Goal: Task Accomplishment & Management: Use online tool/utility

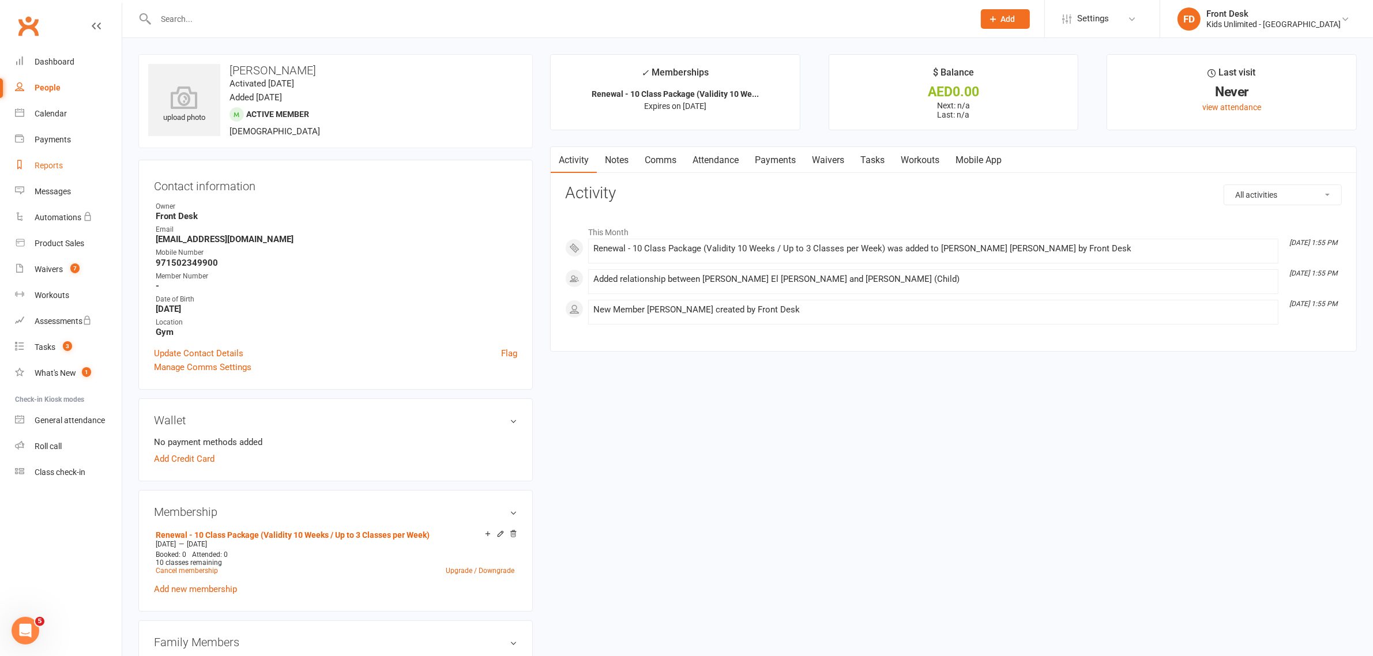
drag, startPoint x: 56, startPoint y: 168, endPoint x: 61, endPoint y: 153, distance: 15.5
click at [56, 168] on div "Reports" at bounding box center [49, 165] width 28 height 9
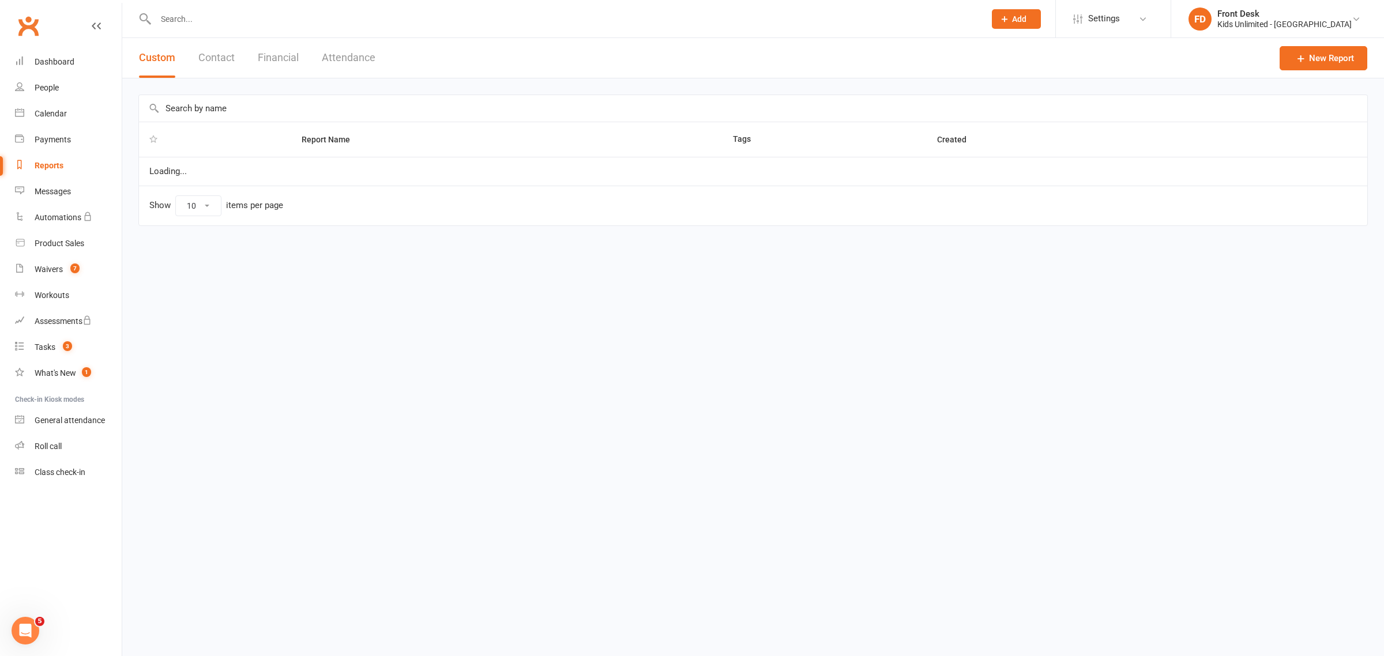
select select "100"
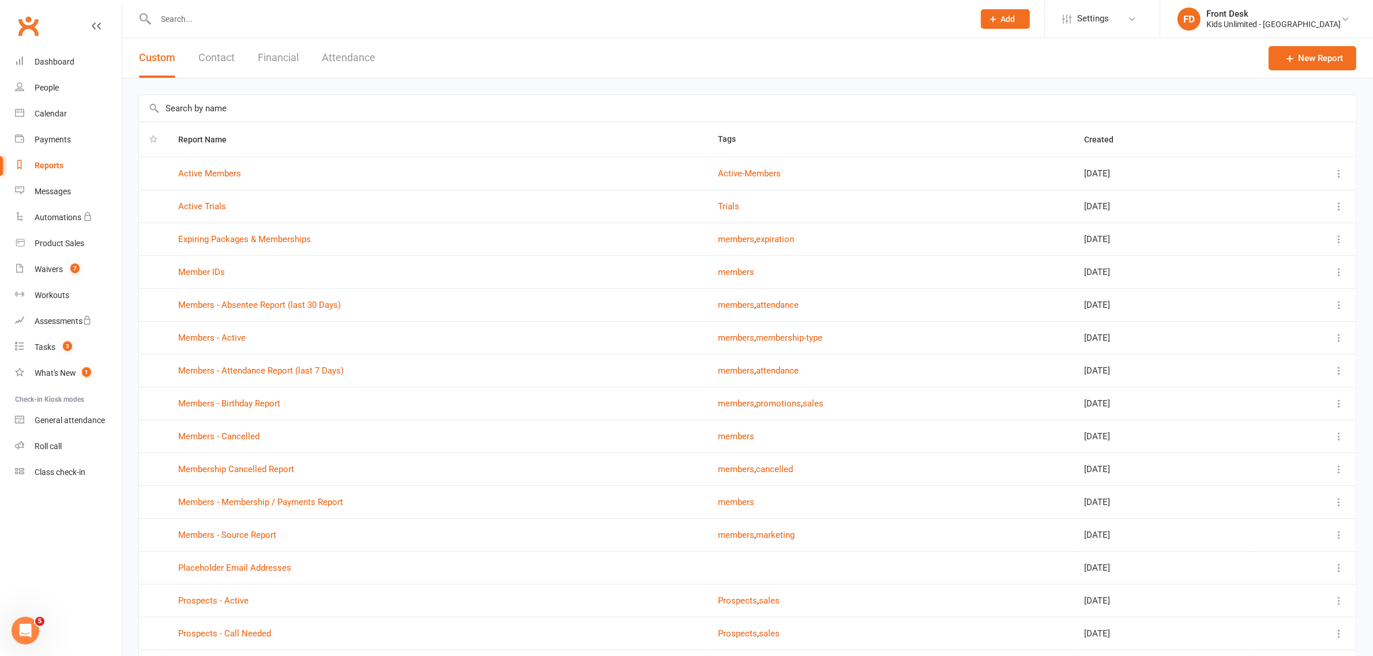
click at [285, 56] on button "Financial" at bounding box center [278, 58] width 41 height 40
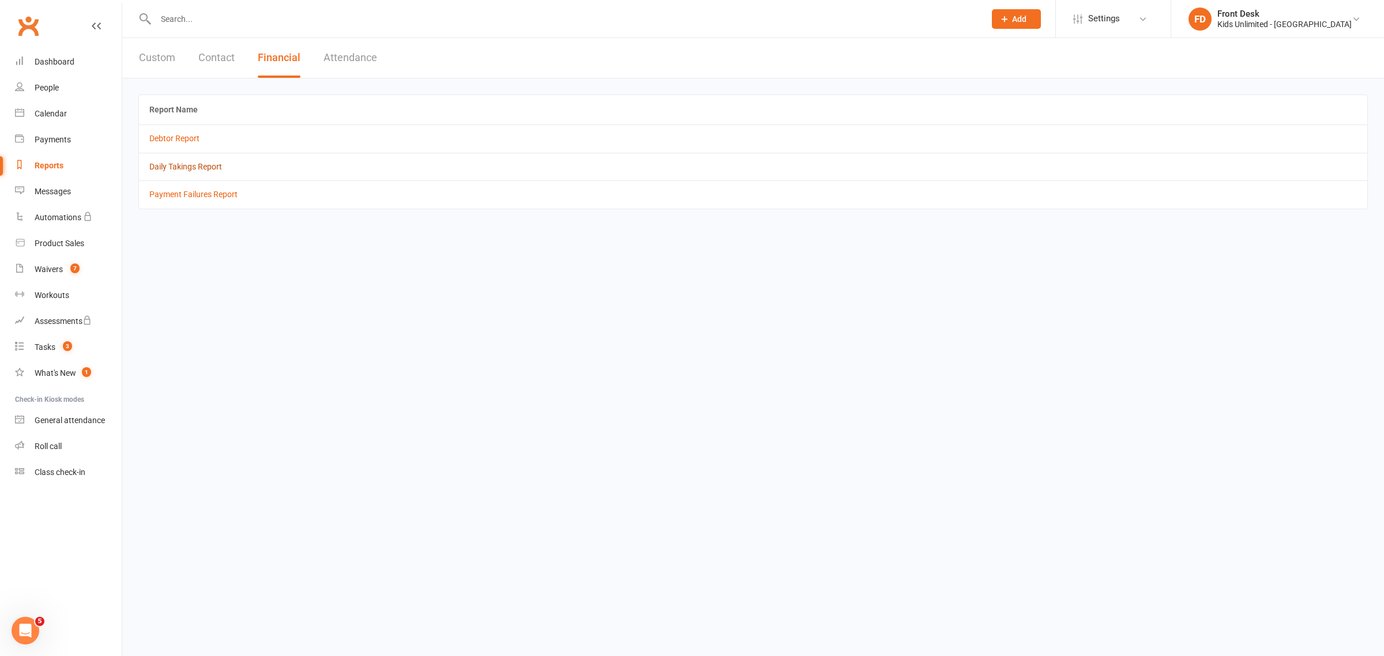
click at [187, 165] on link "Daily Takings Report" at bounding box center [185, 166] width 73 height 9
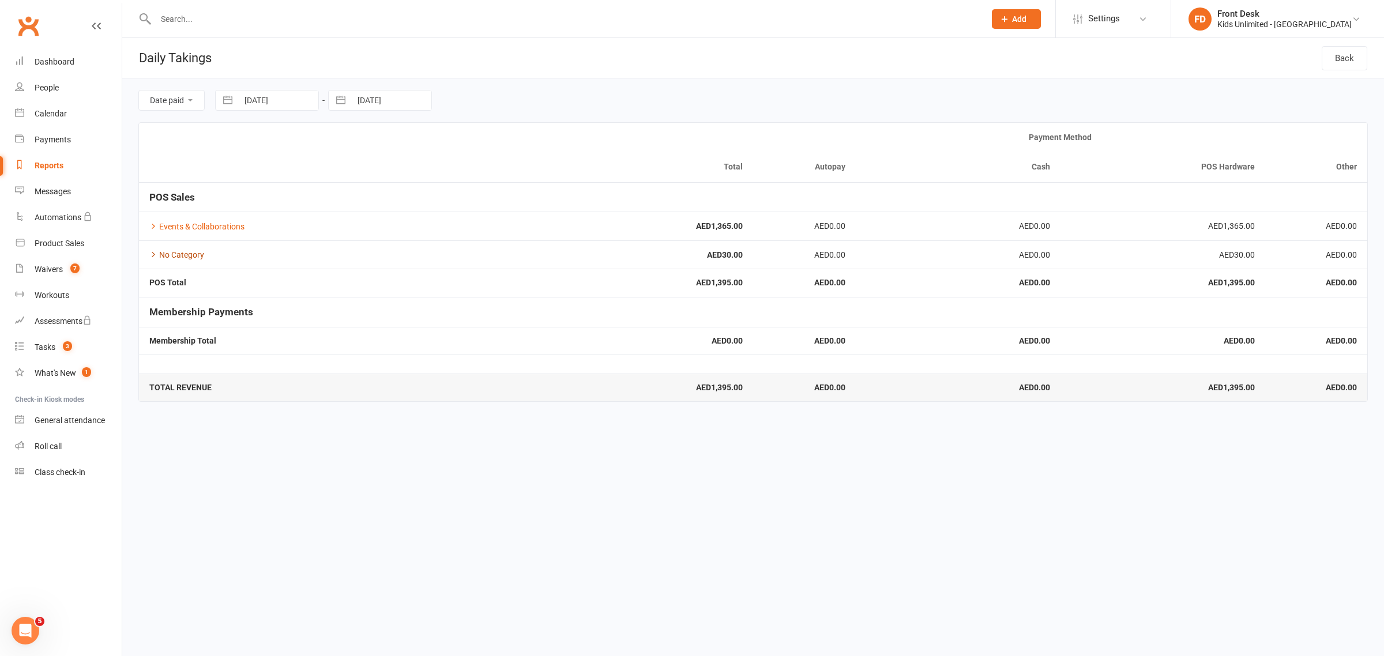
click at [186, 255] on link "No Category" at bounding box center [176, 254] width 55 height 9
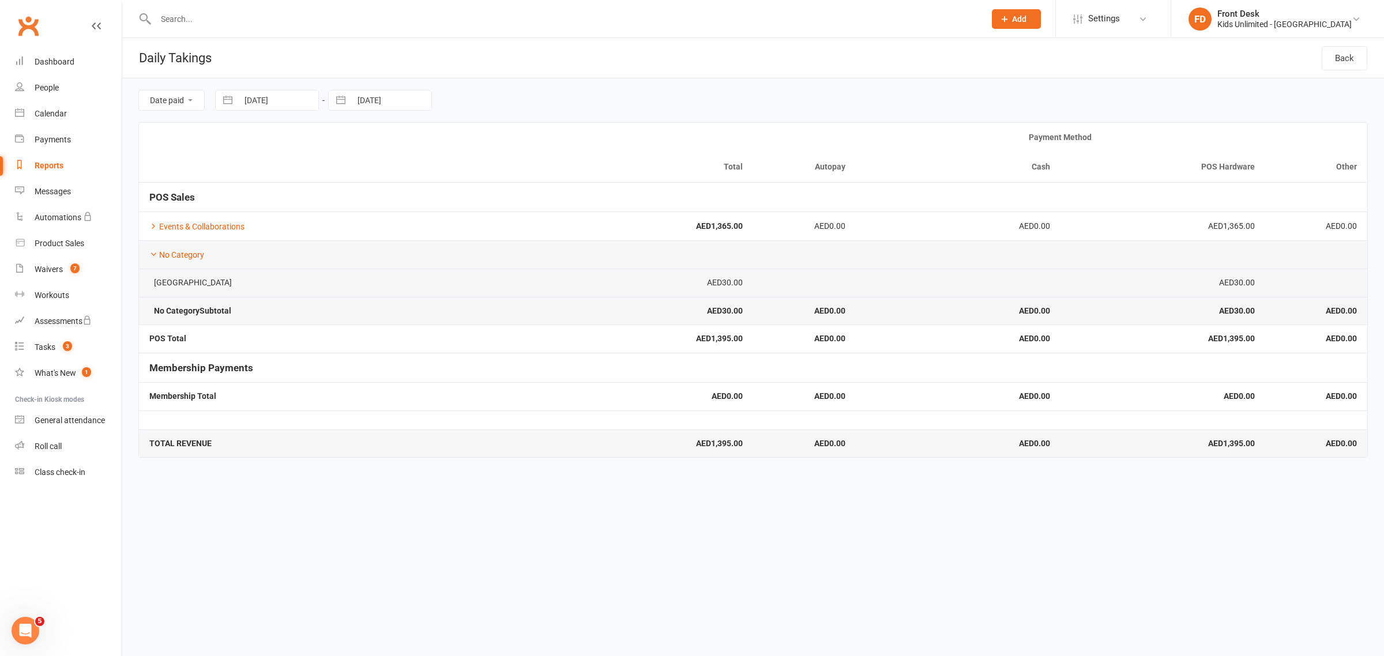
click at [726, 229] on strong "AED1,365.00" at bounding box center [651, 226] width 184 height 9
click at [235, 229] on link "Events & Collaborations" at bounding box center [196, 226] width 95 height 9
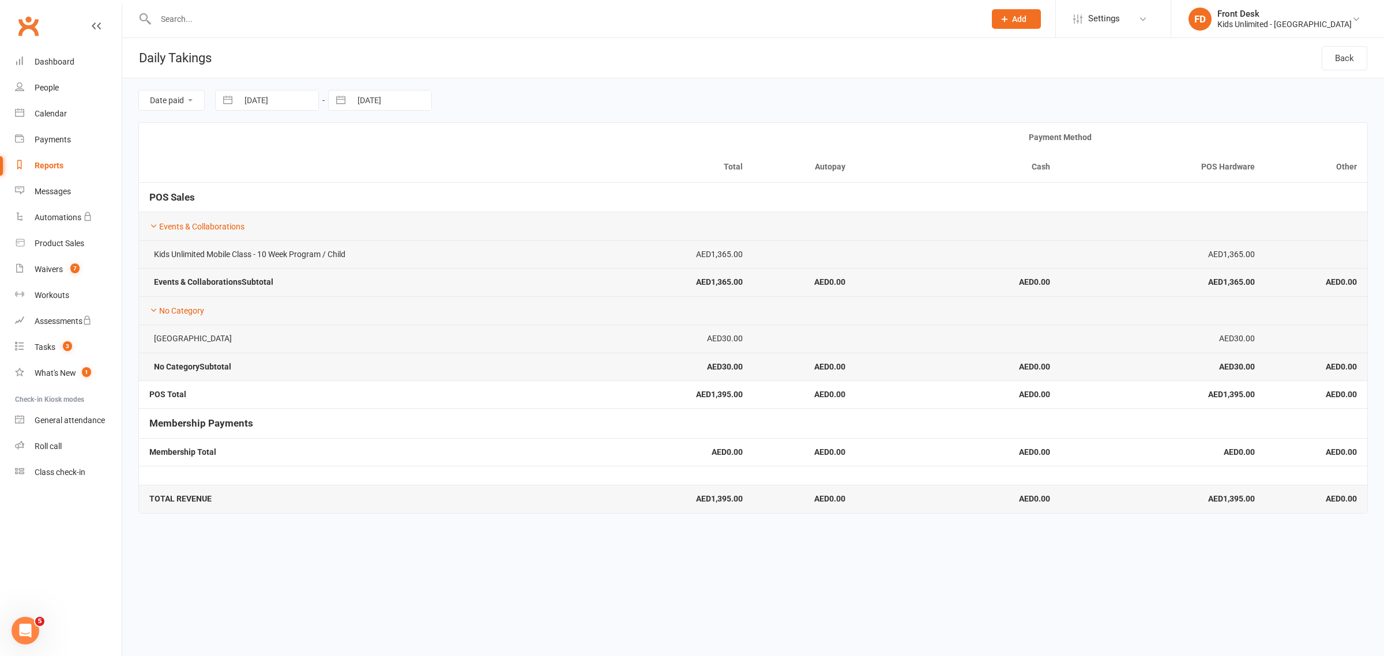
click at [168, 396] on strong "POS Total" at bounding box center [167, 394] width 37 height 9
click at [225, 371] on strong "No Category Subtotal" at bounding box center [190, 366] width 82 height 9
click at [55, 142] on div "Payments" at bounding box center [53, 139] width 36 height 9
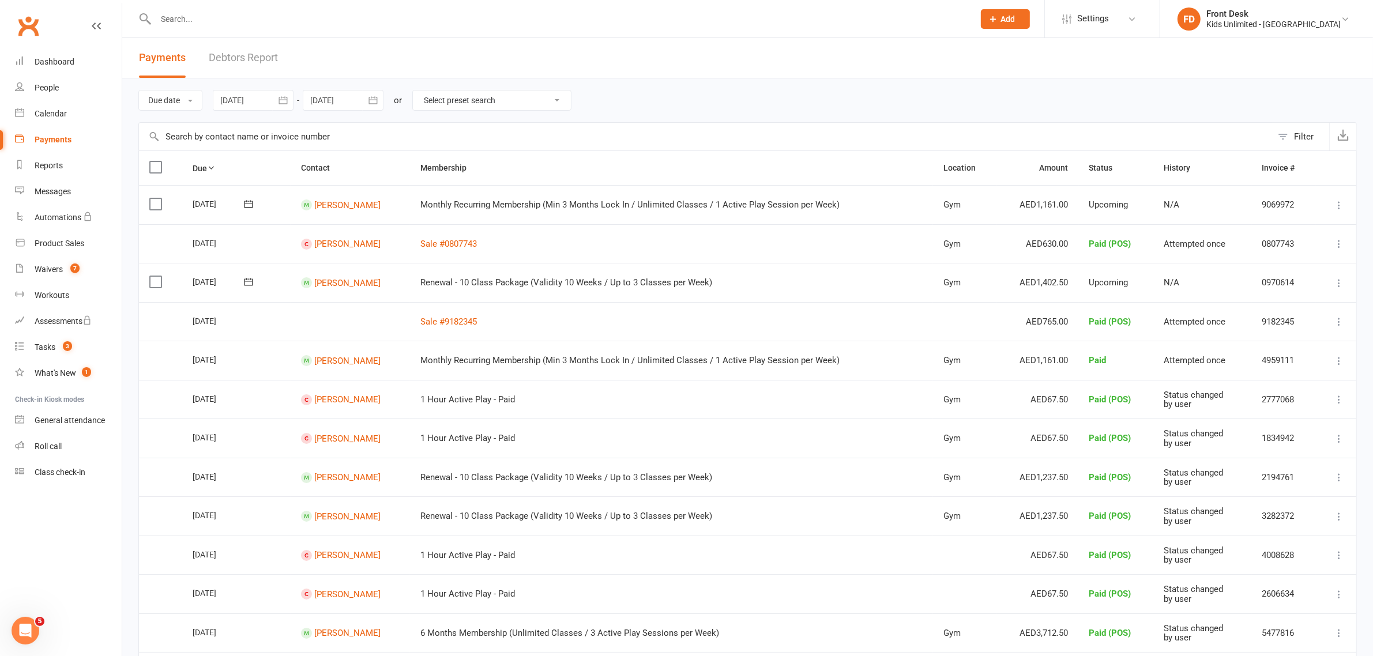
click at [153, 285] on label at bounding box center [157, 282] width 16 height 12
click at [153, 276] on input "checkbox" at bounding box center [152, 276] width 7 height 0
click at [1300, 629] on button "Change status" at bounding box center [1310, 629] width 91 height 24
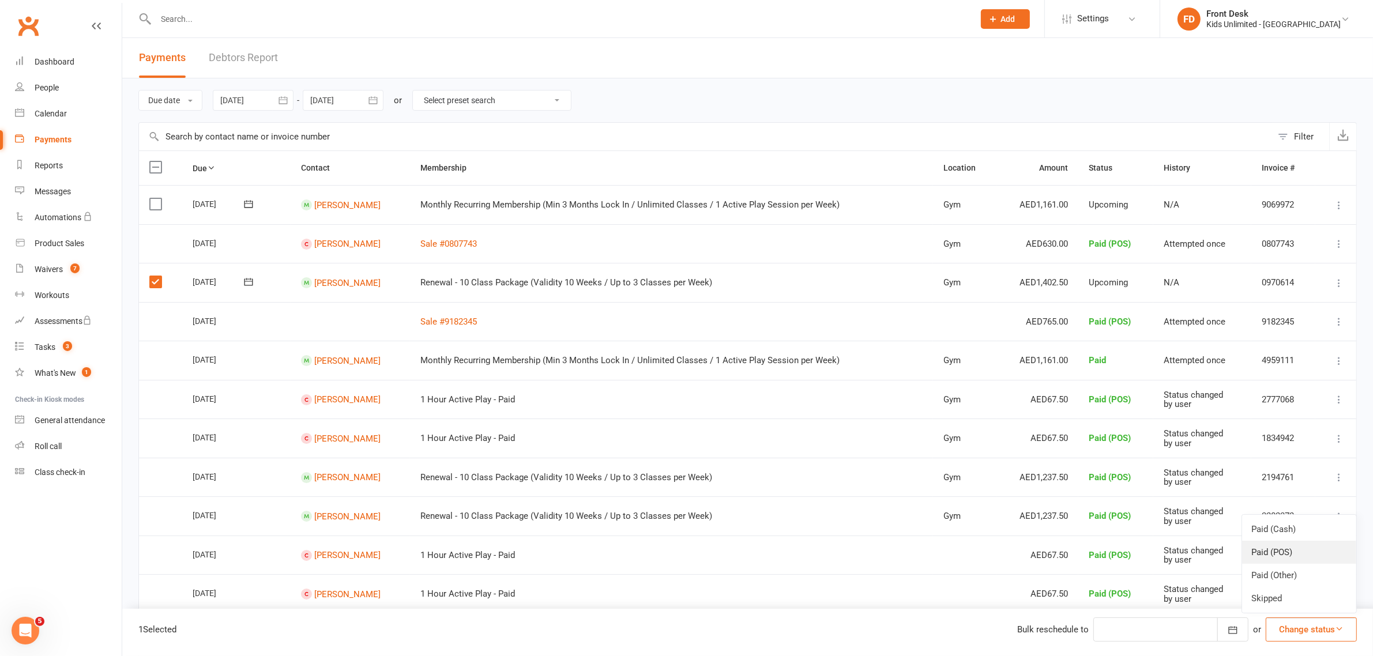
click at [1297, 560] on link "Paid (POS)" at bounding box center [1299, 552] width 114 height 23
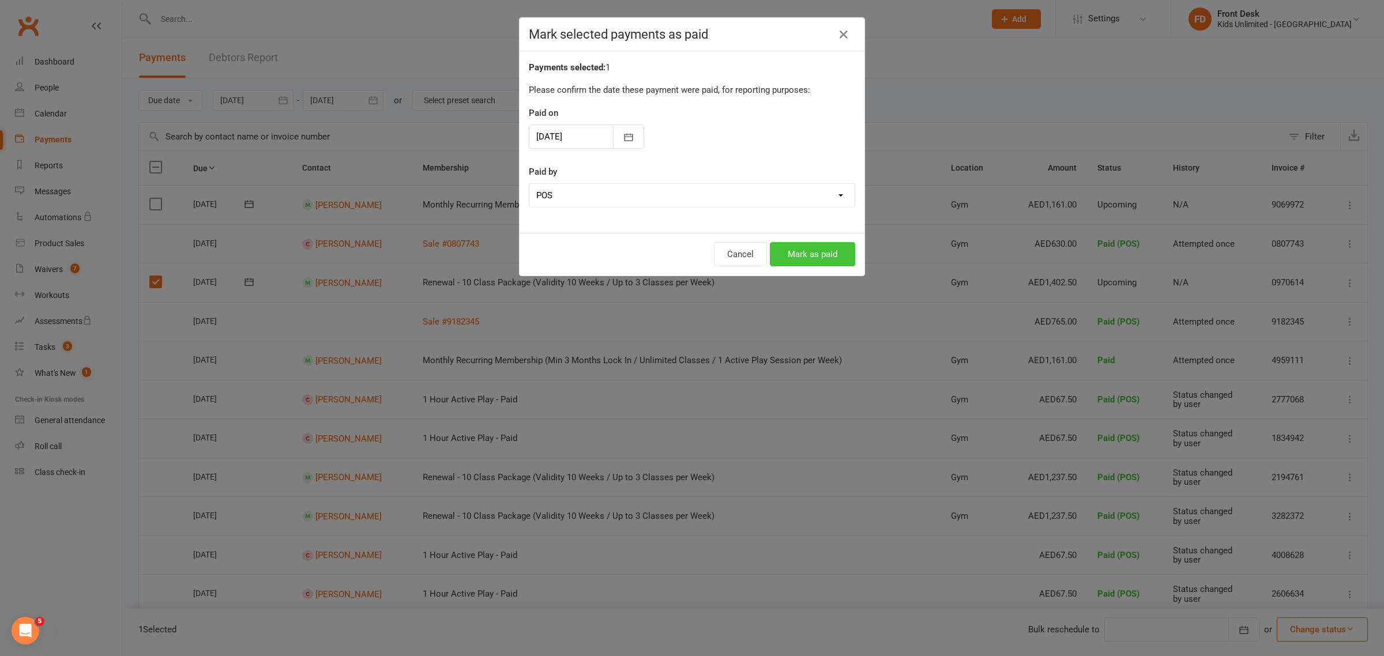
click at [813, 250] on button "Mark as paid" at bounding box center [812, 254] width 85 height 24
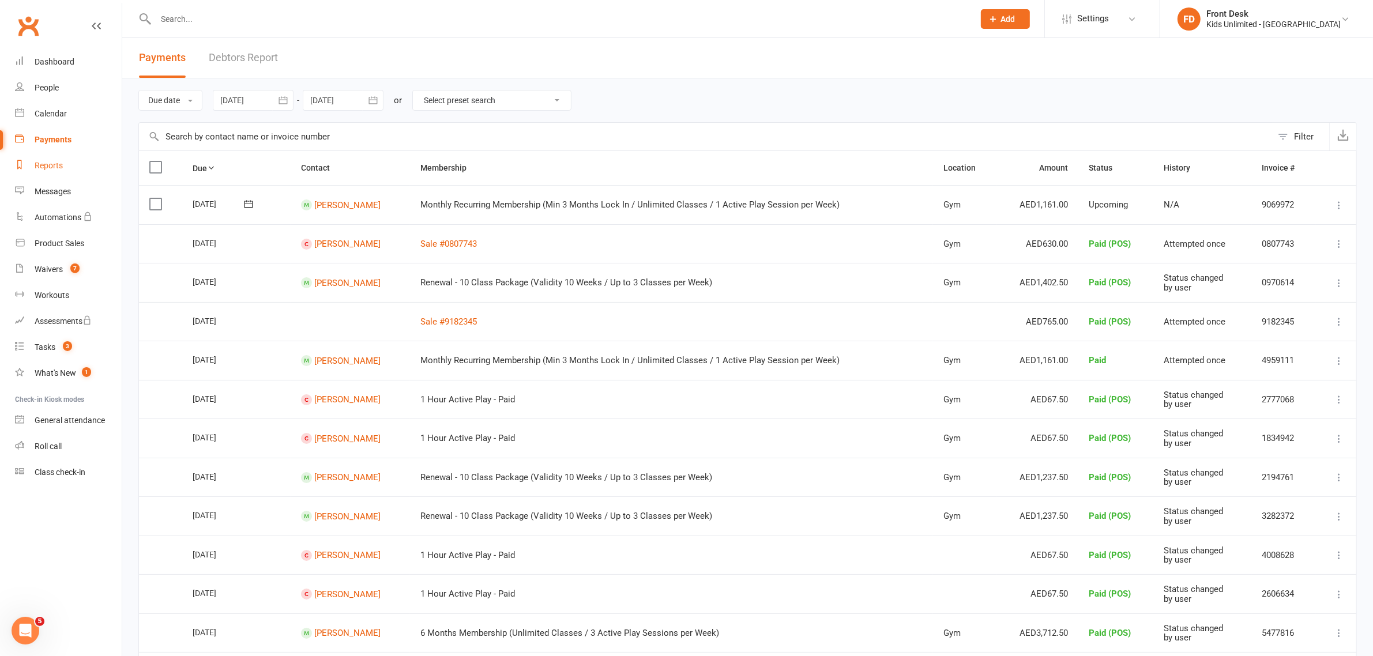
click at [54, 167] on div "Reports" at bounding box center [49, 165] width 28 height 9
select select "100"
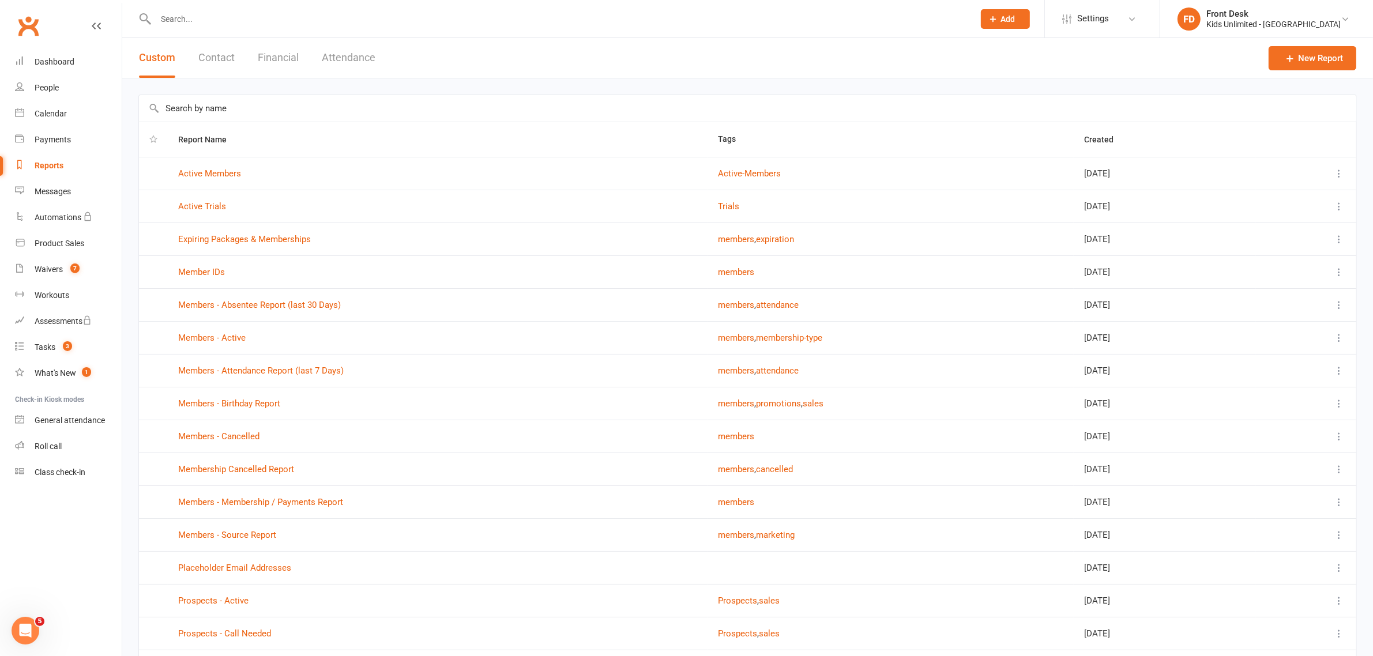
click at [274, 50] on button "Financial" at bounding box center [278, 58] width 41 height 40
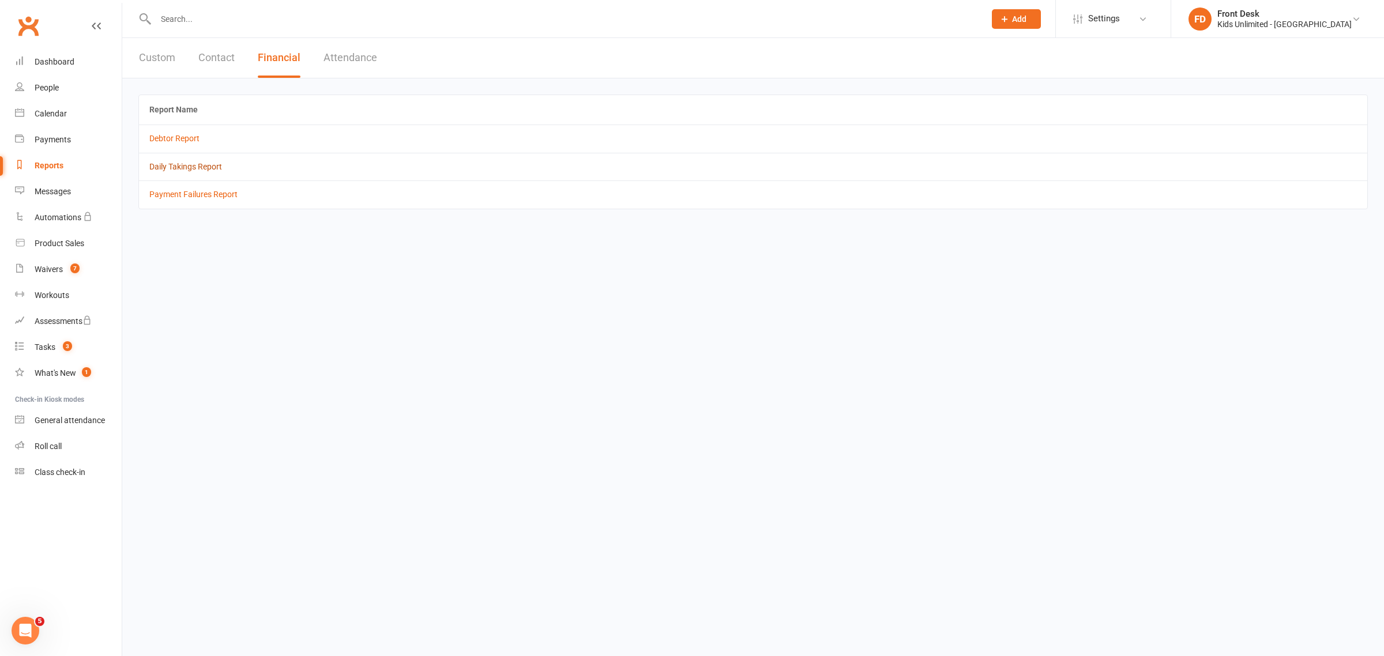
click at [196, 164] on link "Daily Takings Report" at bounding box center [185, 166] width 73 height 9
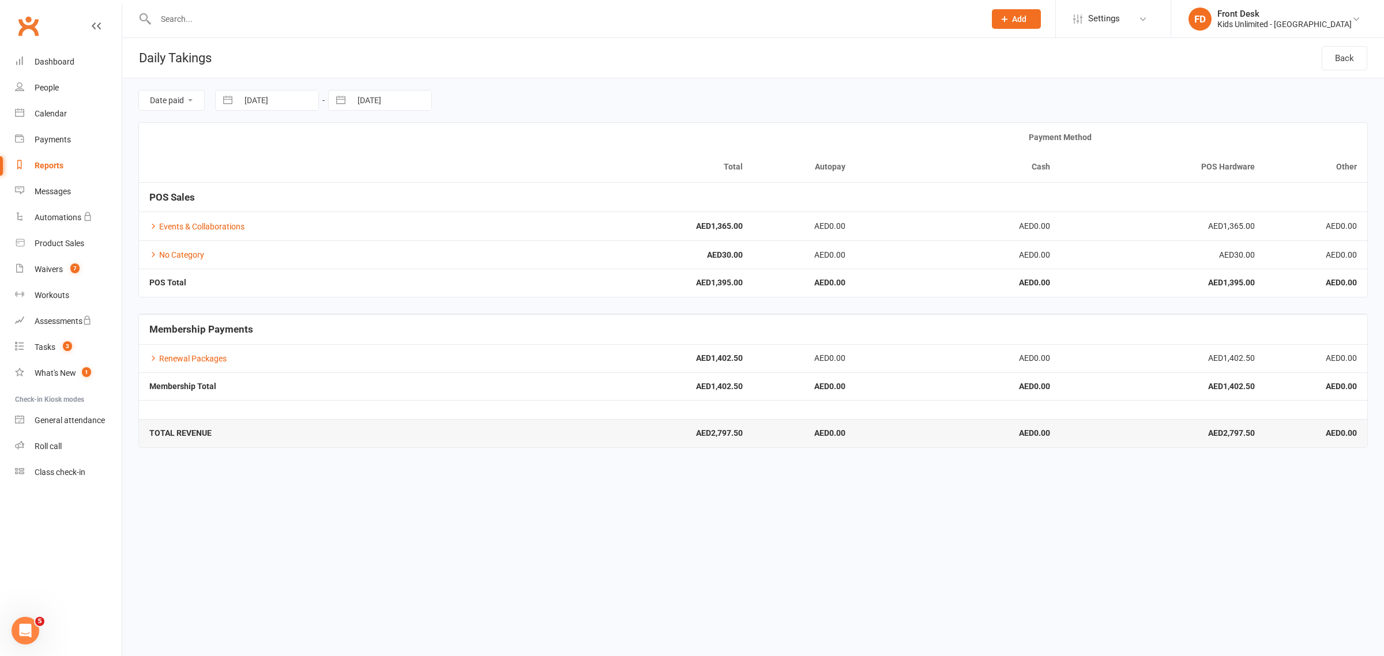
click at [730, 284] on strong "AED1,395.00" at bounding box center [651, 282] width 184 height 9
click at [185, 227] on link "Events & Collaborations" at bounding box center [196, 226] width 95 height 9
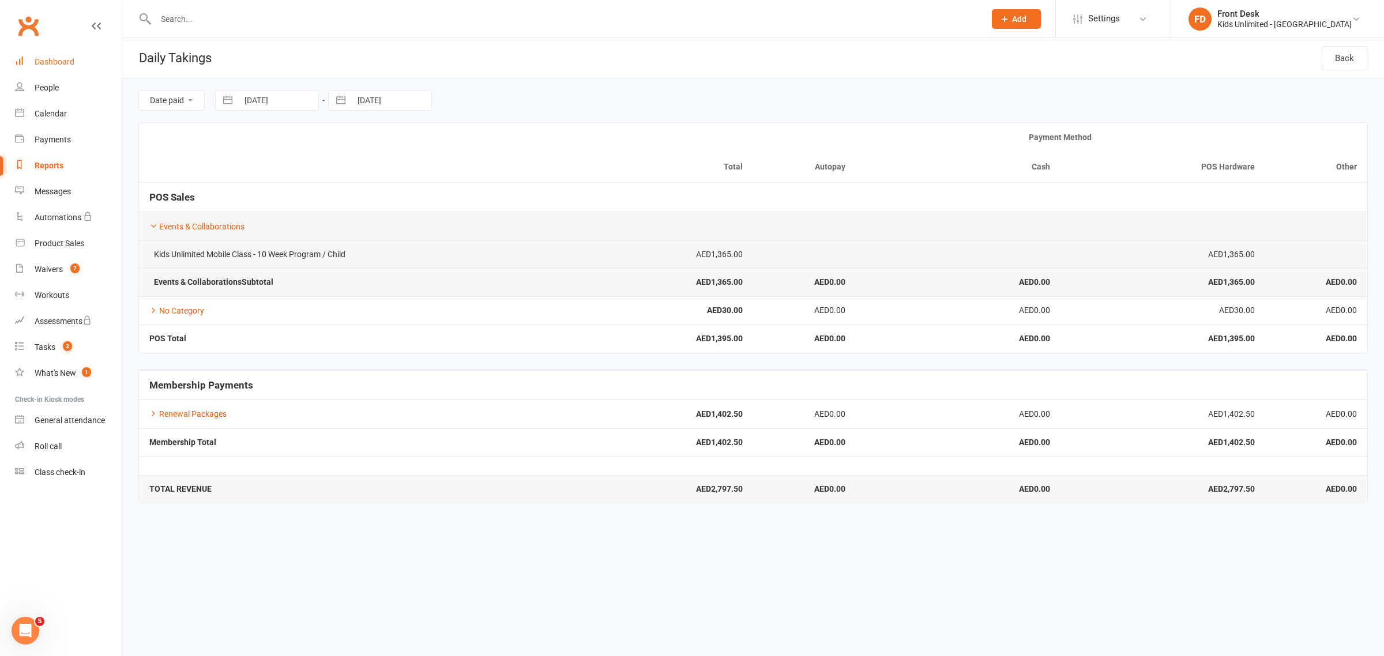
drag, startPoint x: 67, startPoint y: 65, endPoint x: 89, endPoint y: 31, distance: 40.5
click at [67, 65] on div "Dashboard" at bounding box center [55, 61] width 40 height 9
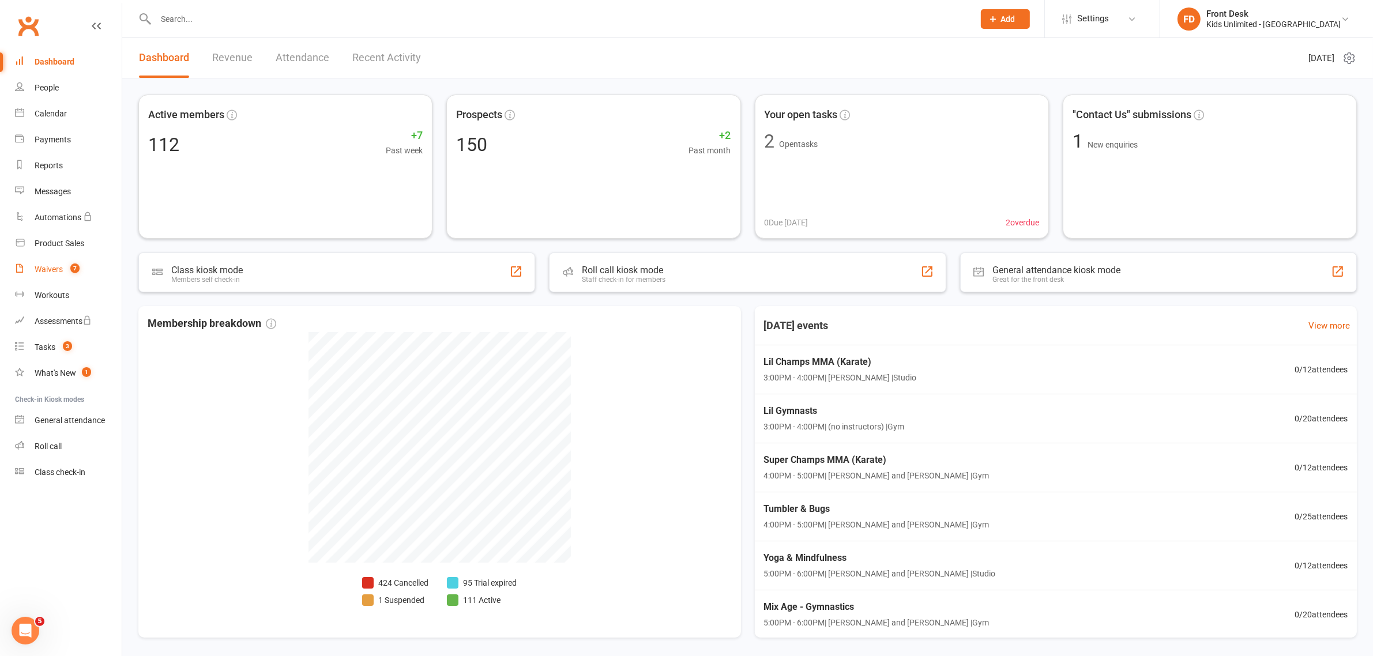
click at [56, 269] on div "Waivers" at bounding box center [49, 269] width 28 height 9
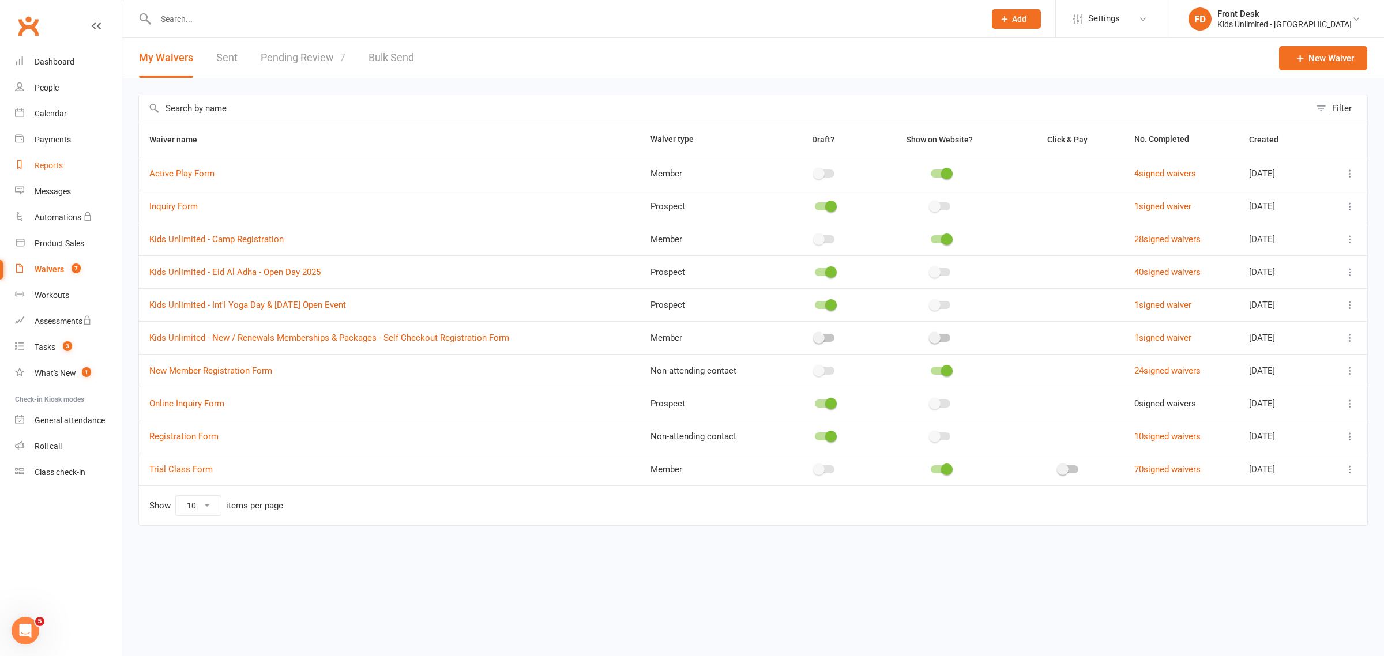
click at [50, 166] on div "Reports" at bounding box center [49, 165] width 28 height 9
select select "100"
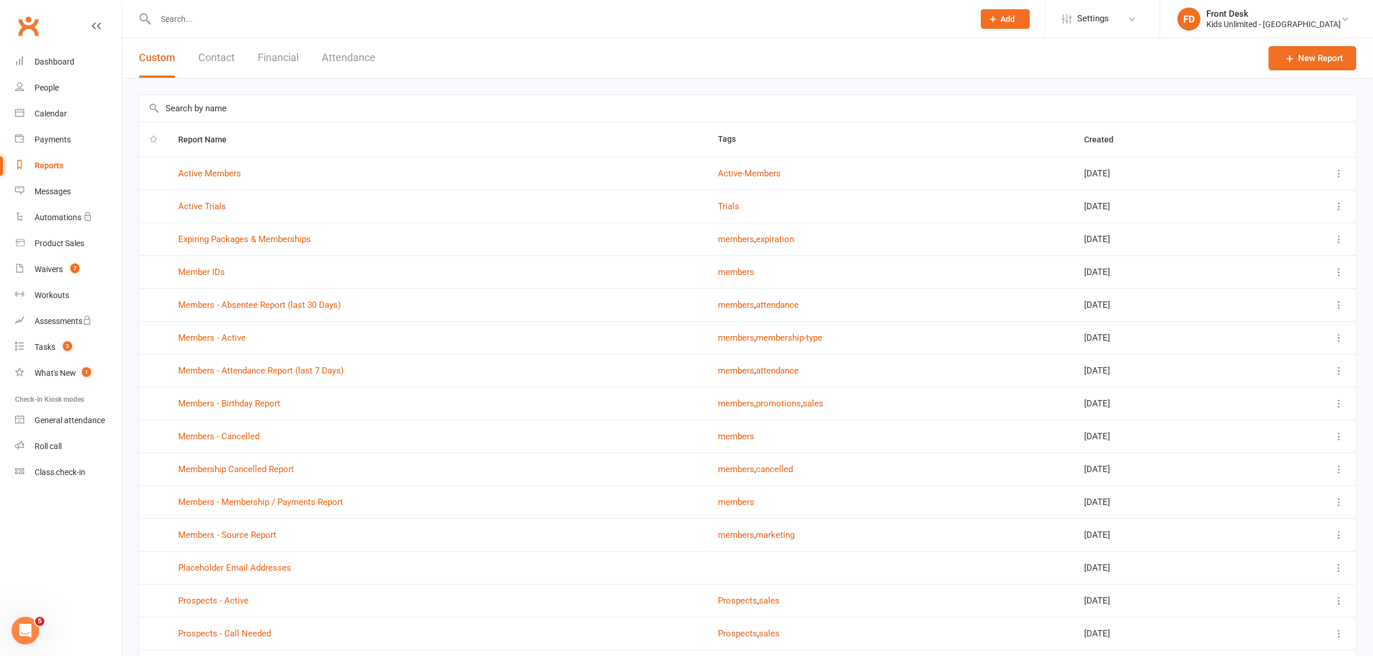
click at [278, 55] on button "Financial" at bounding box center [278, 58] width 41 height 40
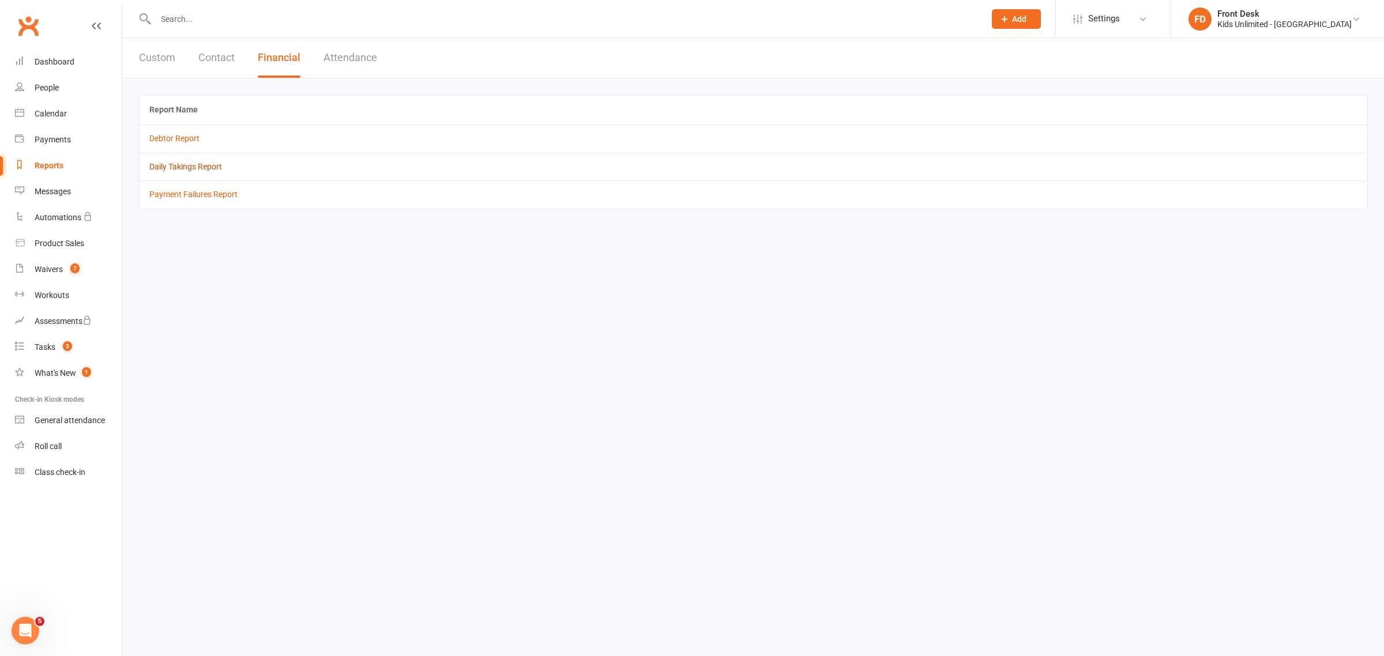
click at [190, 170] on link "Daily Takings Report" at bounding box center [185, 166] width 73 height 9
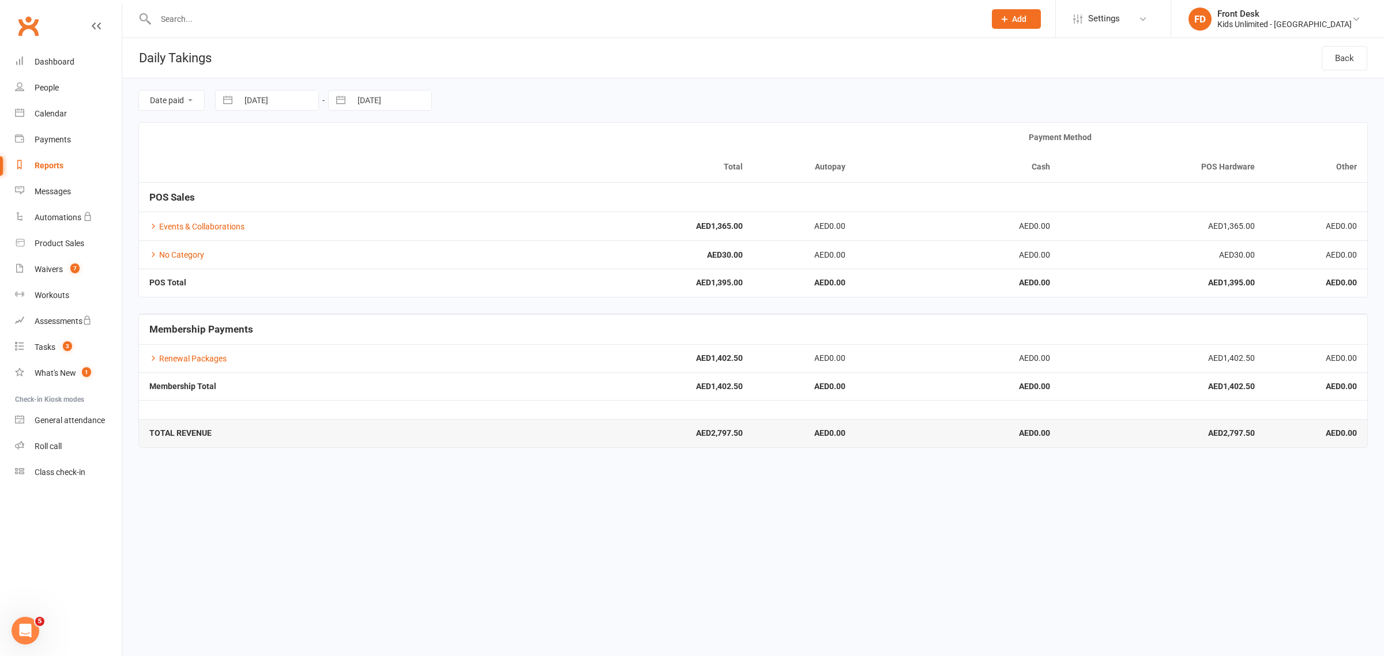
click at [405, 464] on html "Prospect Member Non-attending contact Class / event Appointment Task Membership…" at bounding box center [692, 232] width 1384 height 464
click at [47, 272] on div "Waivers" at bounding box center [49, 269] width 28 height 9
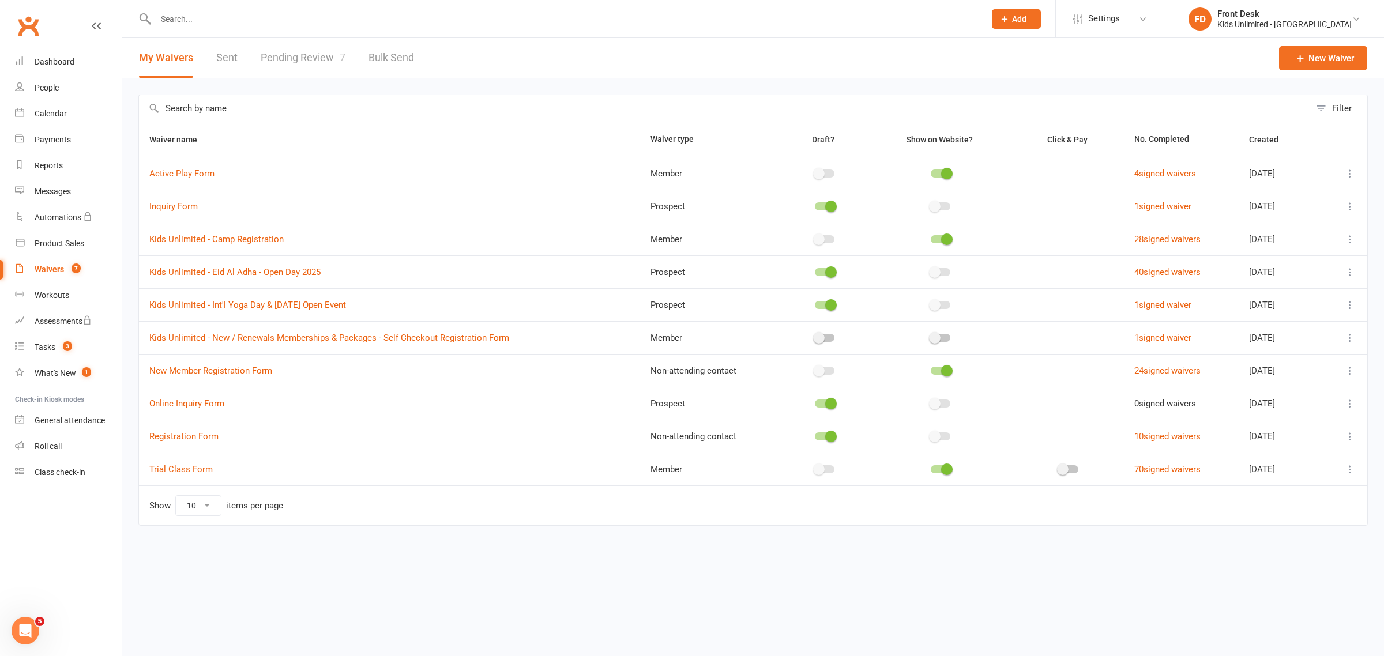
click at [925, 243] on div at bounding box center [941, 239] width 125 height 12
click at [941, 241] on span at bounding box center [947, 239] width 12 height 12
click at [930, 238] on input "checkbox" at bounding box center [930, 238] width 0 height 0
click at [65, 68] on link "Dashboard" at bounding box center [68, 62] width 107 height 26
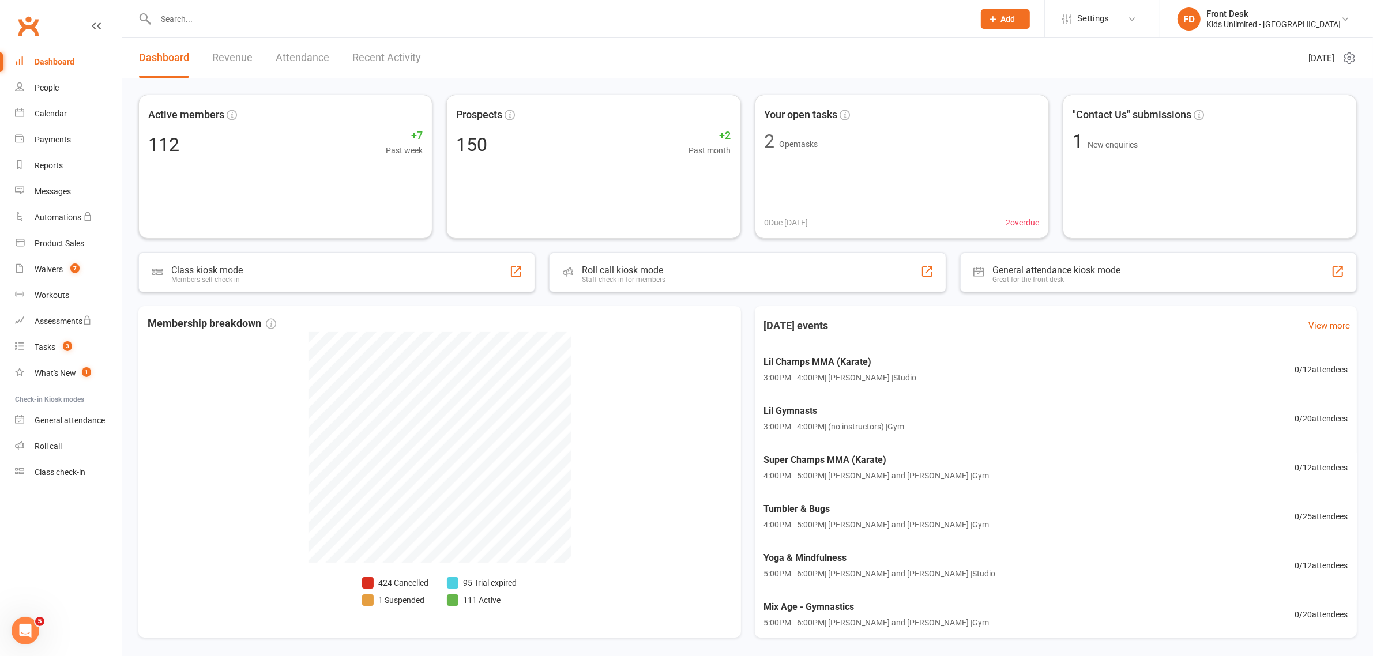
click at [243, 59] on link "Revenue" at bounding box center [232, 58] width 40 height 40
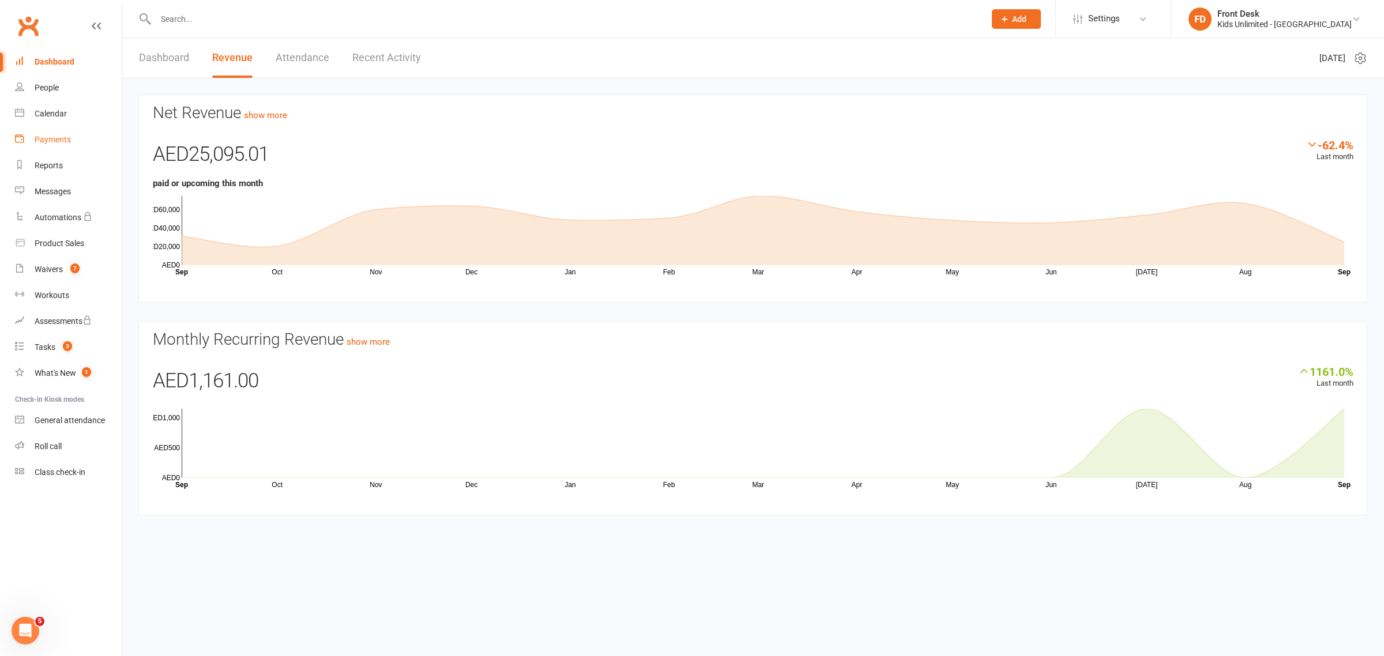
click at [50, 140] on div "Payments" at bounding box center [53, 139] width 36 height 9
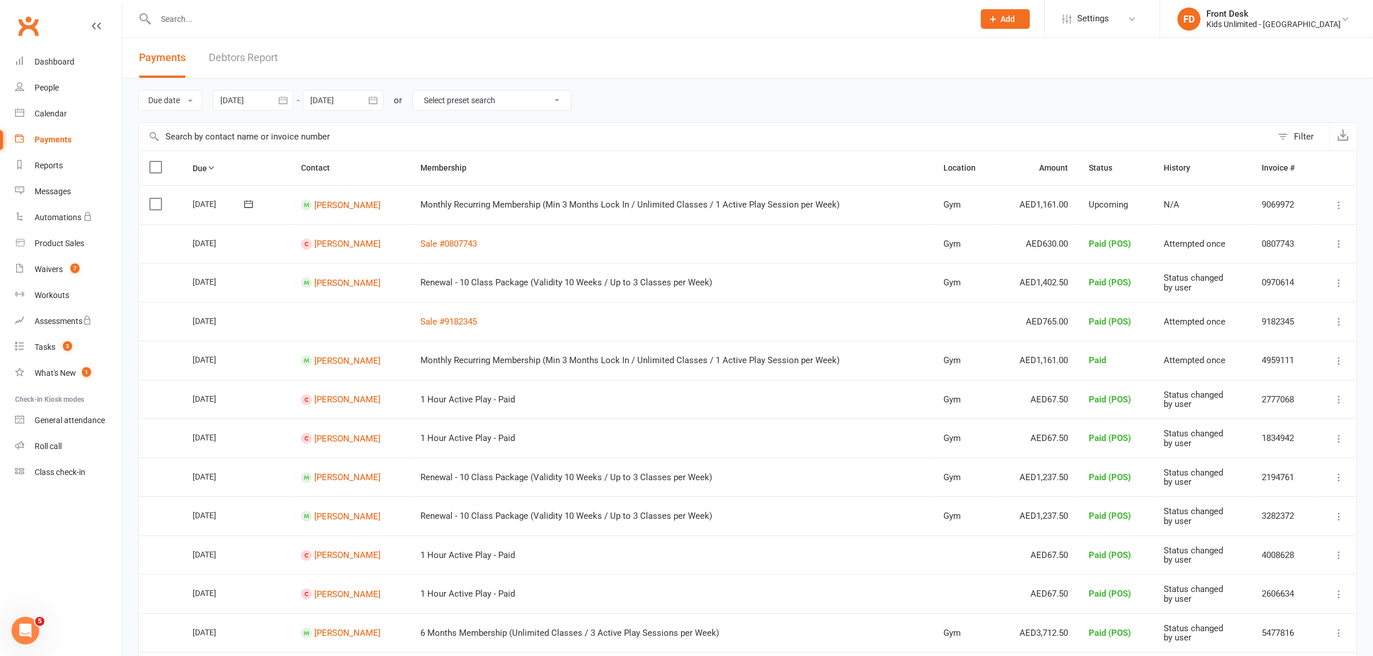
click at [344, 33] on div at bounding box center [551, 18] width 827 height 37
click at [337, 22] on input "text" at bounding box center [558, 19] width 813 height 16
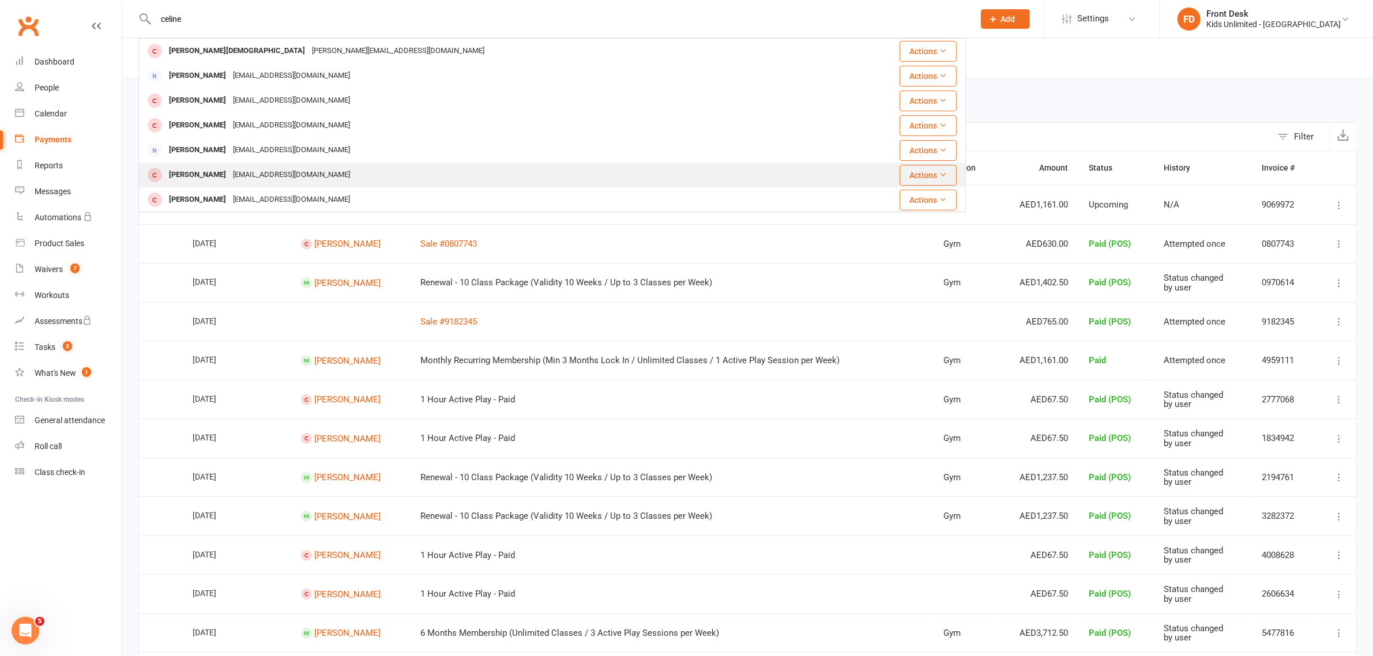
type input "celine"
click at [269, 174] on div "holder2@example.com" at bounding box center [291, 175] width 124 height 17
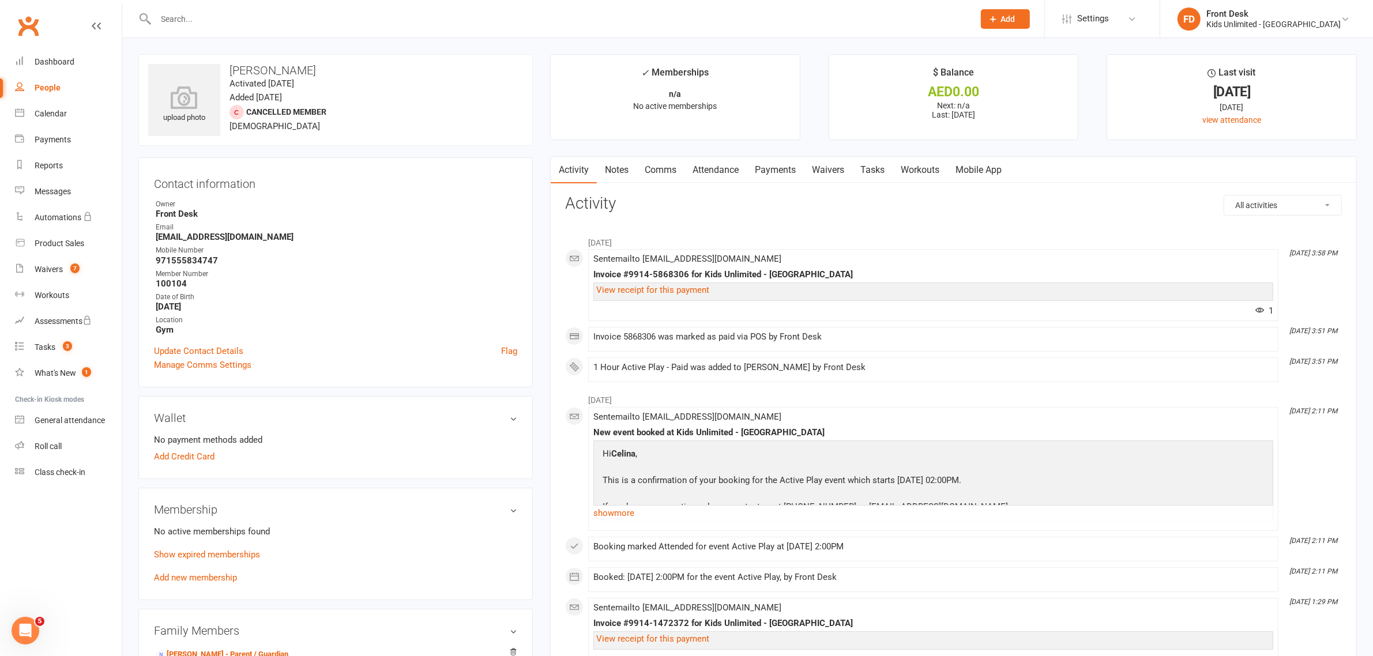
click at [180, 23] on input "text" at bounding box center [558, 19] width 813 height 16
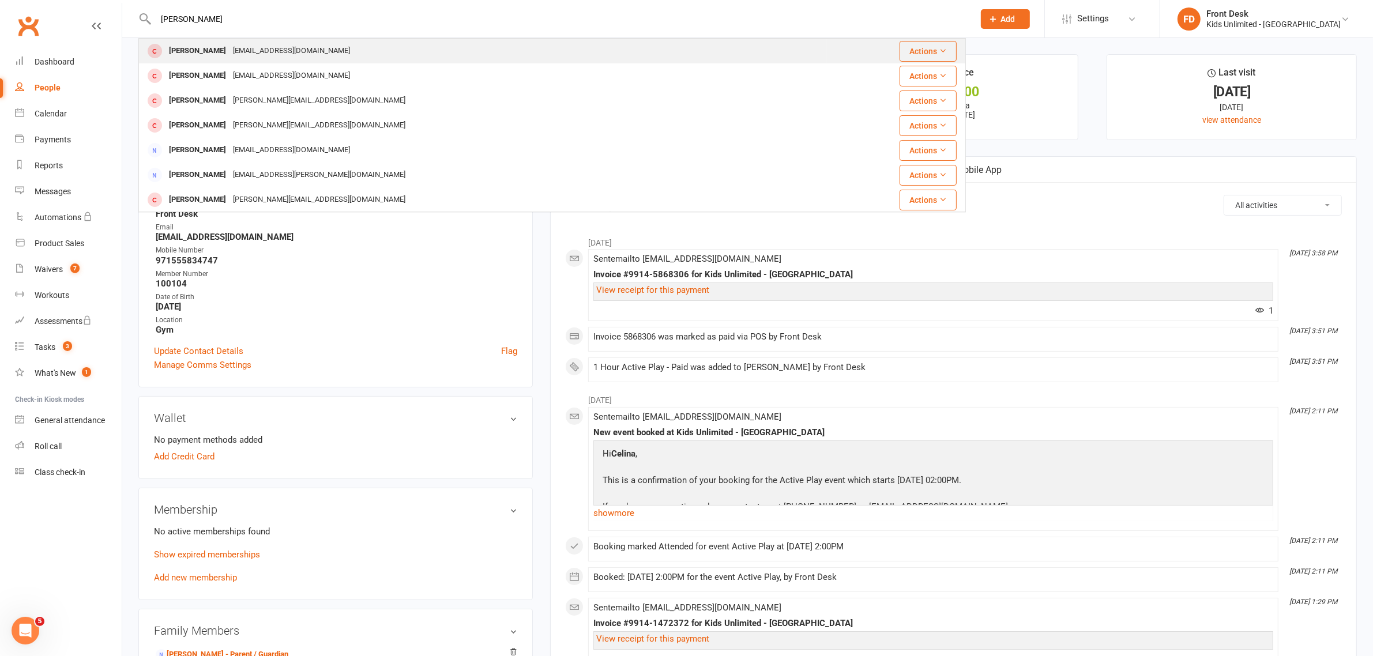
type input "sara"
click at [229, 47] on div "holder2@example.com" at bounding box center [291, 51] width 124 height 17
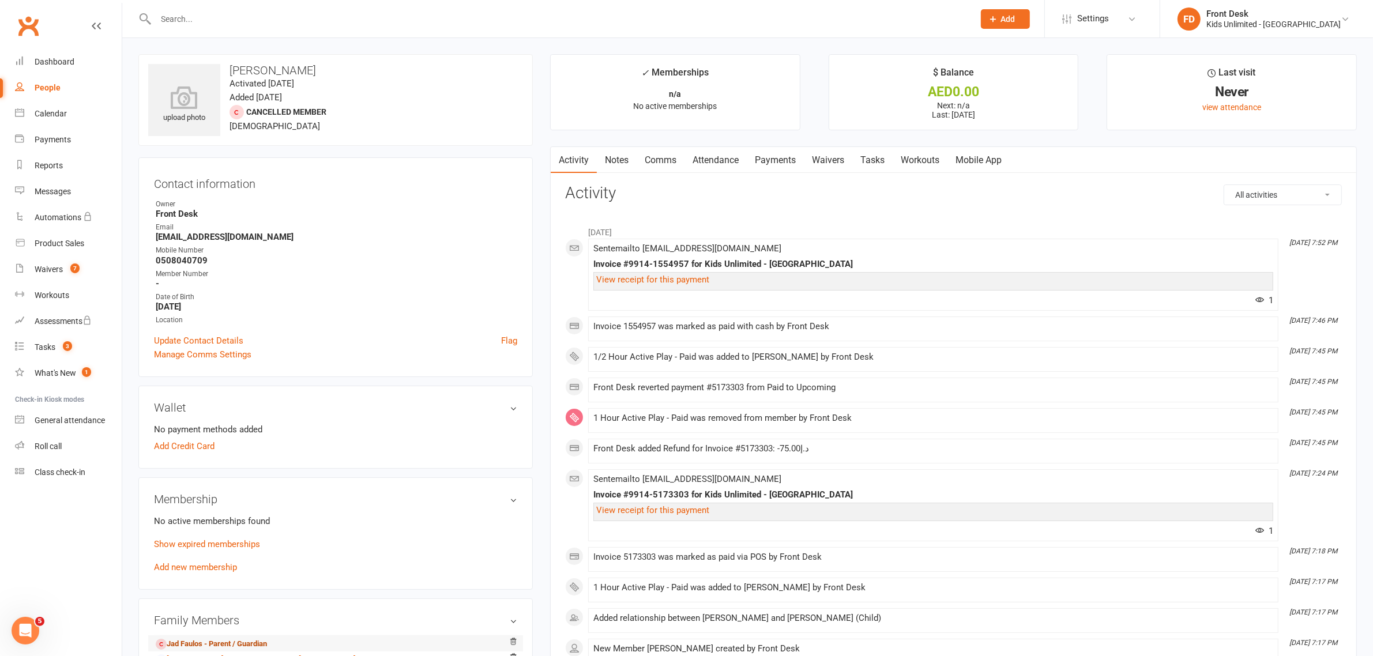
click at [229, 646] on link "Jad Faulos - Parent / Guardian" at bounding box center [211, 644] width 111 height 12
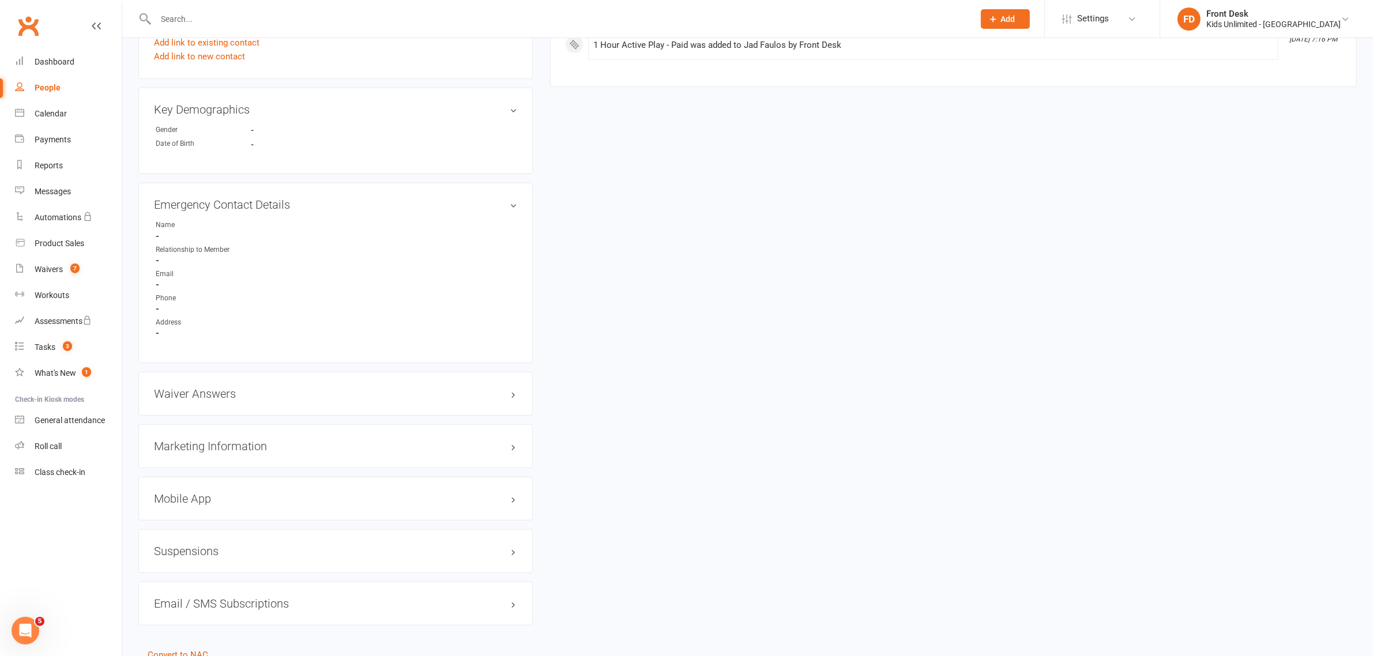
scroll to position [649, 0]
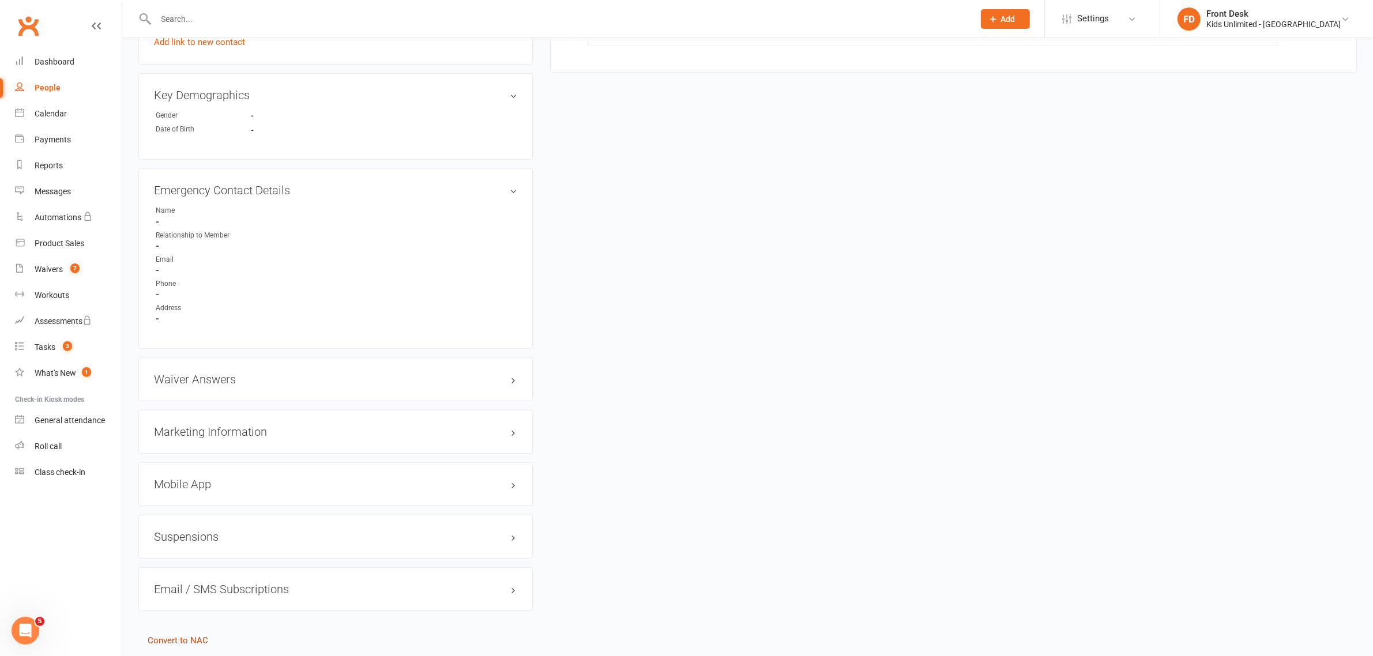
click at [198, 638] on link "Convert to NAC" at bounding box center [178, 640] width 61 height 10
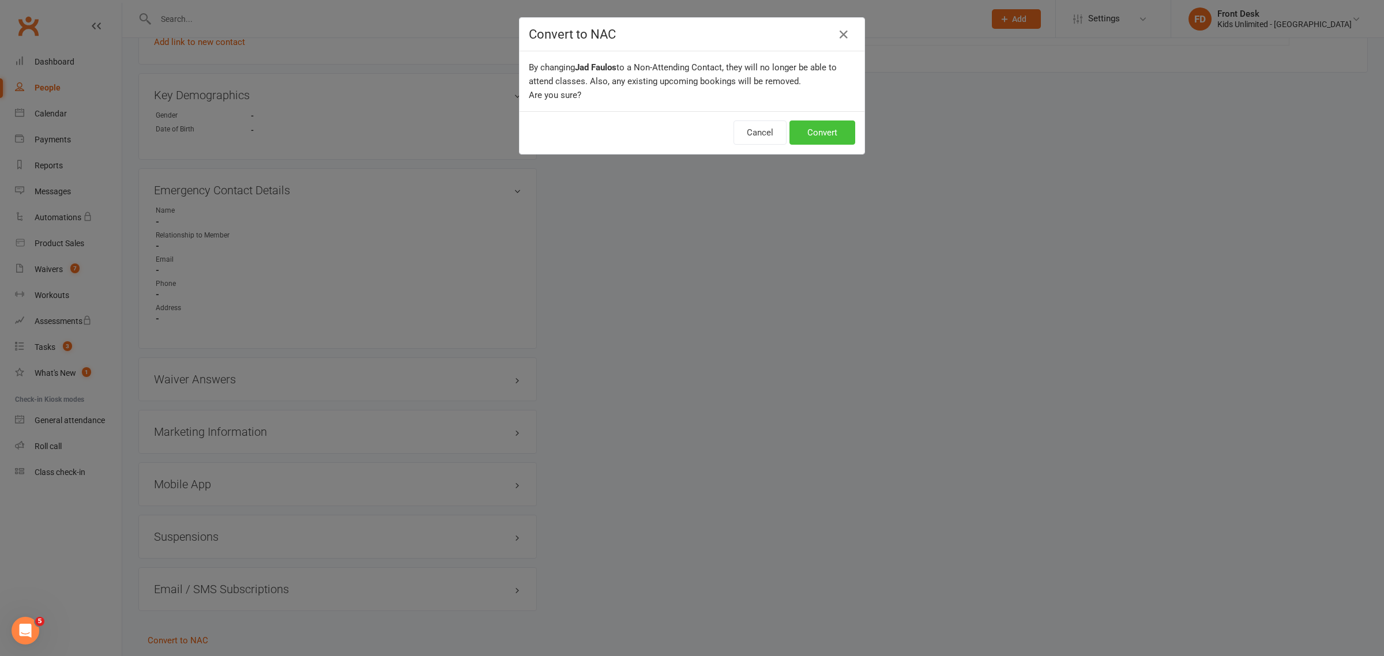
click at [813, 131] on button "Convert" at bounding box center [822, 132] width 66 height 24
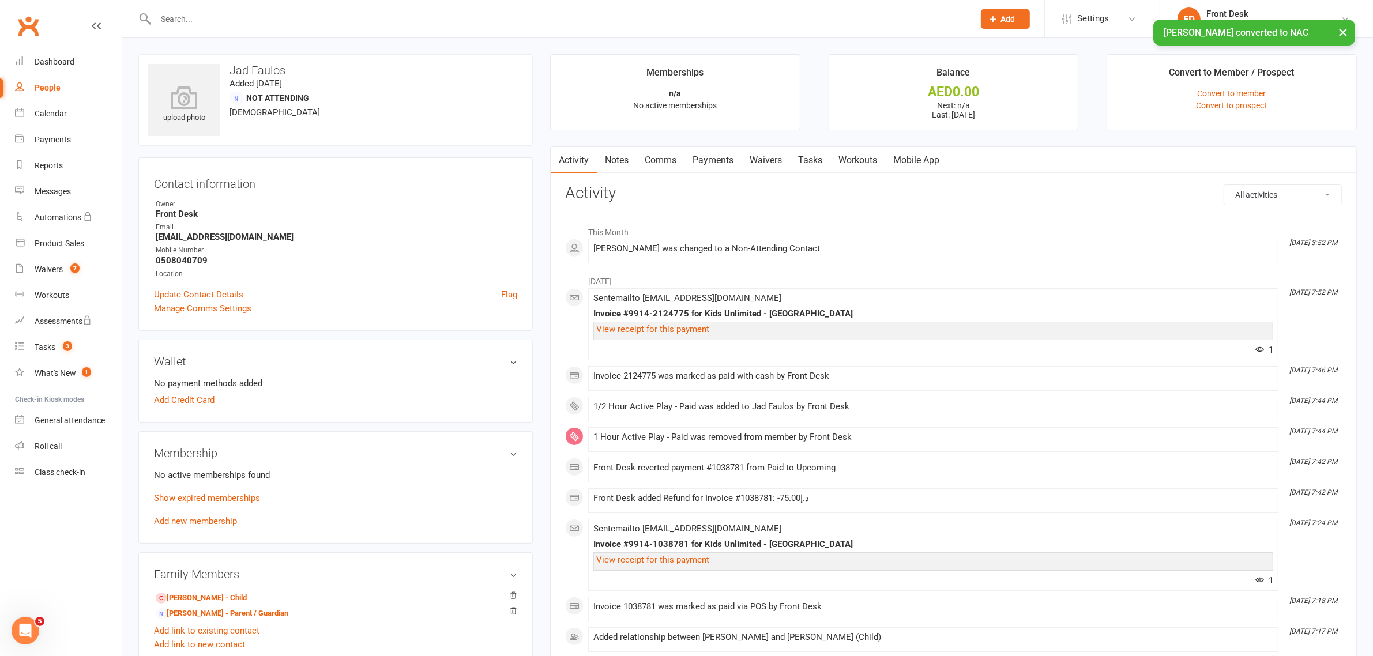
click at [258, 13] on input "text" at bounding box center [558, 19] width 813 height 16
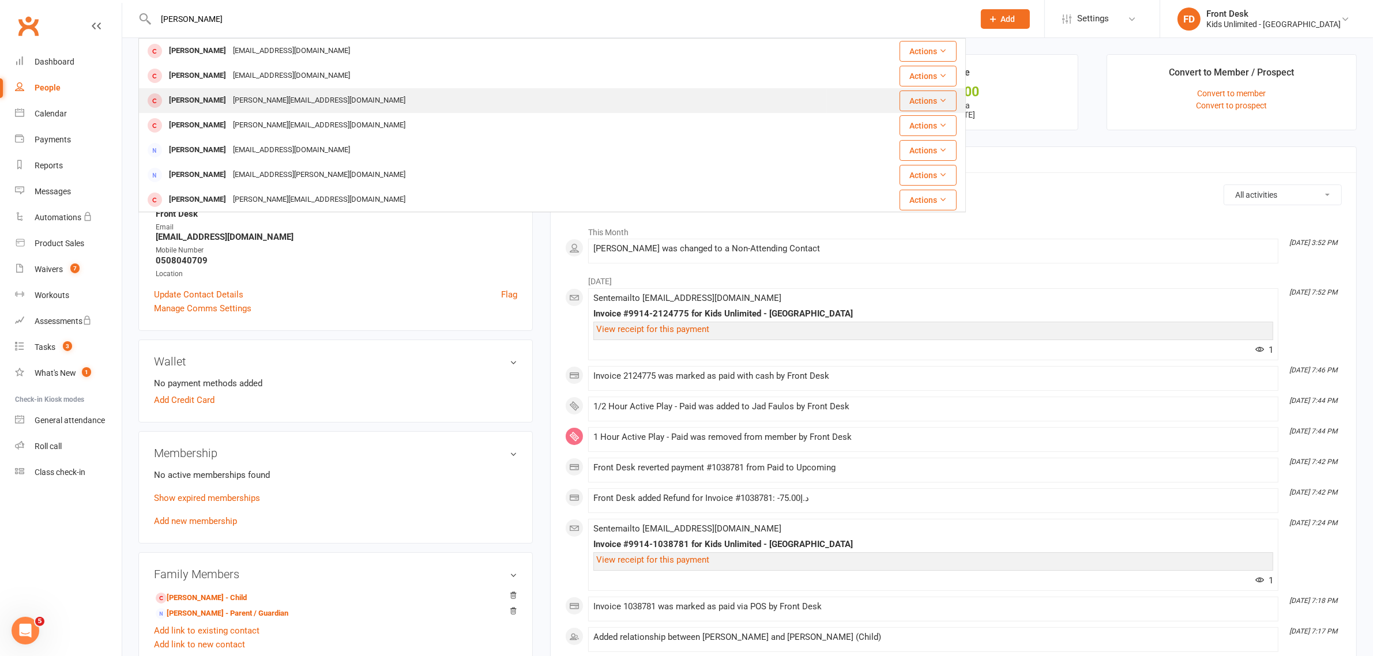
type input "sara"
click at [229, 102] on div "Sarah.coughlan90@gmail.com" at bounding box center [318, 100] width 179 height 17
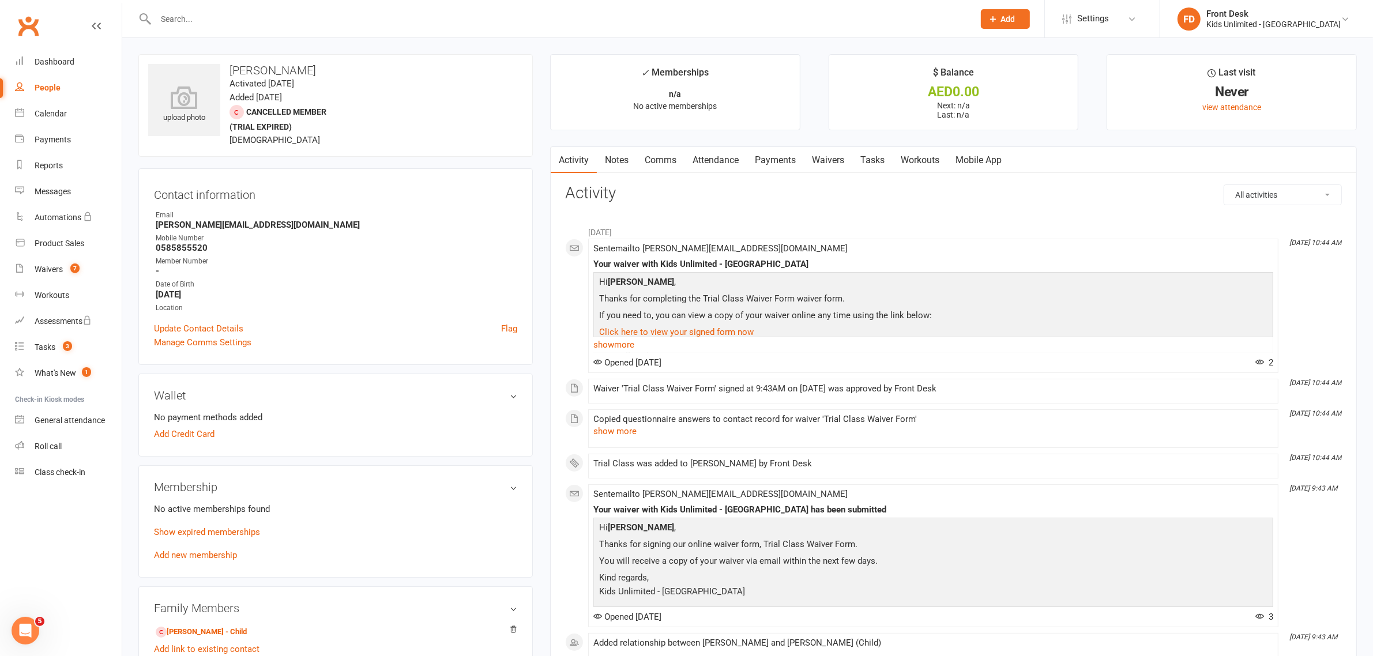
click at [239, 18] on input "text" at bounding box center [558, 19] width 813 height 16
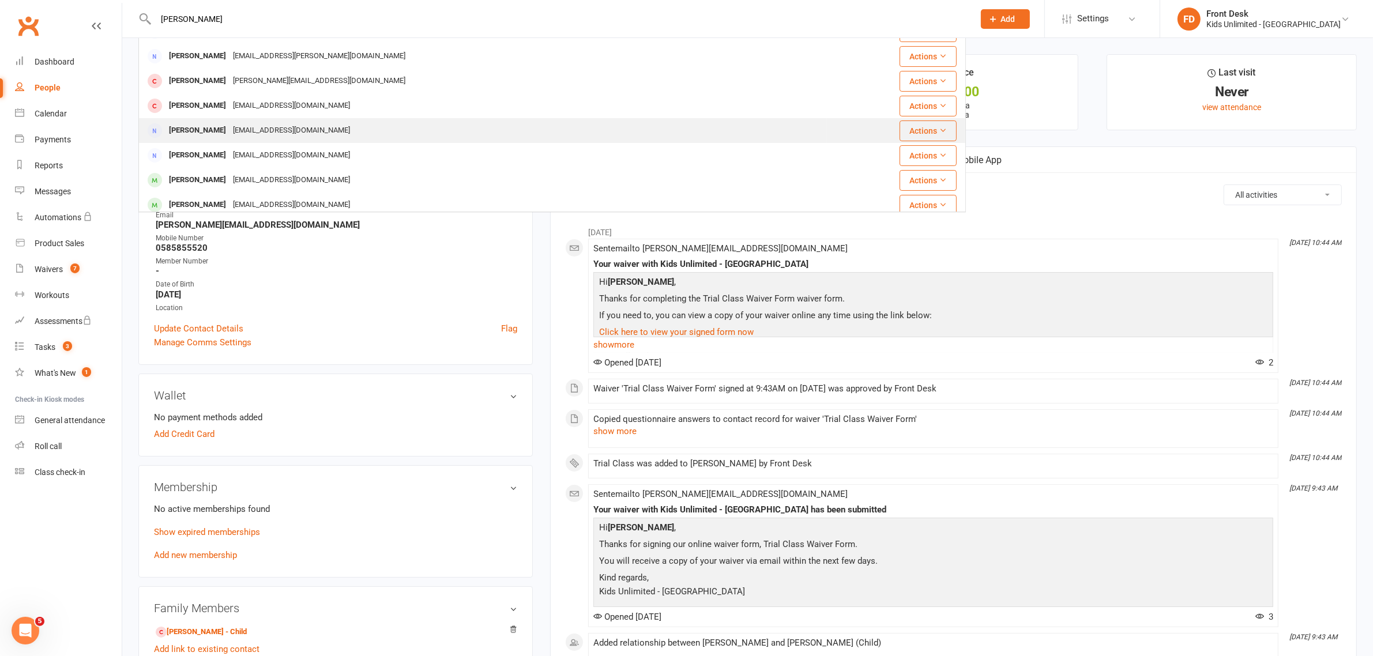
scroll to position [144, 0]
type input "sara"
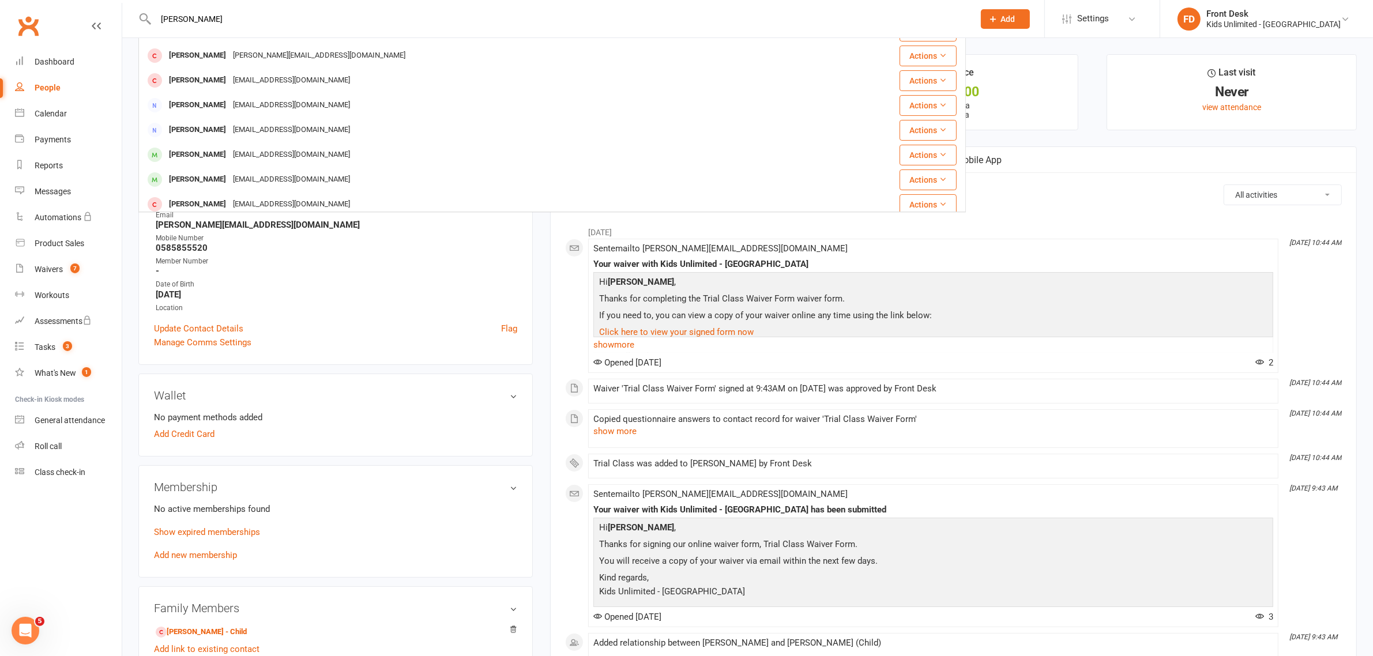
click at [266, 125] on div "holder2@example.com" at bounding box center [291, 130] width 124 height 17
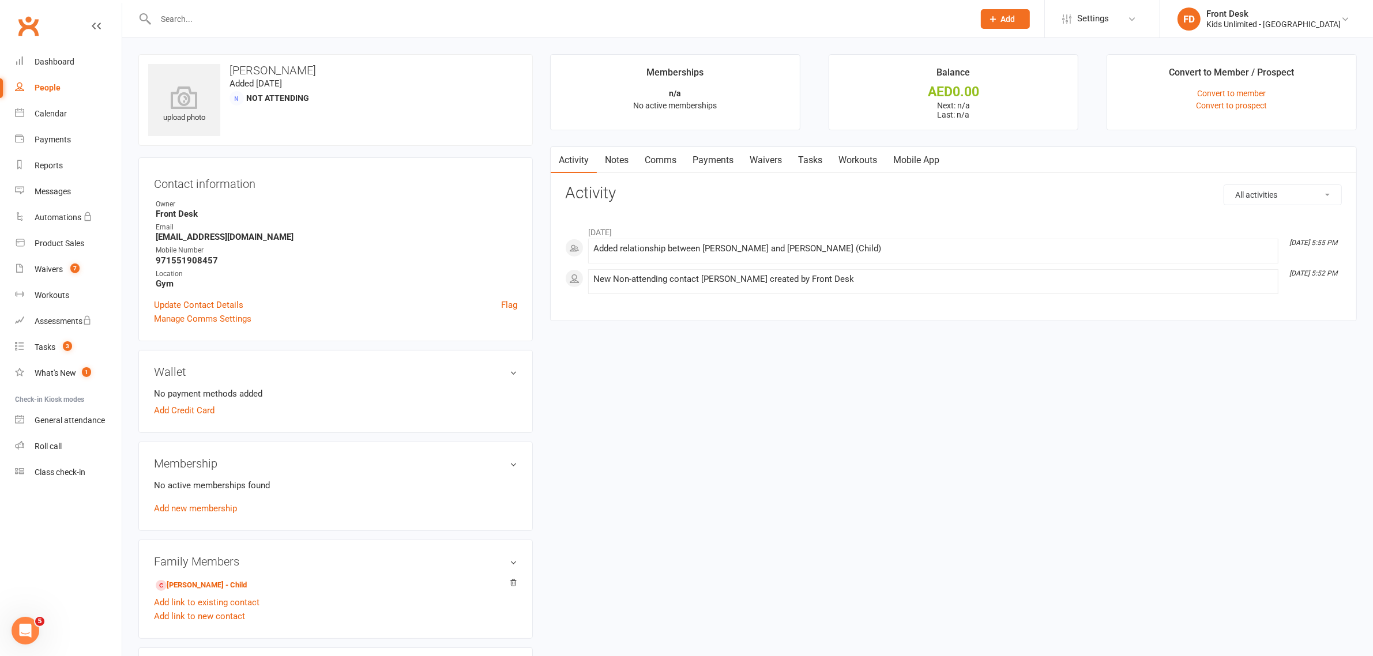
click at [235, 16] on input "text" at bounding box center [558, 19] width 813 height 16
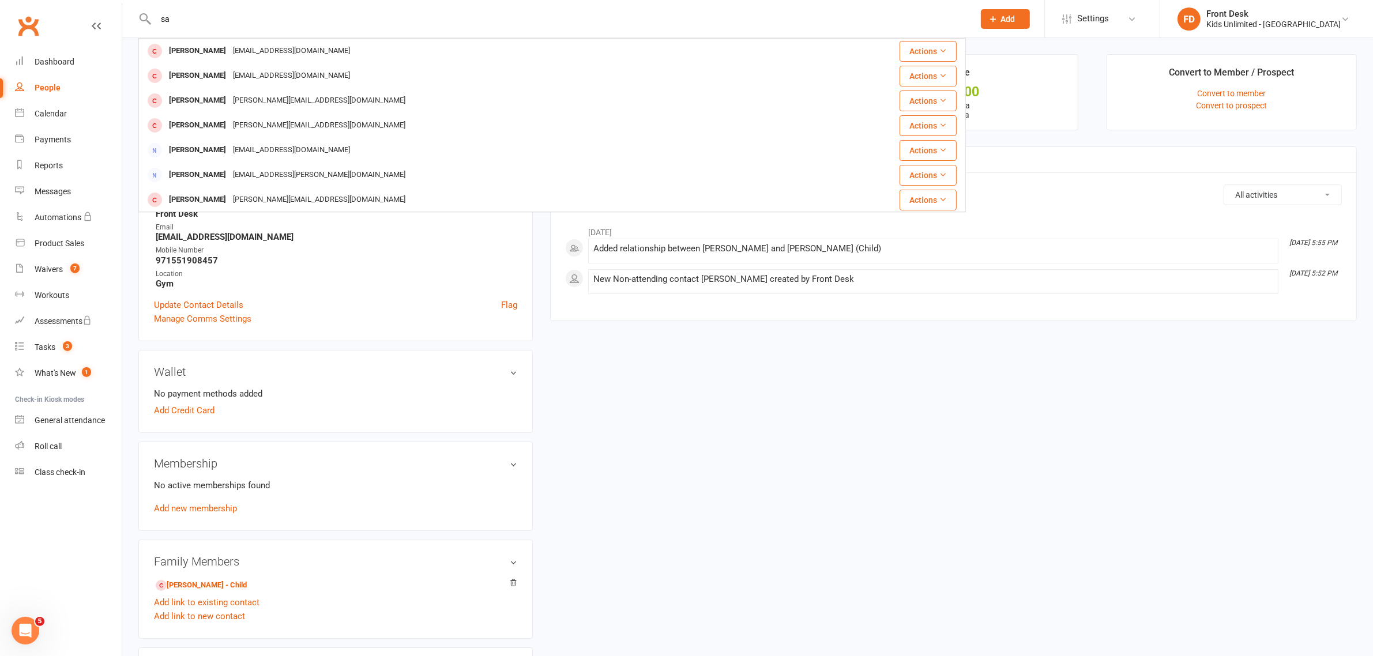
type input "s"
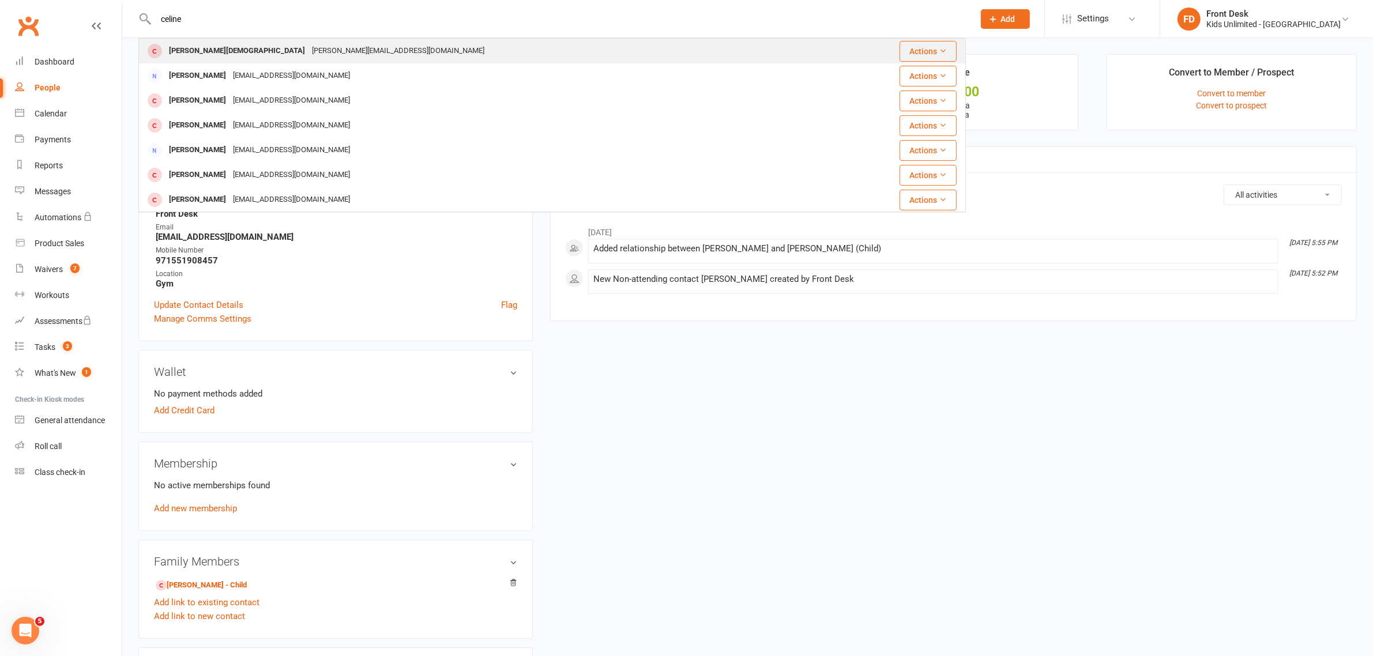
type input "celine"
click at [308, 52] on div "peter.zakrie@gmail.com" at bounding box center [397, 51] width 179 height 17
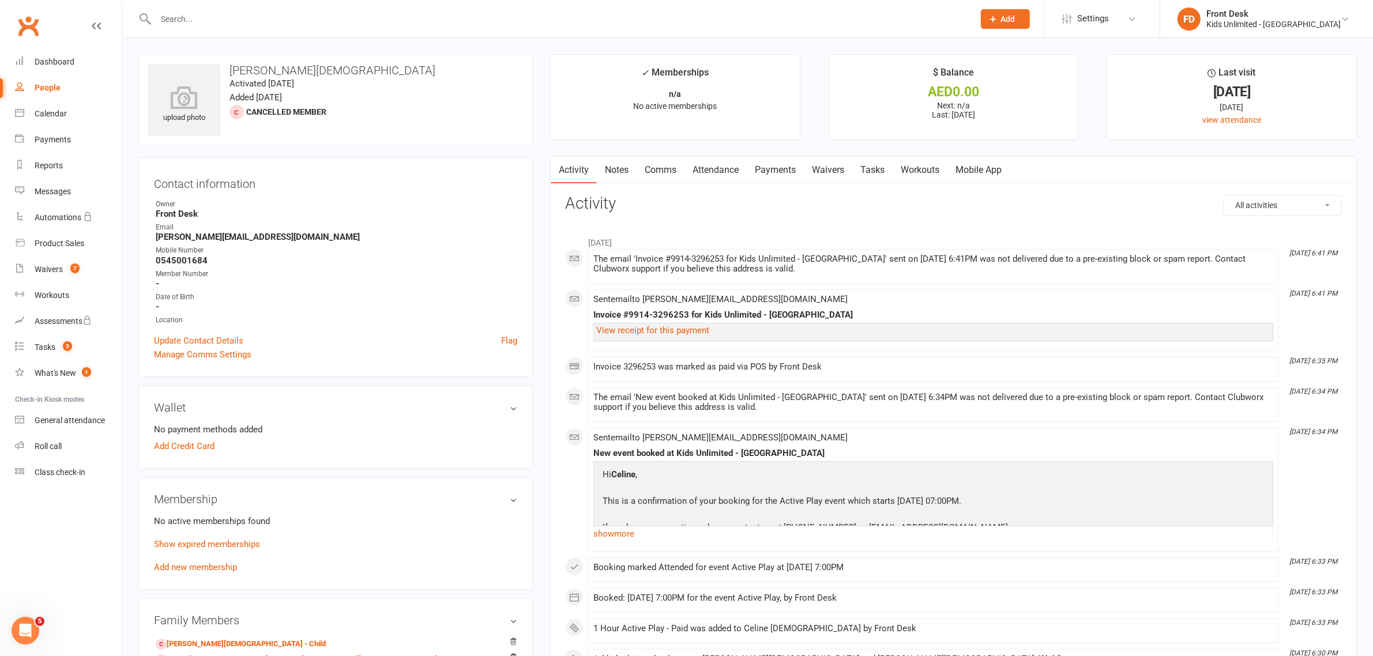
click at [234, 16] on input "text" at bounding box center [558, 19] width 813 height 16
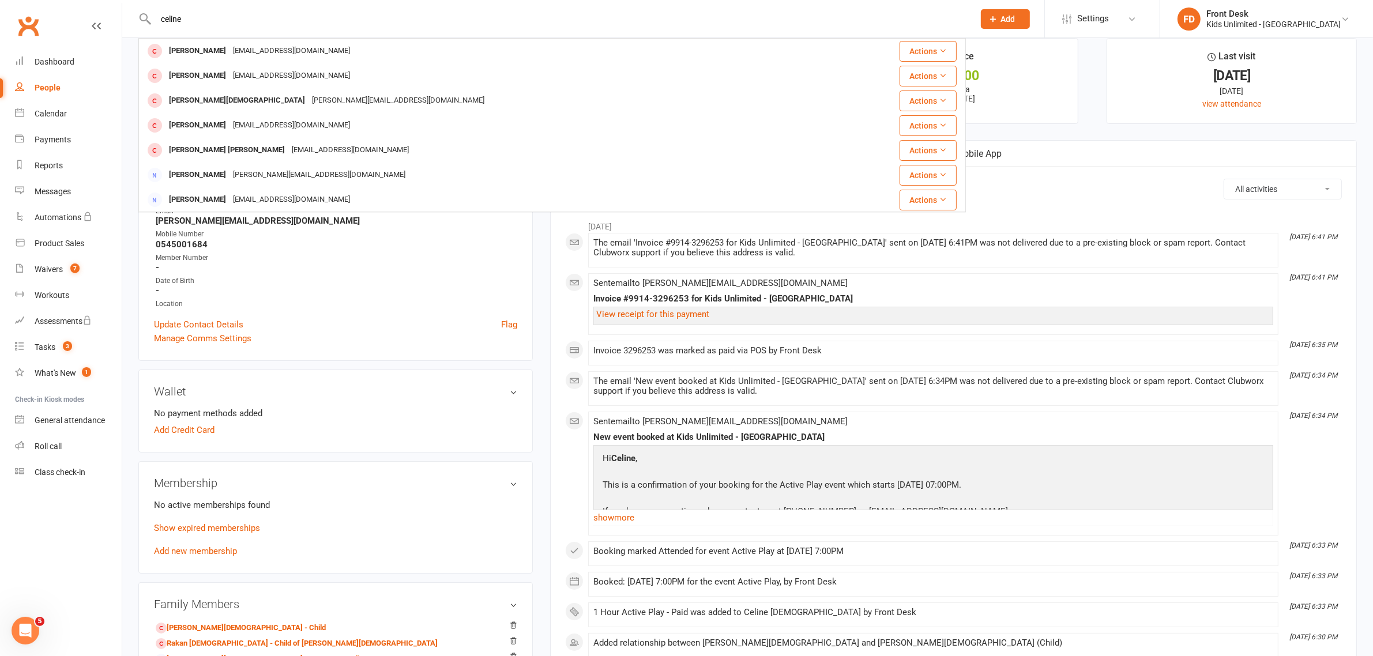
scroll to position [72, 0]
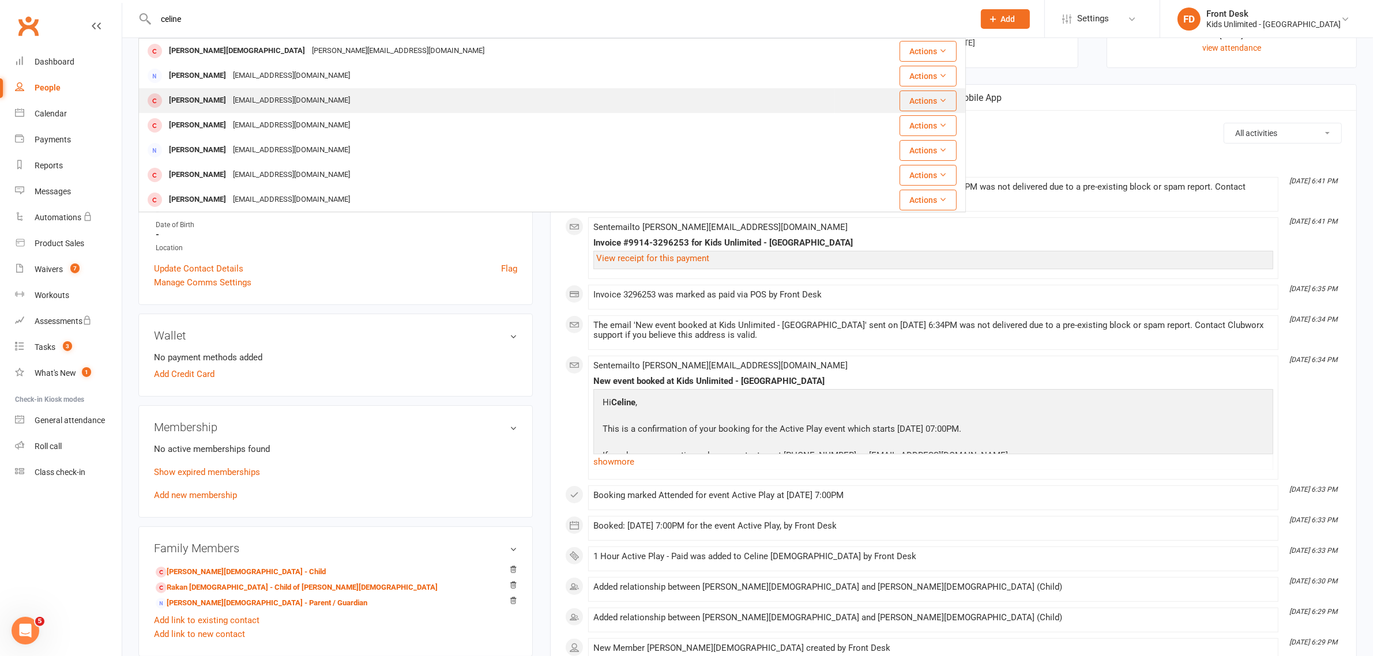
type input "celine"
click at [277, 105] on div "holder2@example.com" at bounding box center [291, 100] width 124 height 17
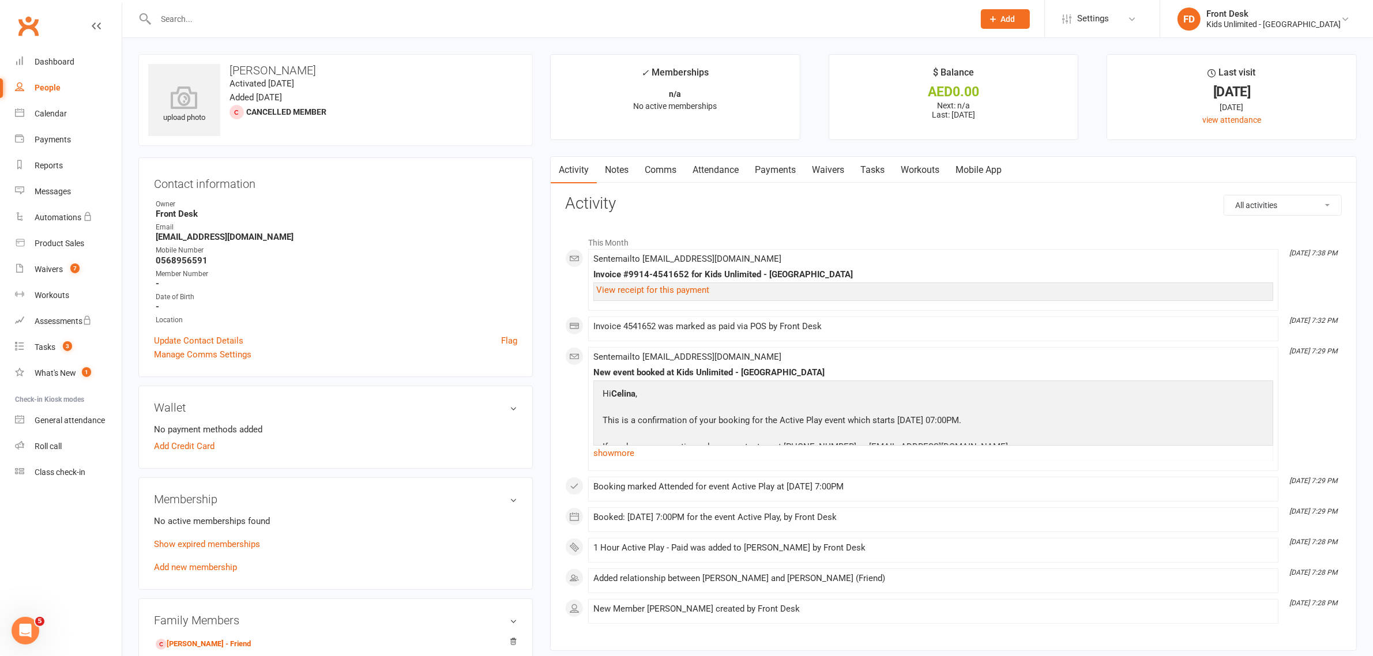
scroll to position [144, 0]
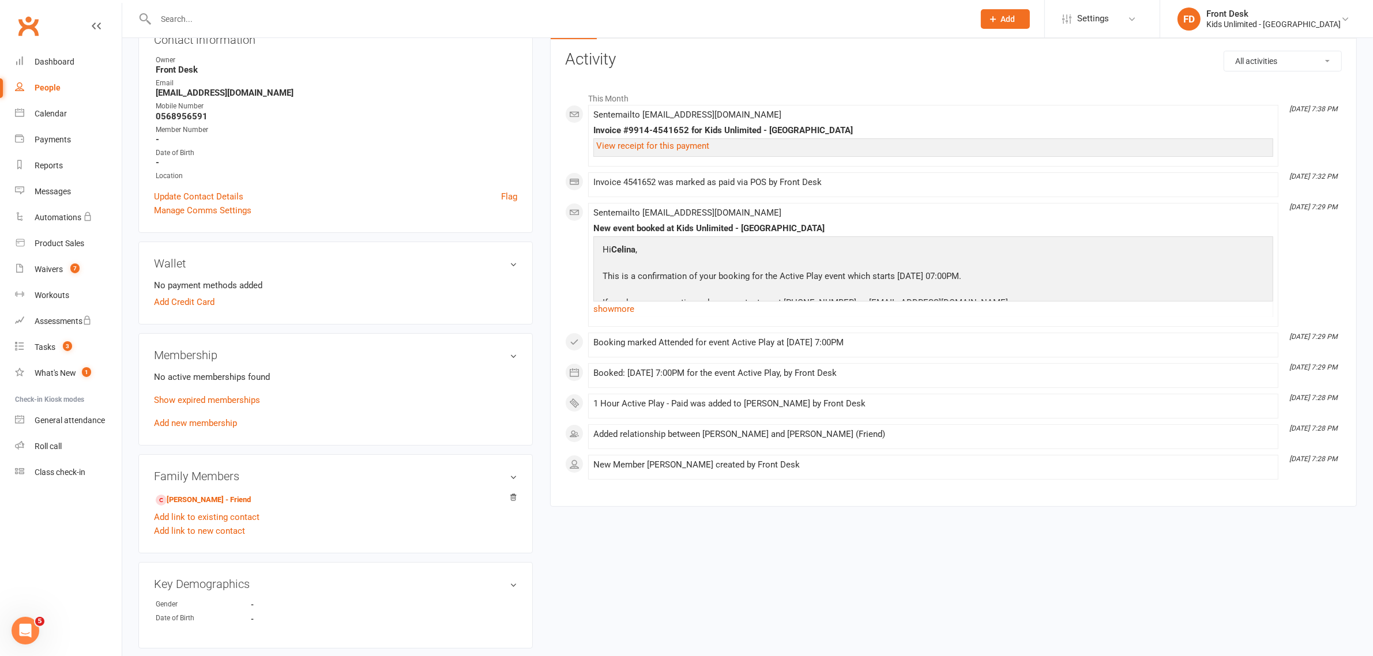
click at [180, 427] on div "No active memberships found Show expired memberships Add new membership" at bounding box center [335, 400] width 363 height 60
click at [180, 419] on link "Add new membership" at bounding box center [195, 423] width 83 height 10
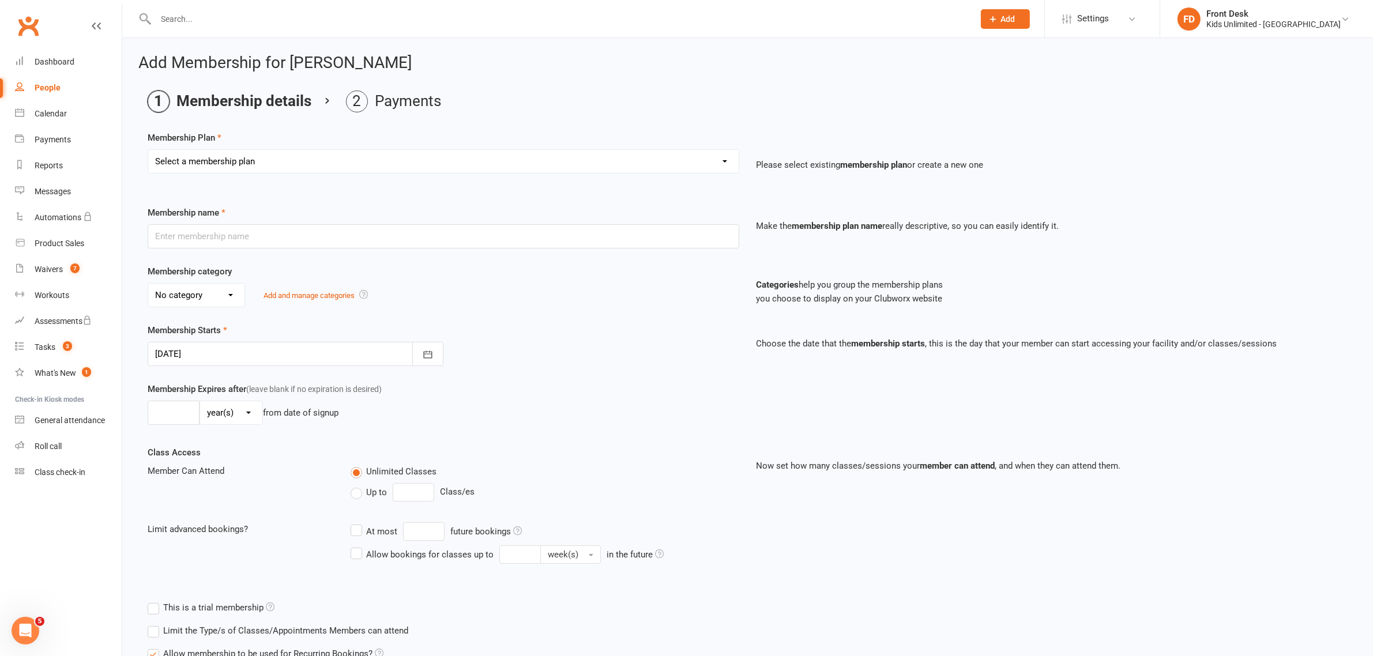
drag, startPoint x: 402, startPoint y: 150, endPoint x: 402, endPoint y: 161, distance: 11.0
click at [402, 150] on select "Select a membership plan Create new Membership Plan Active Play - Free 1/2 Hour…" at bounding box center [443, 161] width 590 height 23
select select "3"
click at [148, 150] on select "Select a membership plan Create new Membership Plan Active Play - Free 1/2 Hour…" at bounding box center [443, 161] width 590 height 23
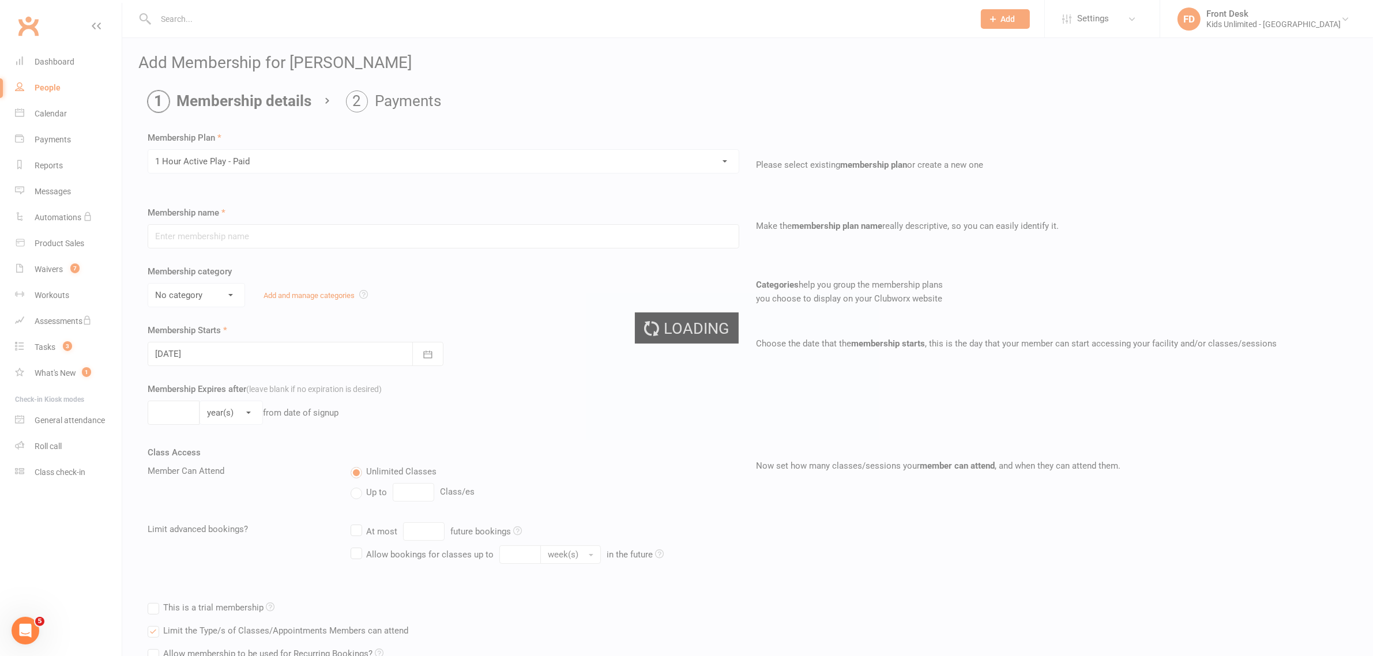
type input "1 Hour Active Play - Paid"
select select "7"
type input "1"
select select "0"
type input "1"
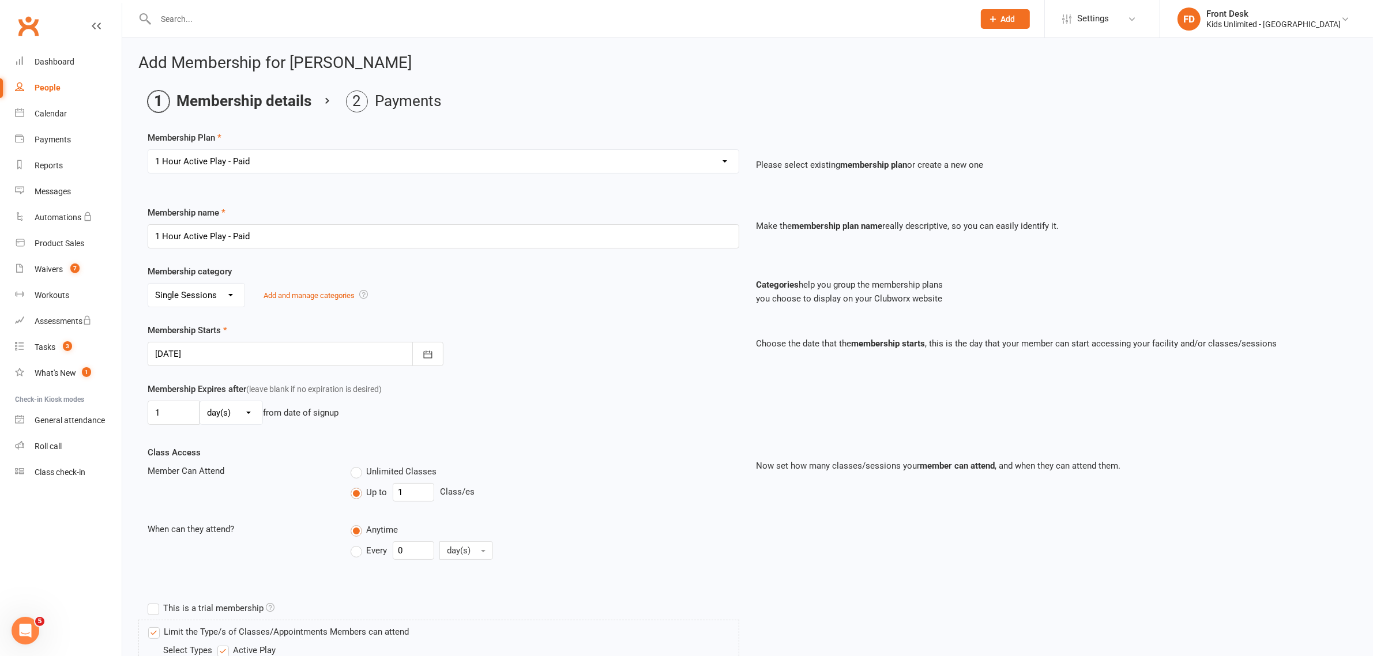
click at [245, 352] on div at bounding box center [296, 354] width 296 height 24
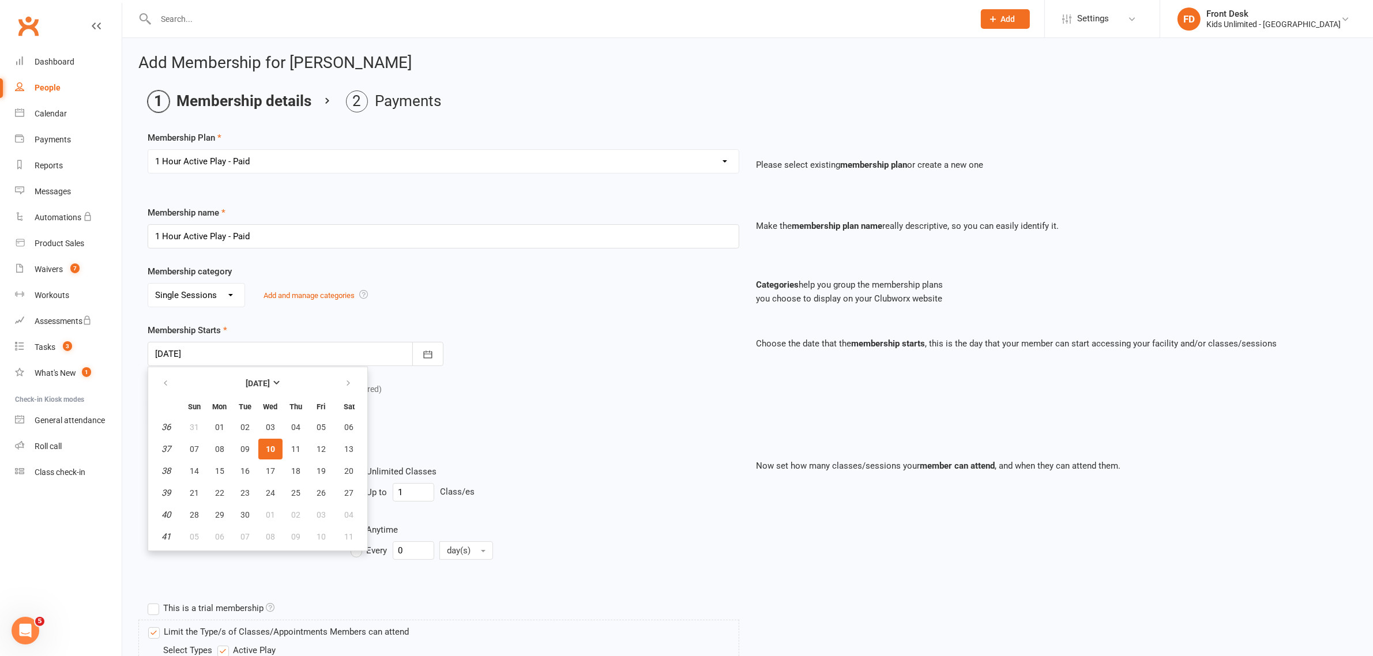
click at [95, 24] on icon at bounding box center [96, 25] width 9 height 9
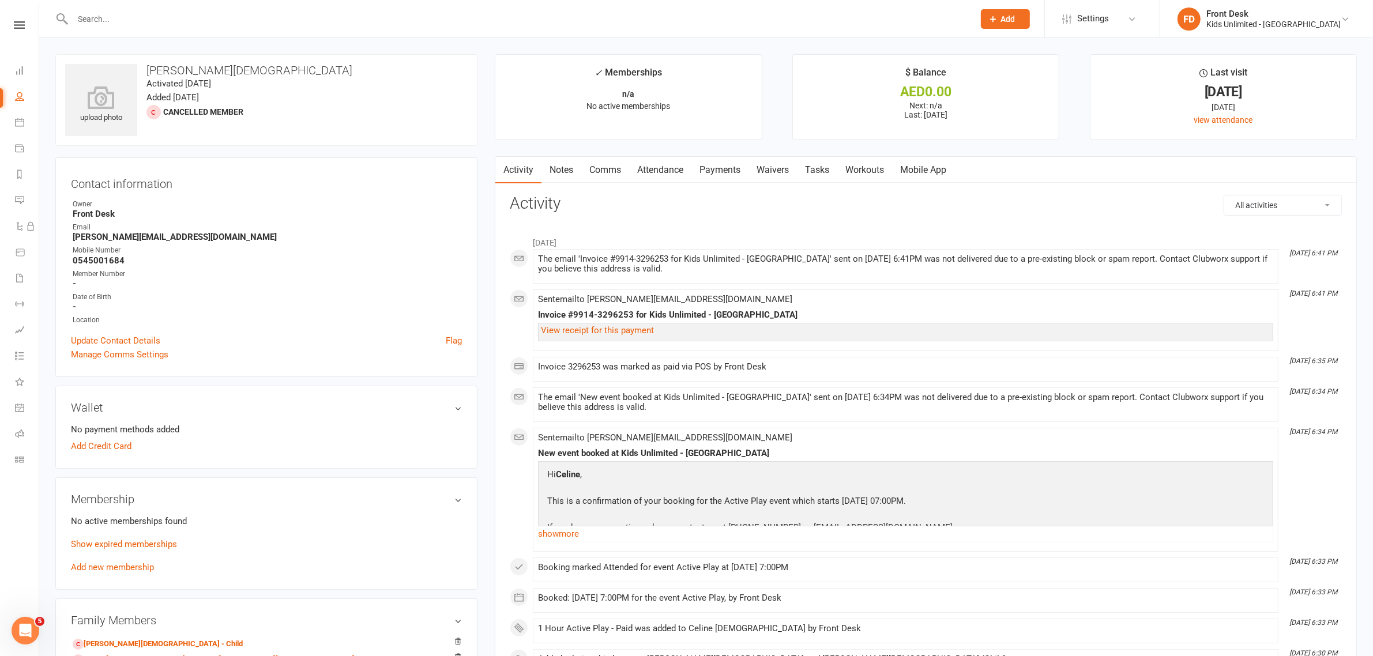
click at [252, 9] on div at bounding box center [510, 18] width 910 height 37
click at [234, 21] on input "text" at bounding box center [517, 19] width 896 height 16
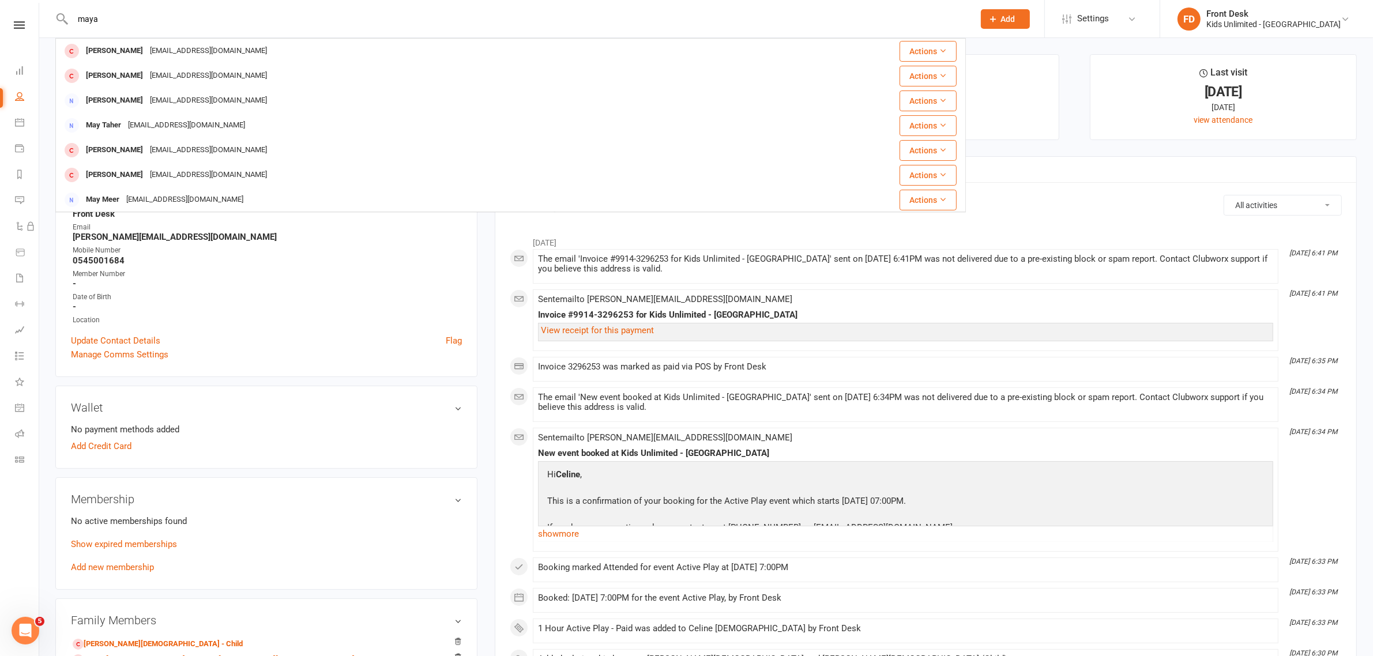
type input "maya"
click at [21, 458] on icon at bounding box center [19, 459] width 9 height 9
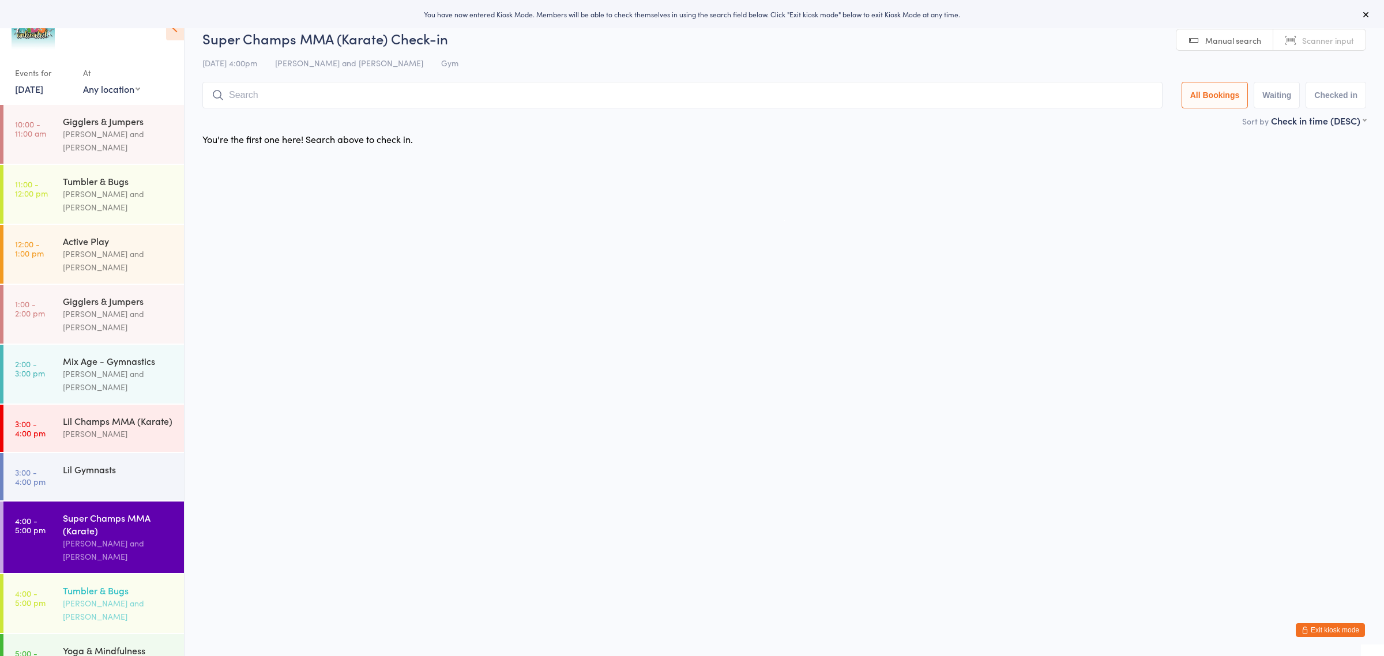
click at [81, 597] on div "Jeny Rose Getiayon and Jerolen Diano" at bounding box center [118, 610] width 111 height 27
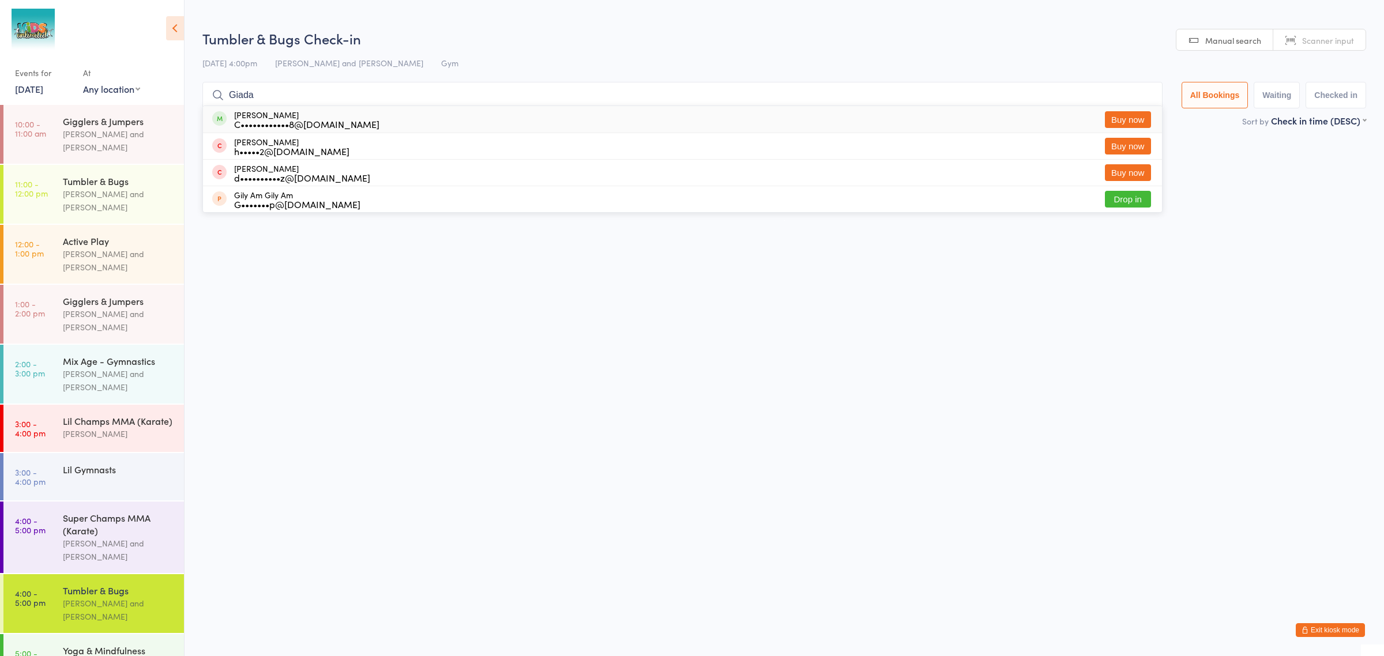
type input "Giada"
click at [306, 111] on div "Giada Iorio C••••••••••••8@gmail.com" at bounding box center [306, 119] width 145 height 18
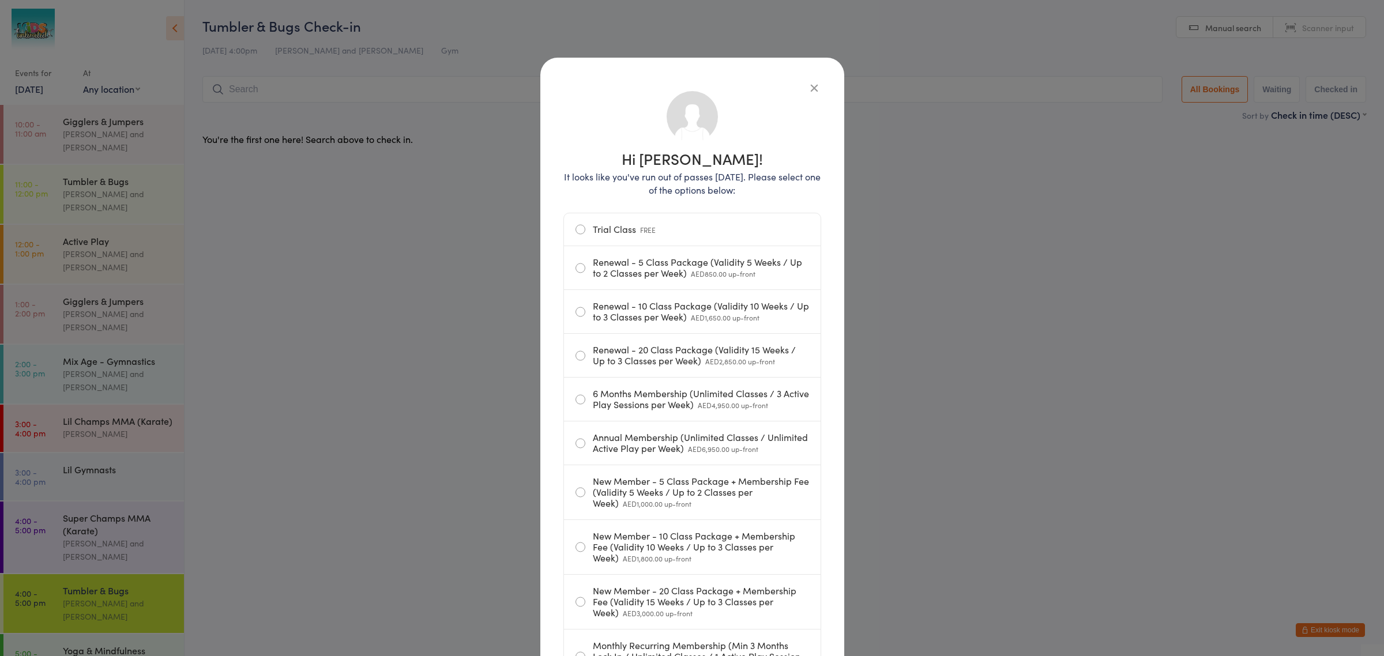
click at [808, 85] on icon "button" at bounding box center [814, 87] width 13 height 13
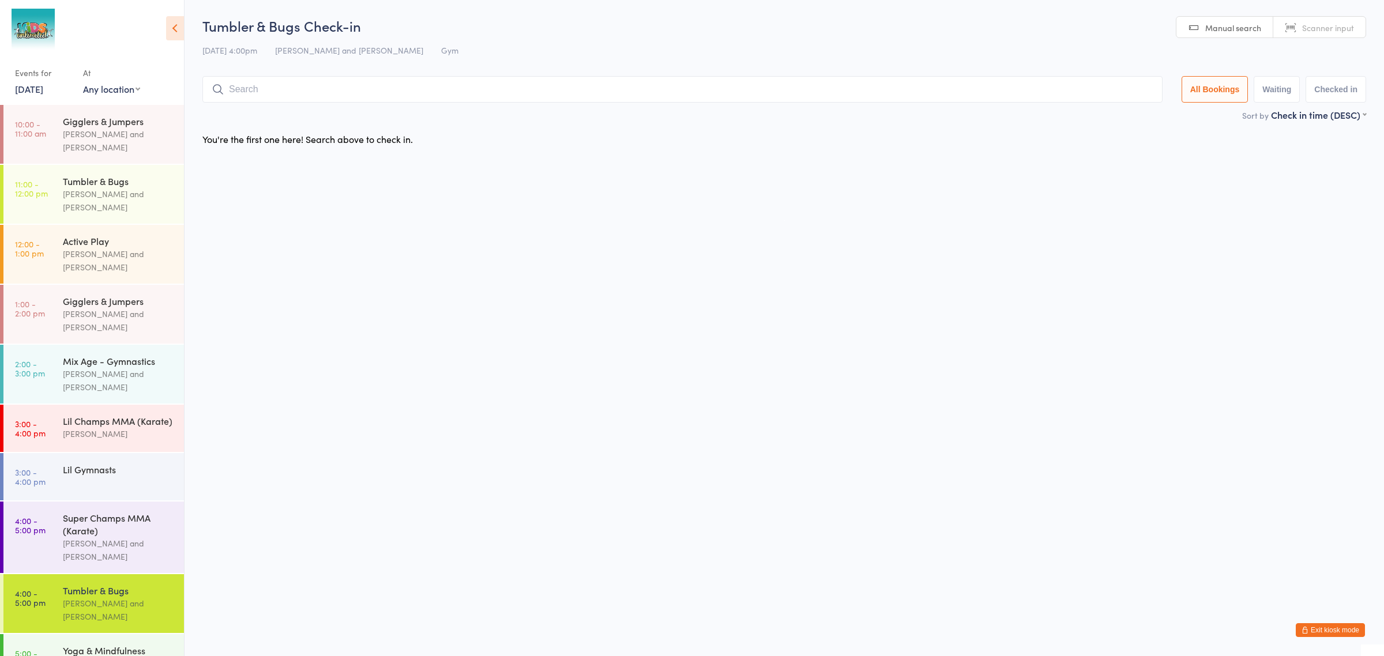
click at [281, 82] on input "search" at bounding box center [682, 89] width 960 height 27
click at [1321, 629] on button "Exit kiosk mode" at bounding box center [1329, 630] width 69 height 14
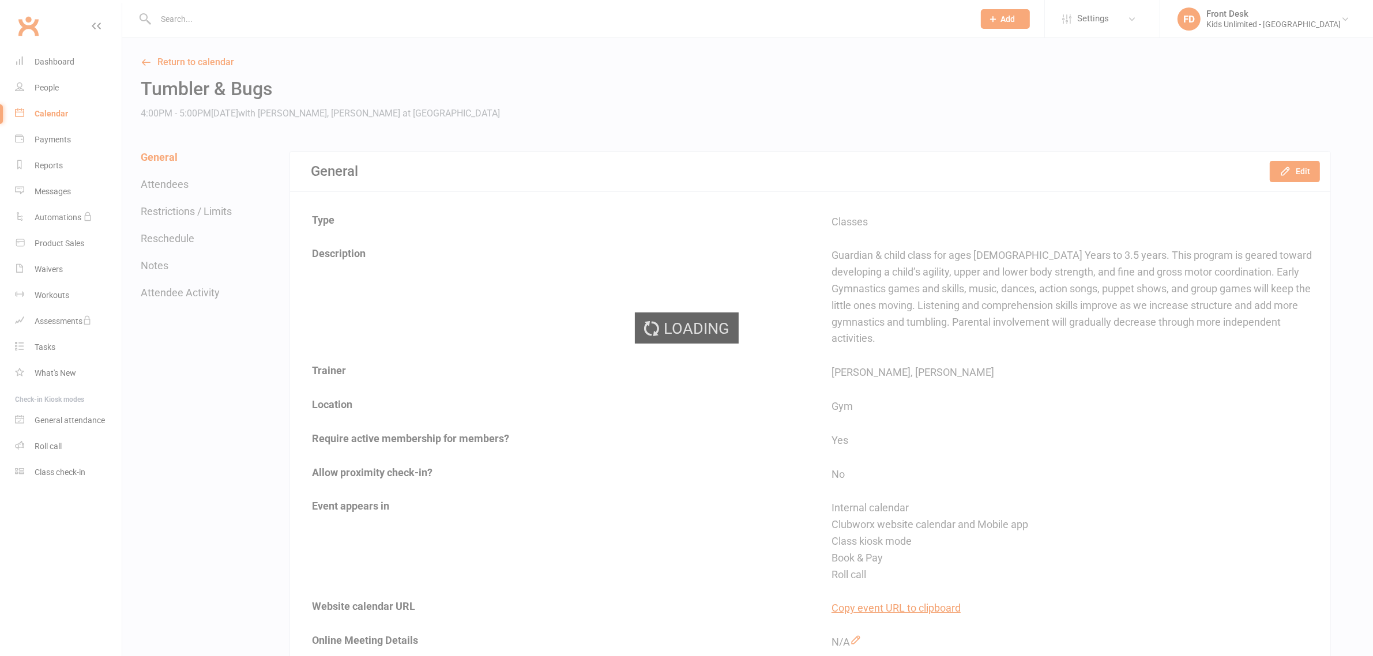
click at [232, 27] on input "text" at bounding box center [558, 19] width 813 height 16
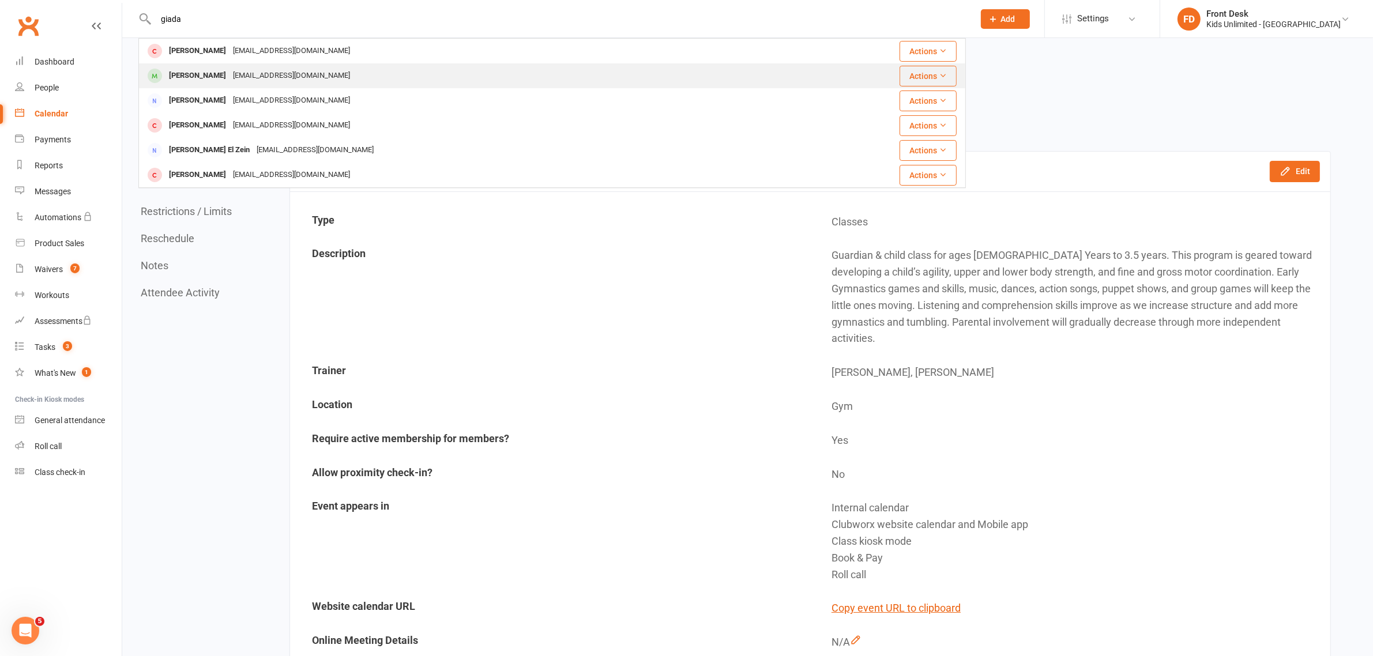
type input "giada"
click at [240, 72] on div "Camilla.manca8@gmail.com" at bounding box center [291, 75] width 124 height 17
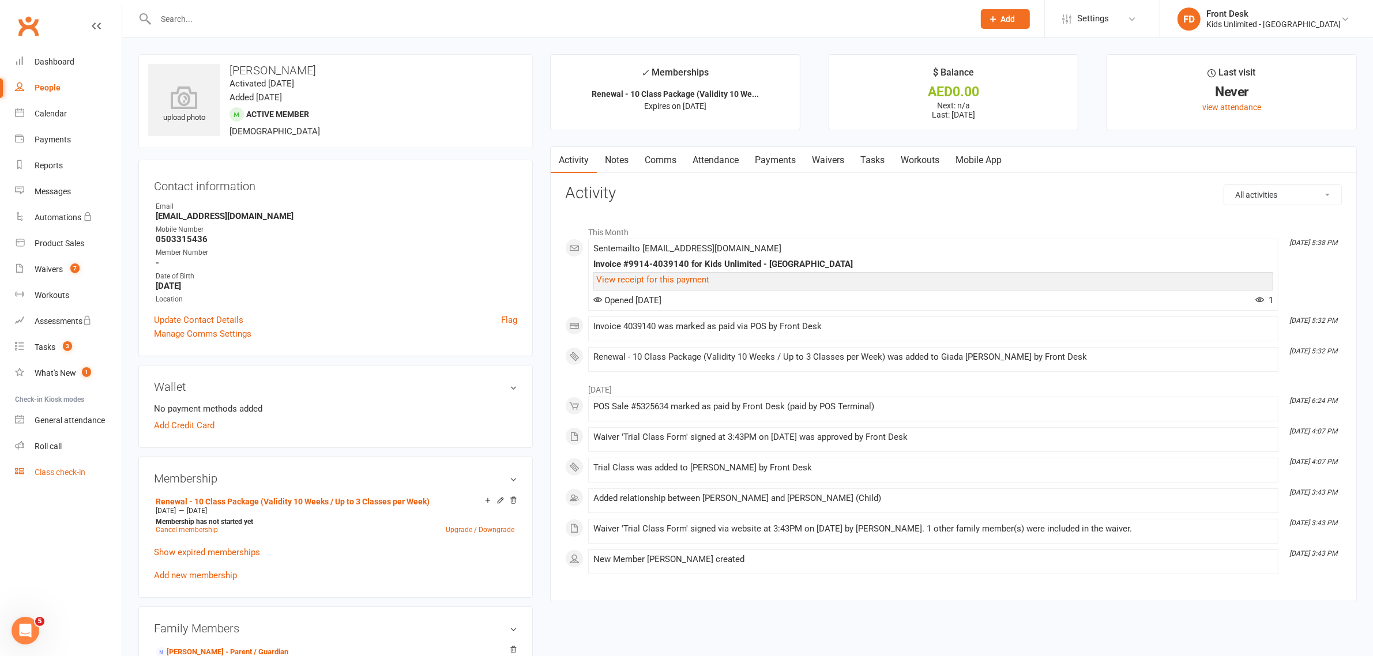
click at [56, 474] on div "Class check-in" at bounding box center [60, 472] width 51 height 9
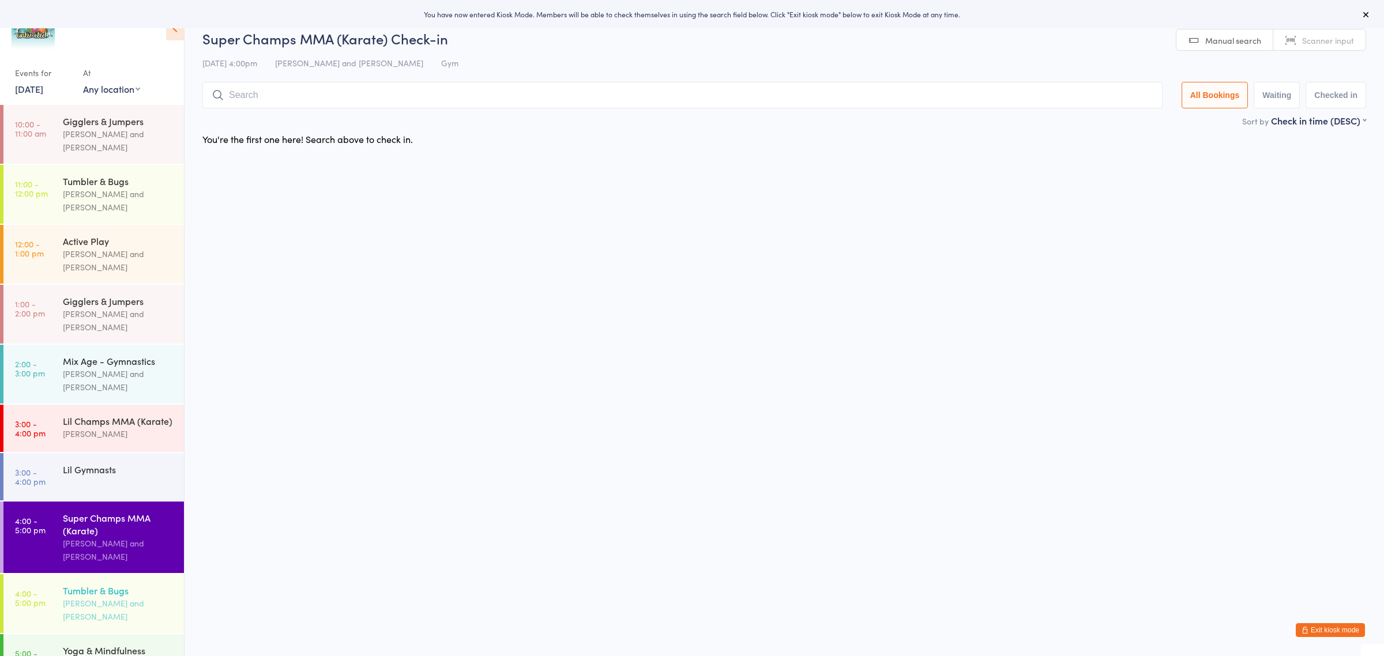
click at [91, 584] on div "Tumbler & Bugs" at bounding box center [118, 590] width 111 height 13
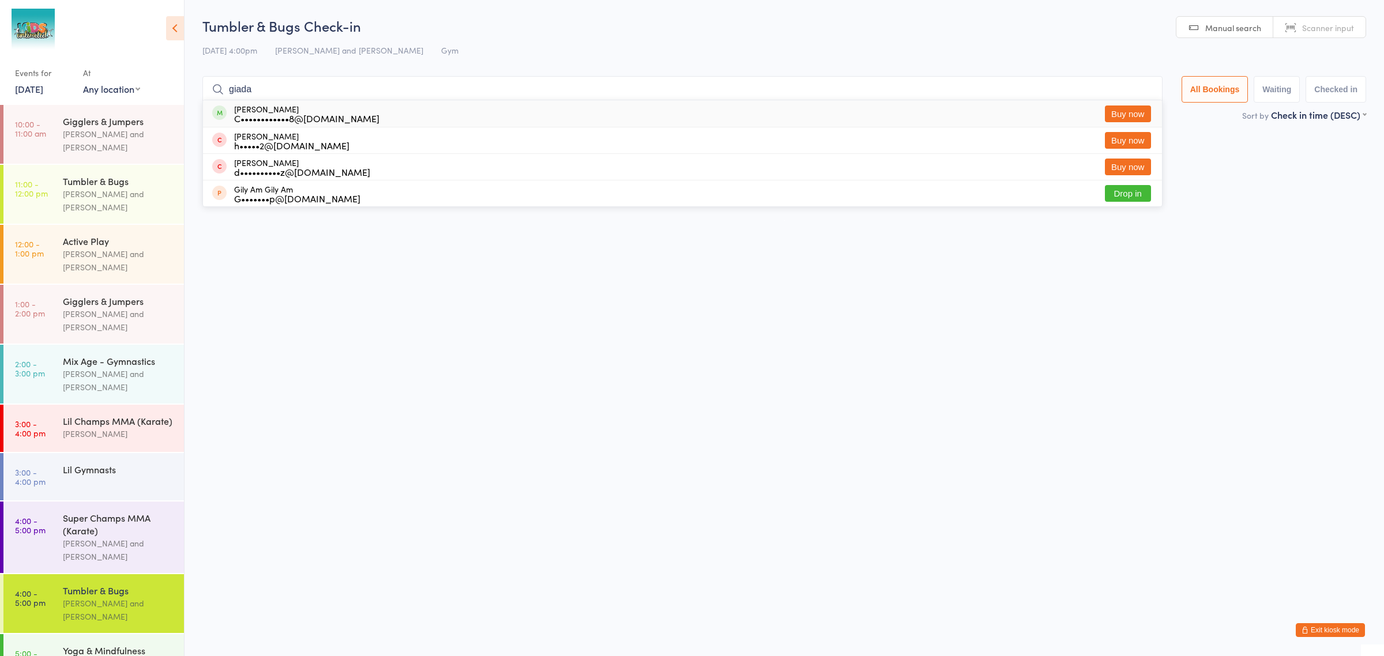
type input "giada"
click at [442, 110] on div "Giada Iorio C••••••••••••8@gmail.com Buy now" at bounding box center [682, 113] width 959 height 27
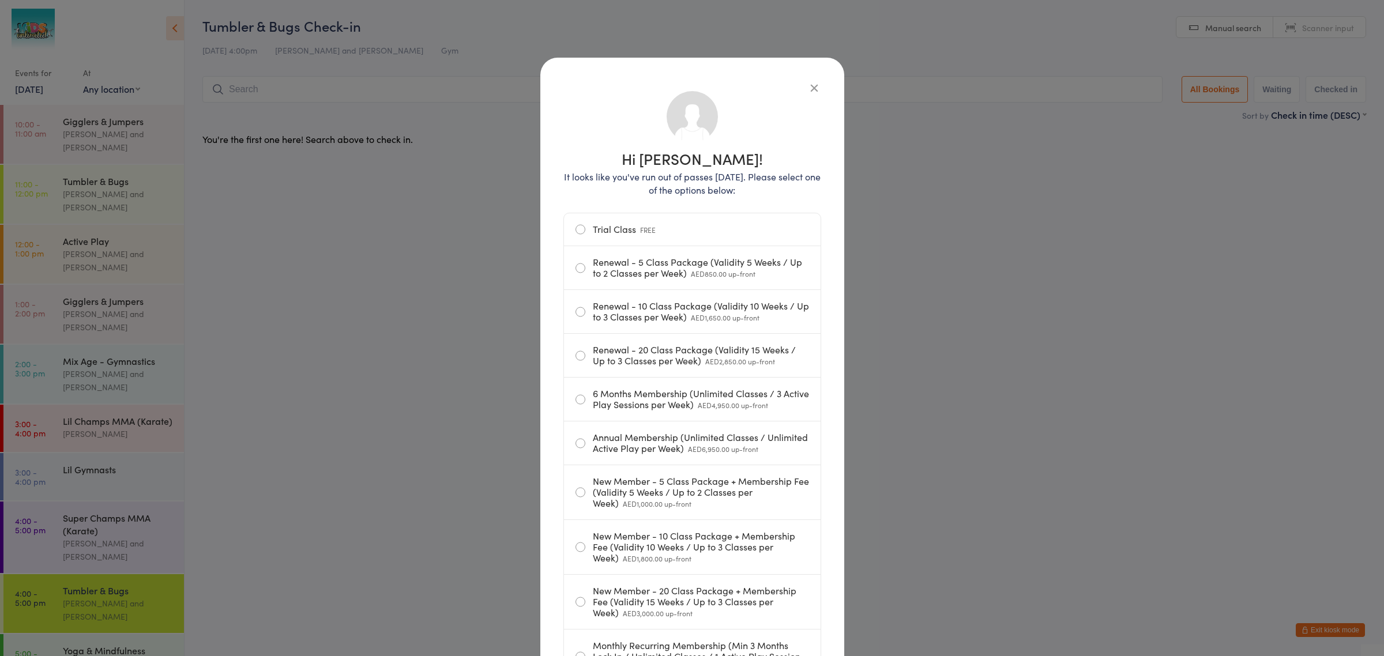
click at [810, 88] on icon "button" at bounding box center [814, 87] width 13 height 13
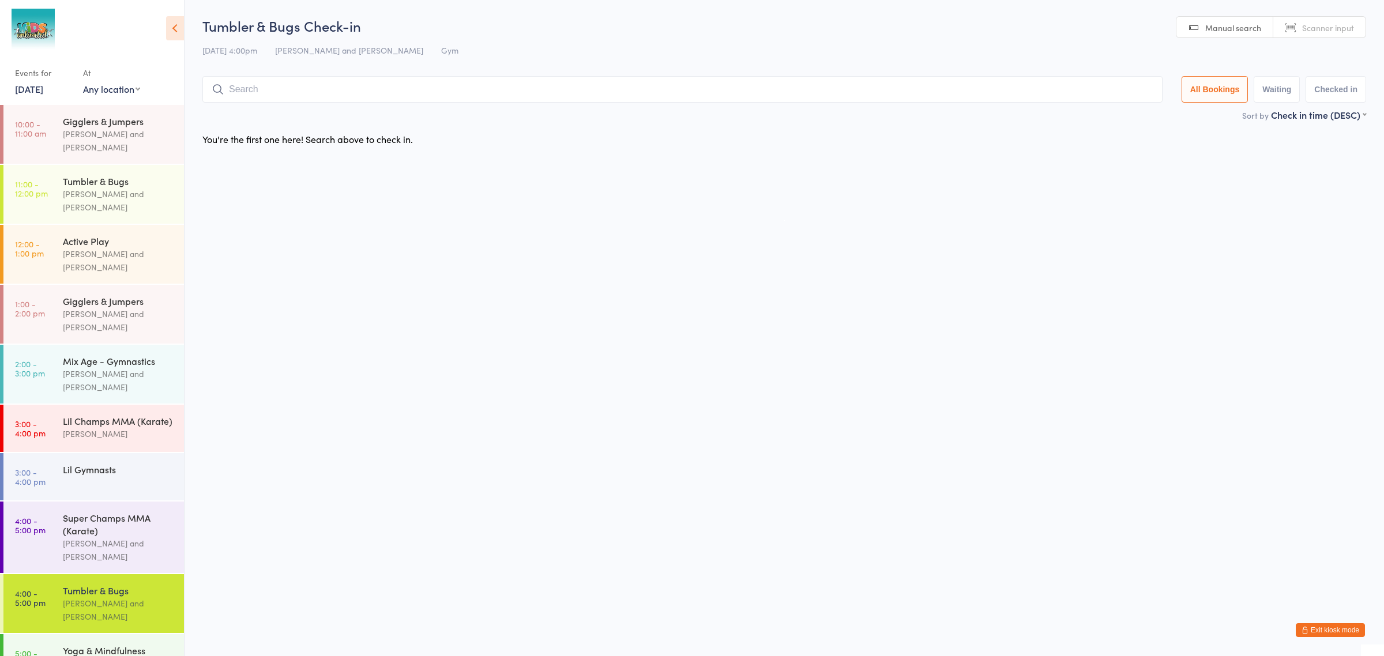
click at [1318, 635] on button "Exit kiosk mode" at bounding box center [1329, 630] width 69 height 14
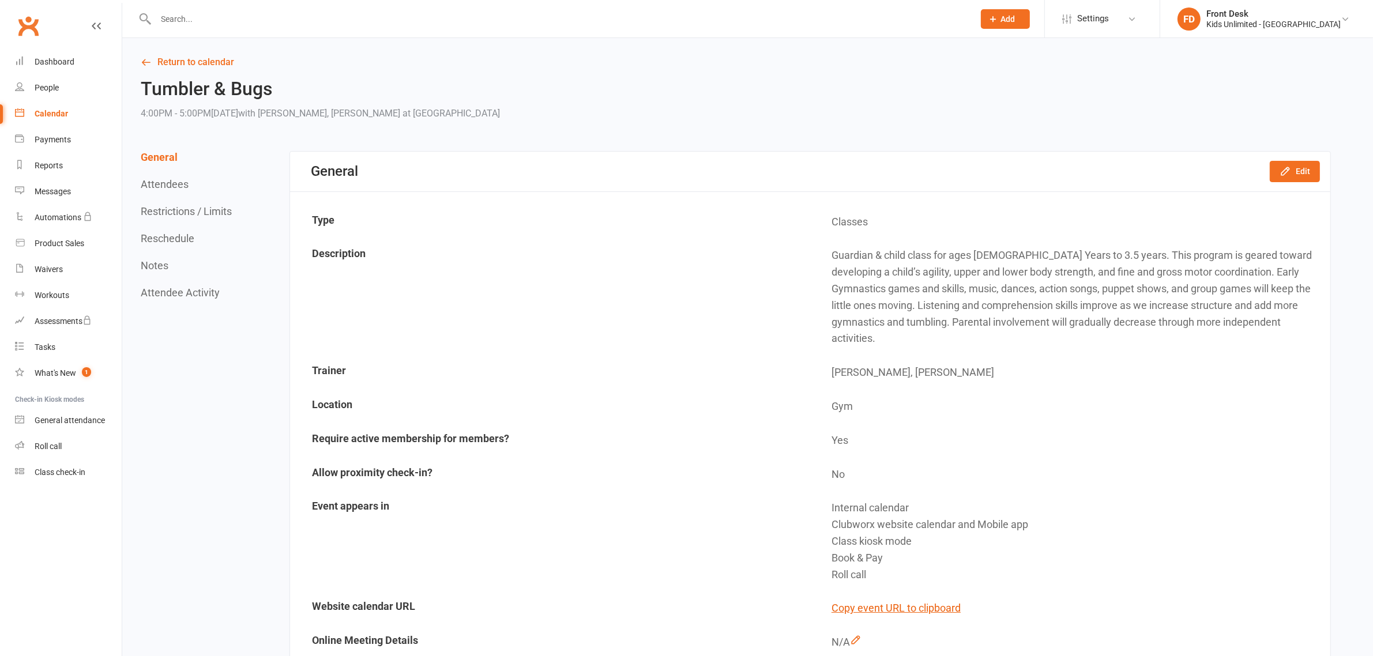
click at [349, 23] on input "text" at bounding box center [558, 19] width 813 height 16
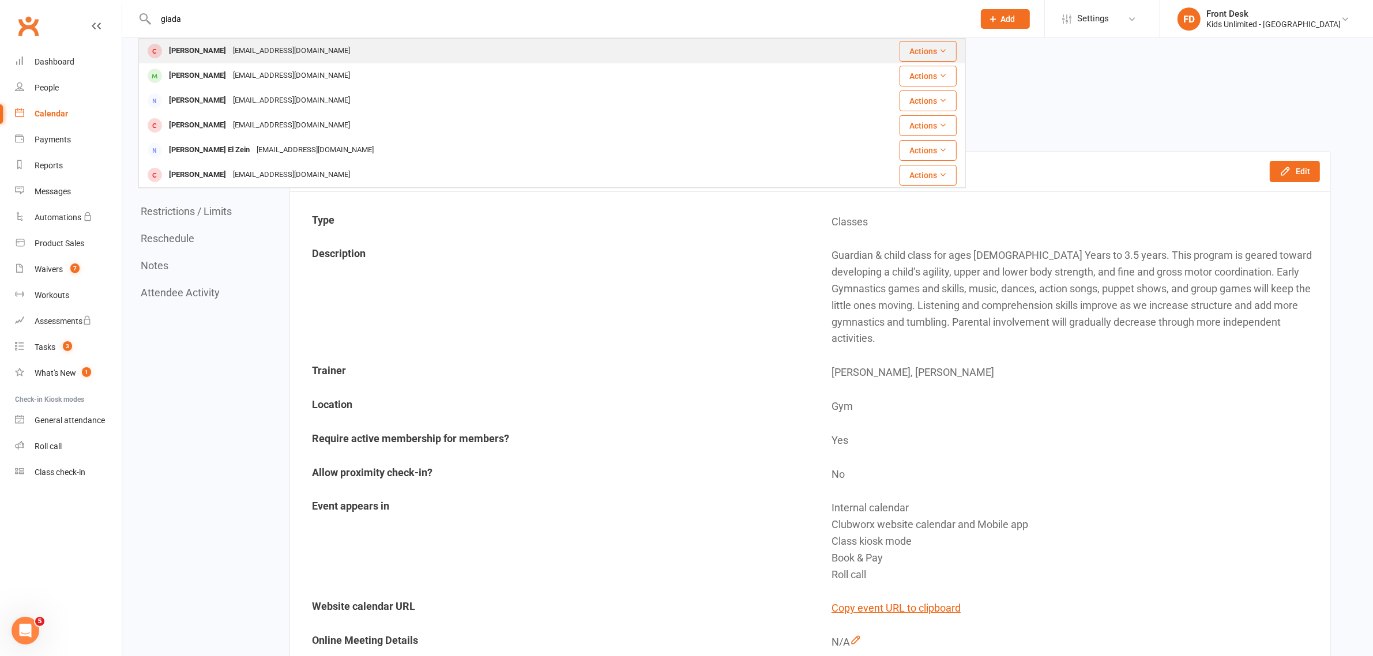
type input "giada"
click at [287, 55] on div "holder2@example.com" at bounding box center [291, 51] width 124 height 17
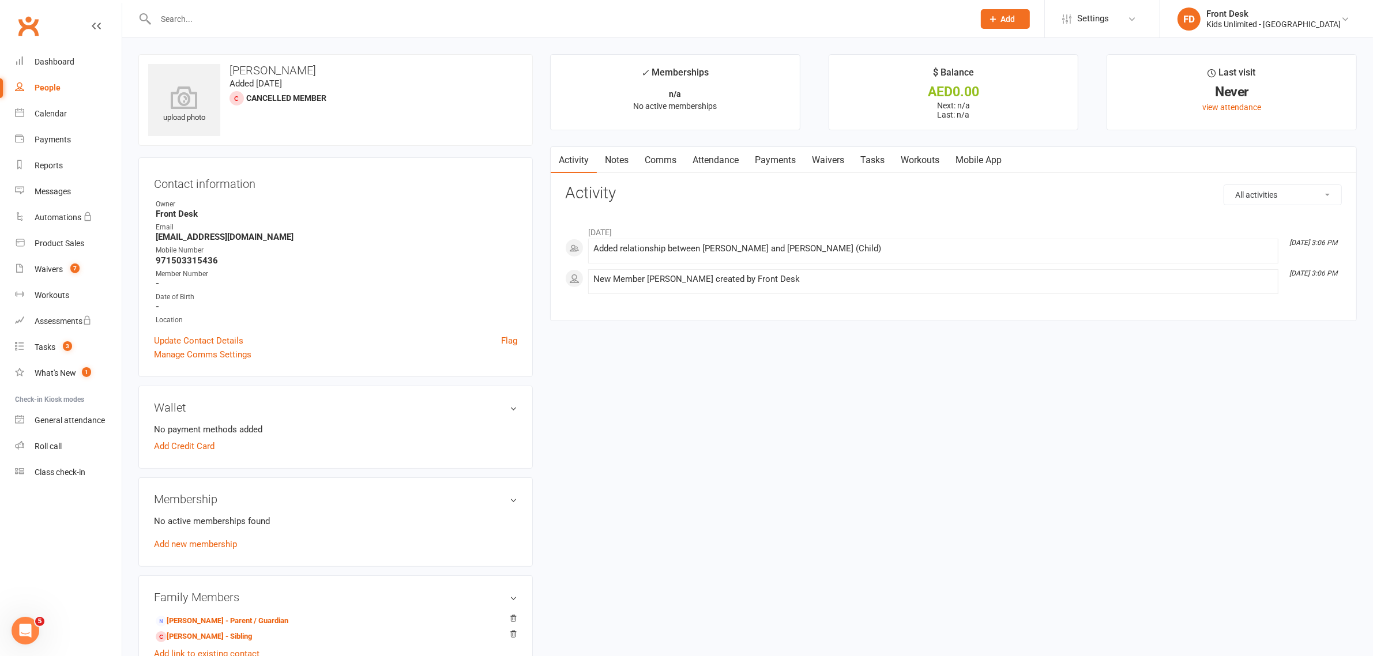
click at [1251, 202] on select "All activities Bookings / Attendances Communications Notes Failed SMSes Grading…" at bounding box center [1282, 195] width 117 height 20
click at [985, 157] on link "Mobile App" at bounding box center [978, 160] width 62 height 27
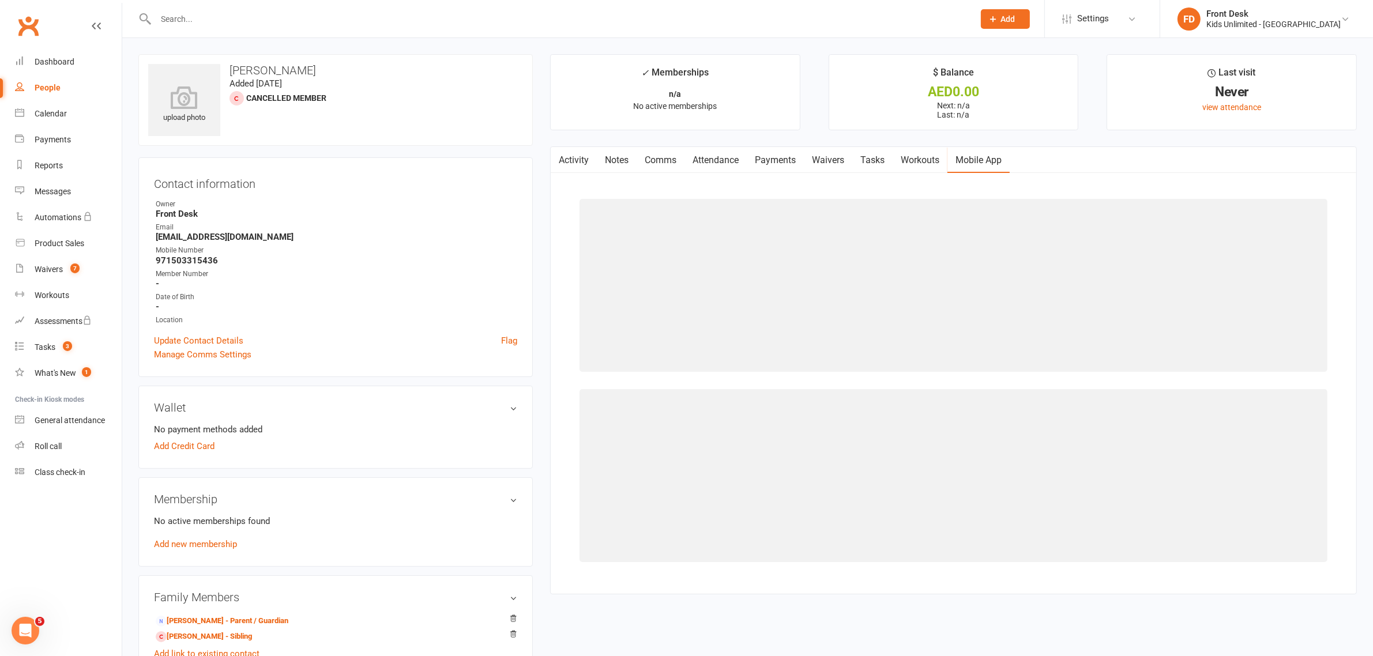
click at [936, 159] on link "Workouts" at bounding box center [919, 160] width 55 height 27
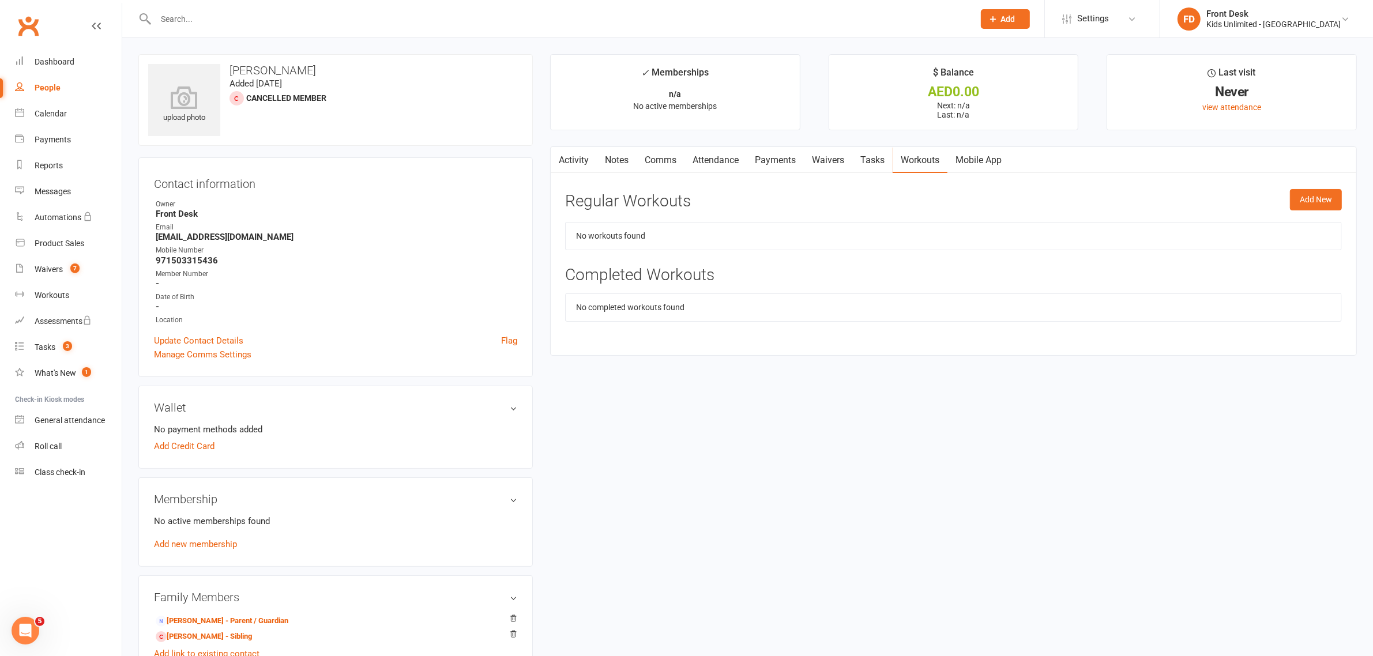
click at [865, 162] on link "Tasks" at bounding box center [872, 160] width 40 height 27
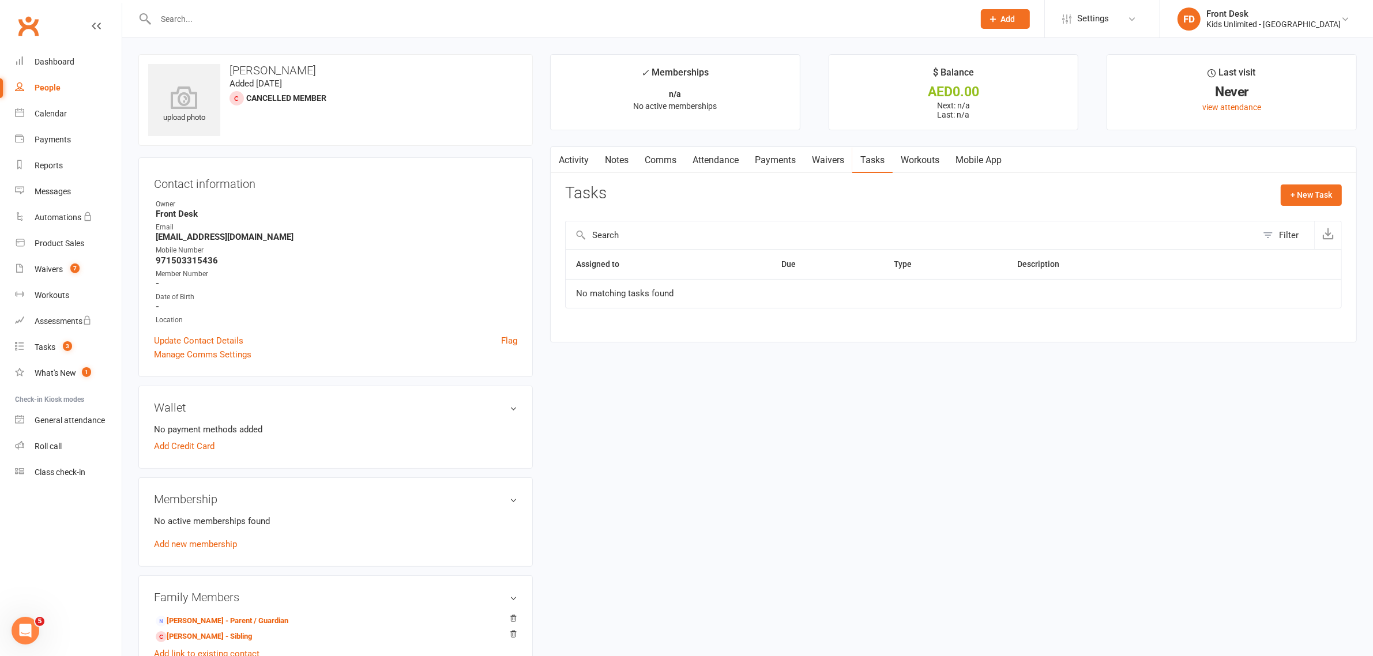
click at [836, 163] on link "Waivers" at bounding box center [828, 160] width 48 height 27
click at [791, 159] on link "Payments" at bounding box center [775, 160] width 57 height 27
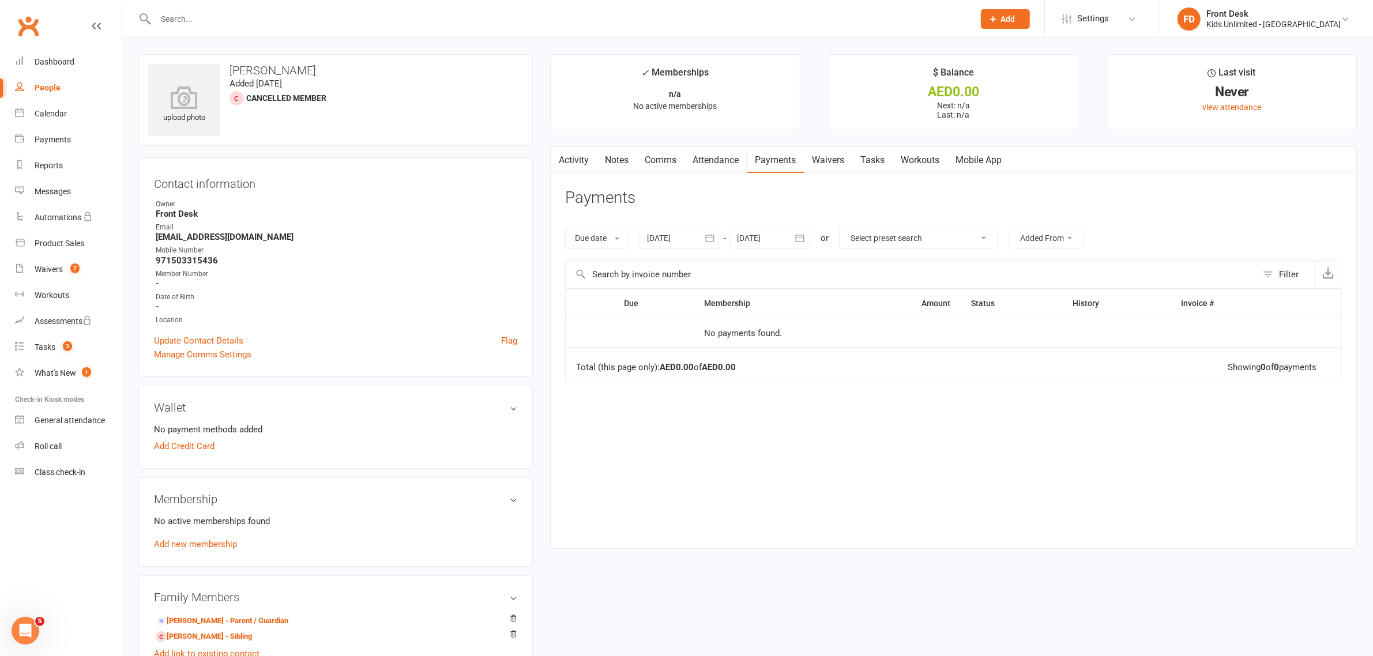
click at [718, 160] on link "Attendance" at bounding box center [715, 160] width 62 height 27
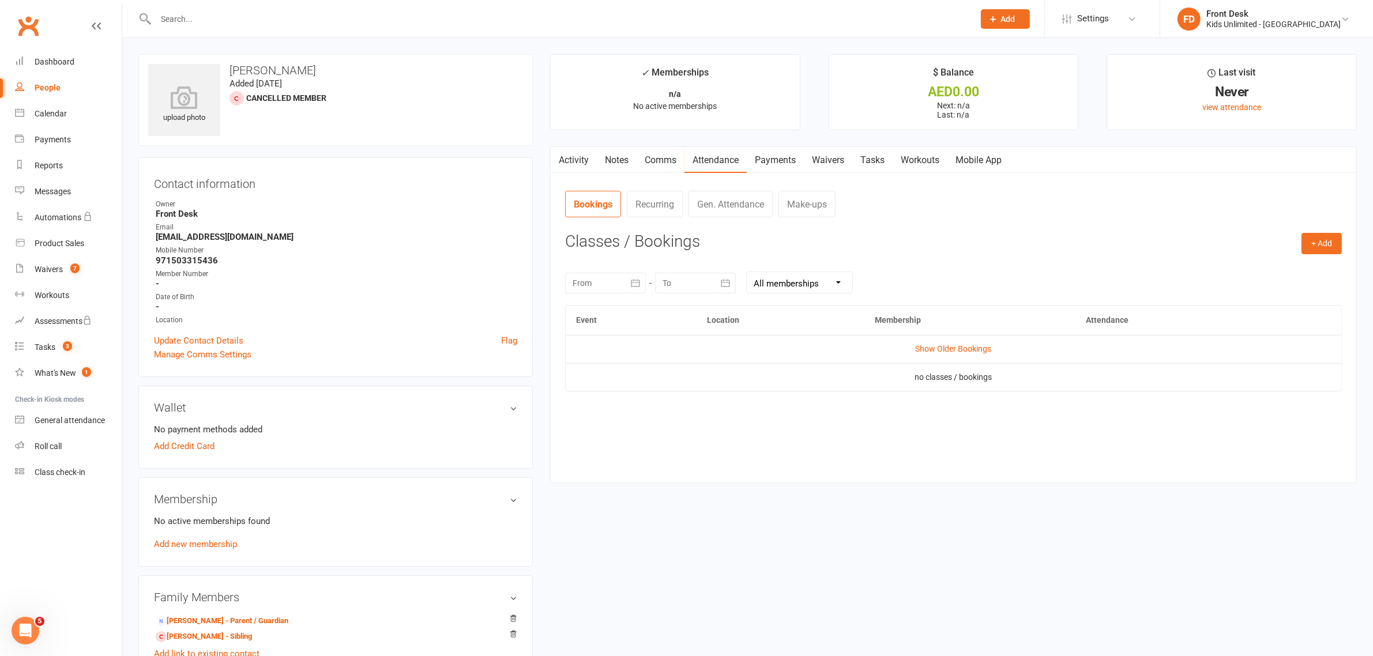
click at [654, 156] on link "Comms" at bounding box center [660, 160] width 48 height 27
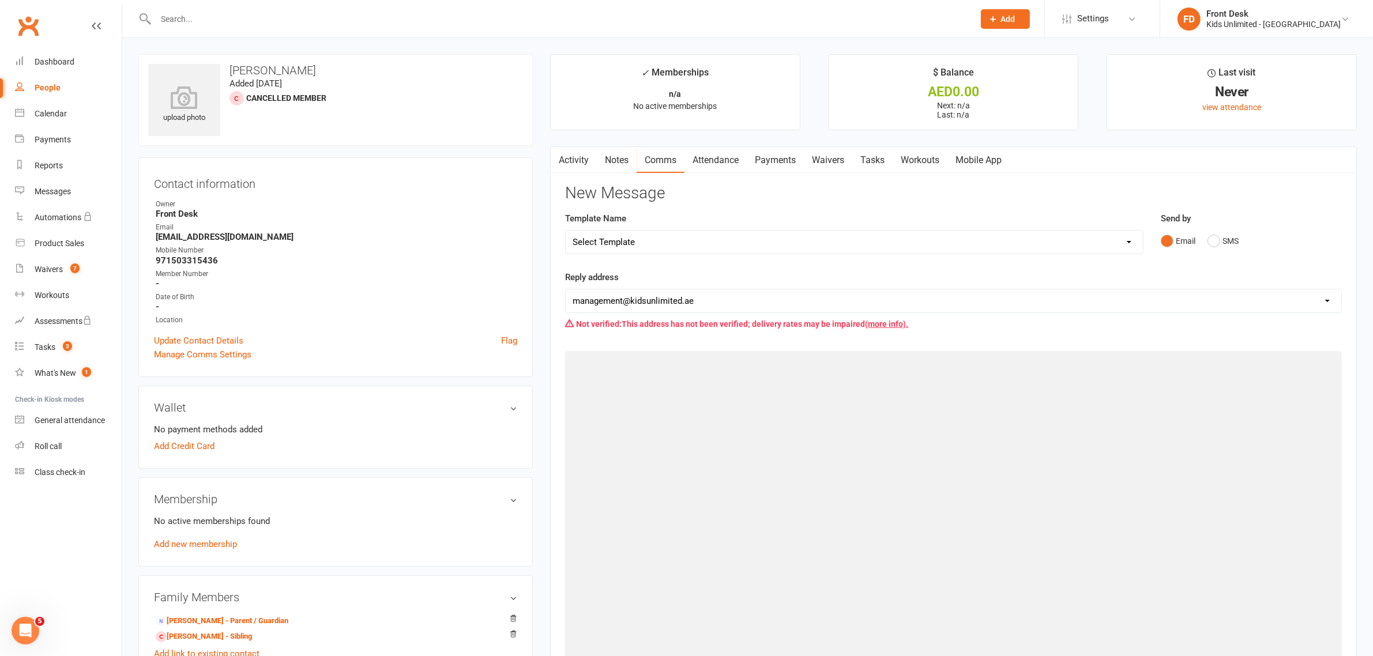
click at [627, 160] on link "Notes" at bounding box center [617, 160] width 40 height 27
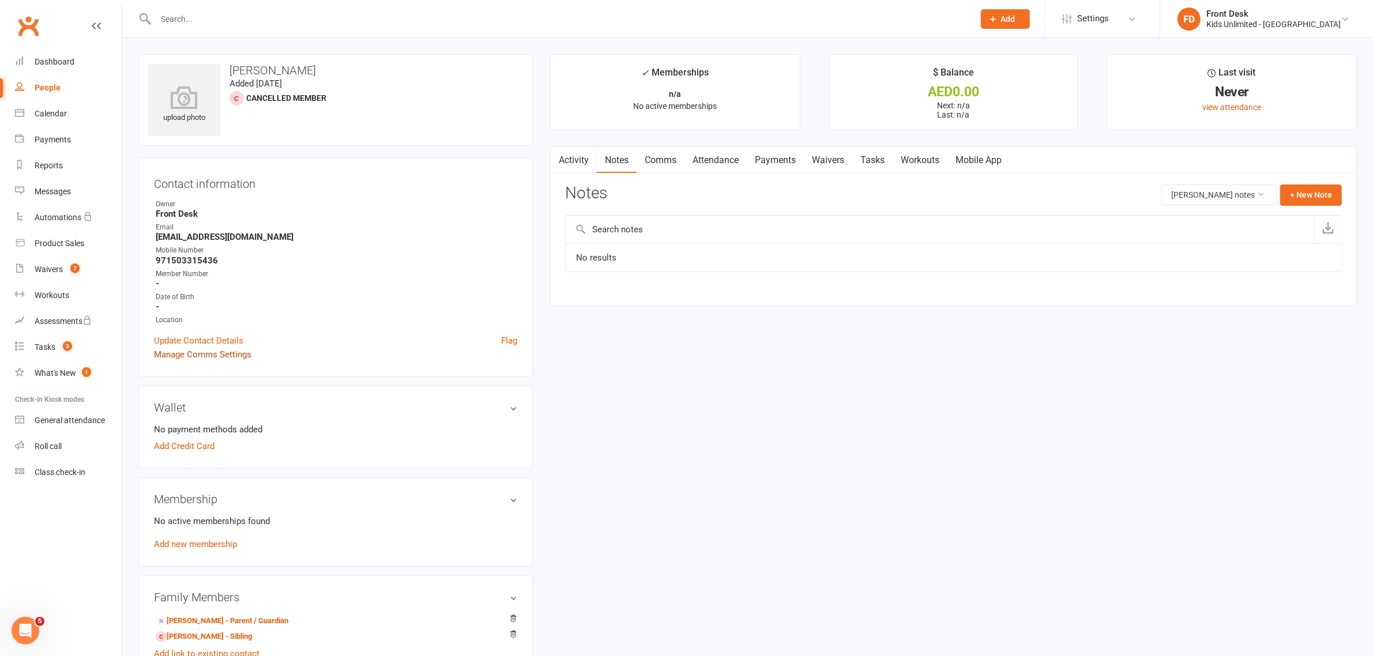
click at [239, 358] on link "Manage Comms Settings" at bounding box center [202, 355] width 97 height 14
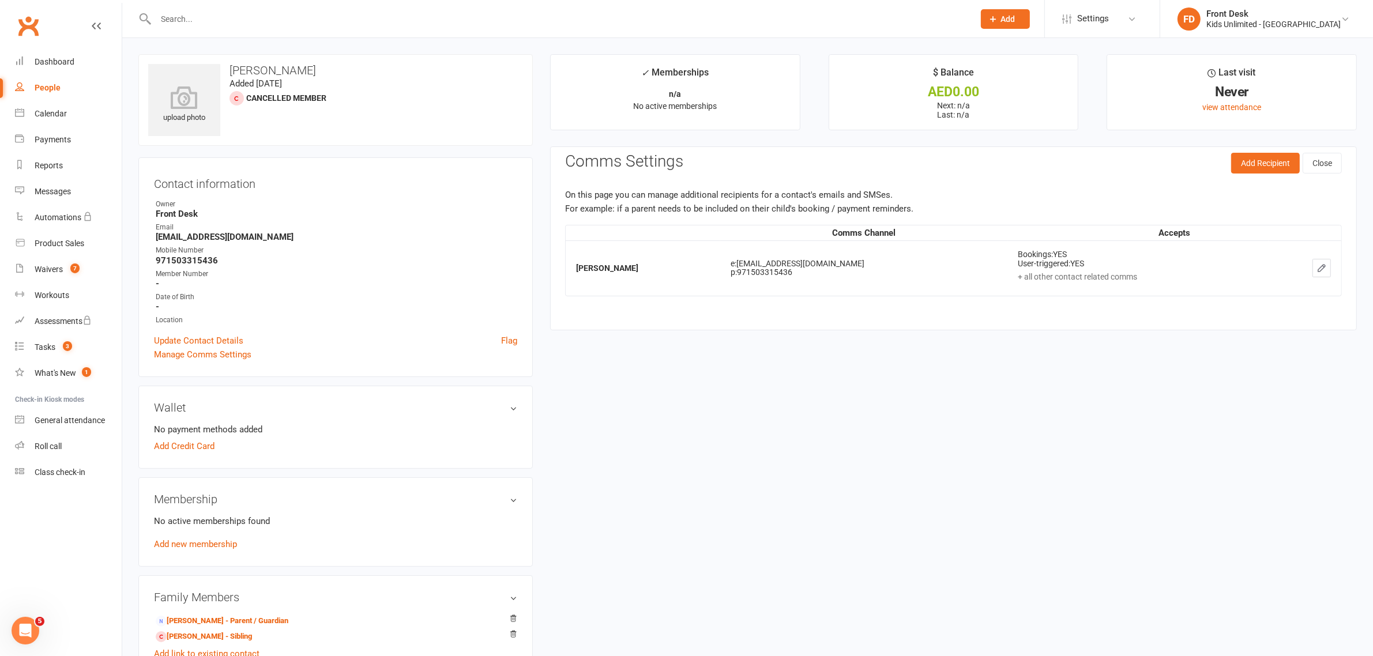
scroll to position [88, 0]
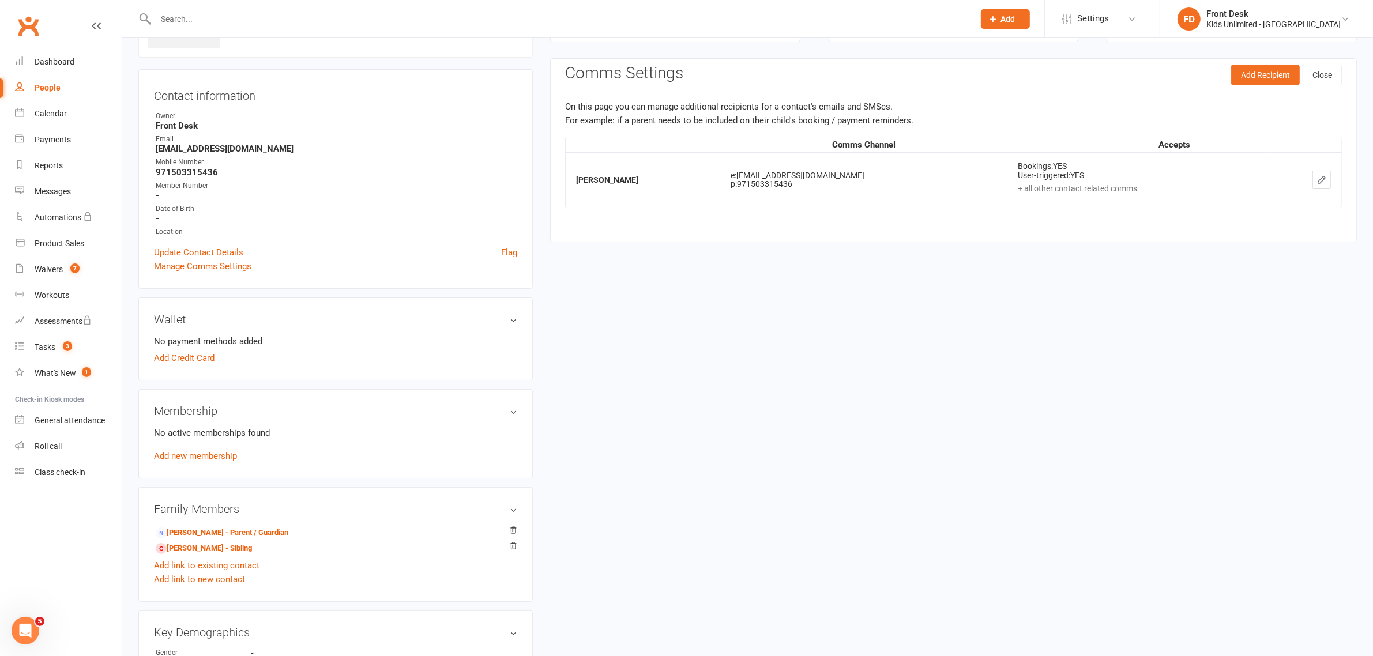
click at [229, 20] on input "text" at bounding box center [558, 19] width 813 height 16
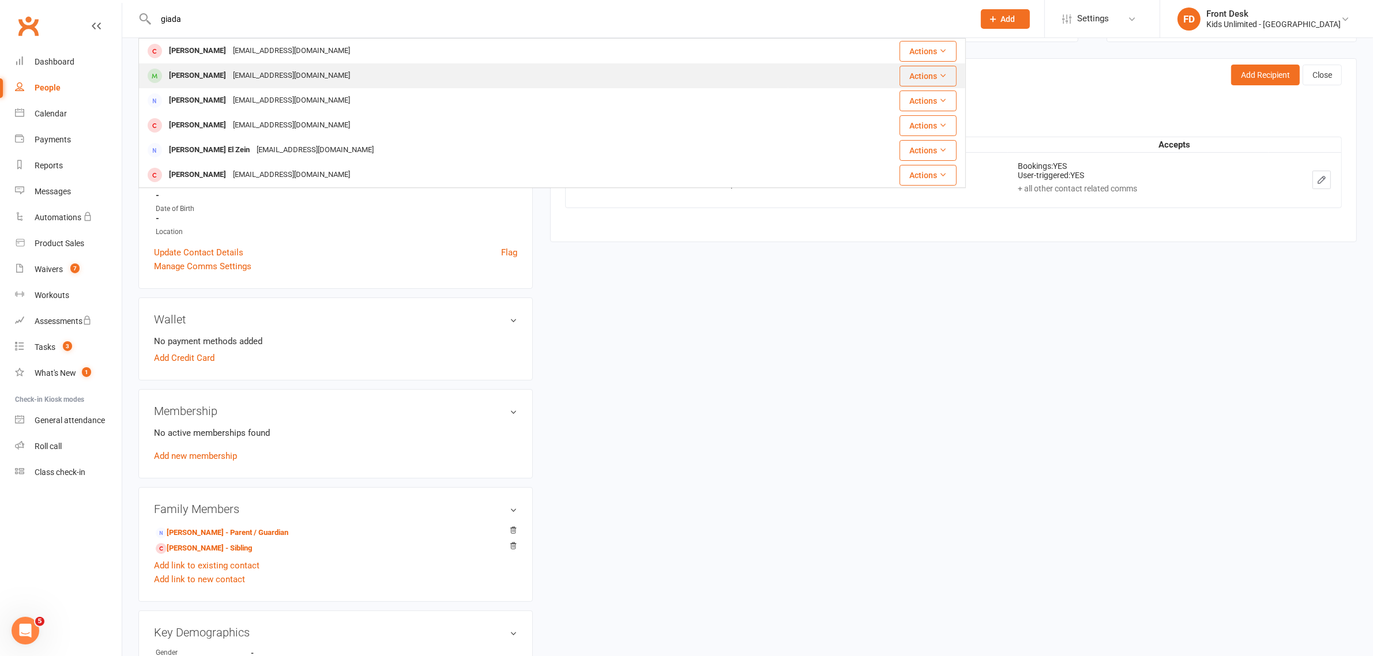
type input "giada"
click at [229, 74] on div "Camilla.manca8@gmail.com" at bounding box center [291, 75] width 124 height 17
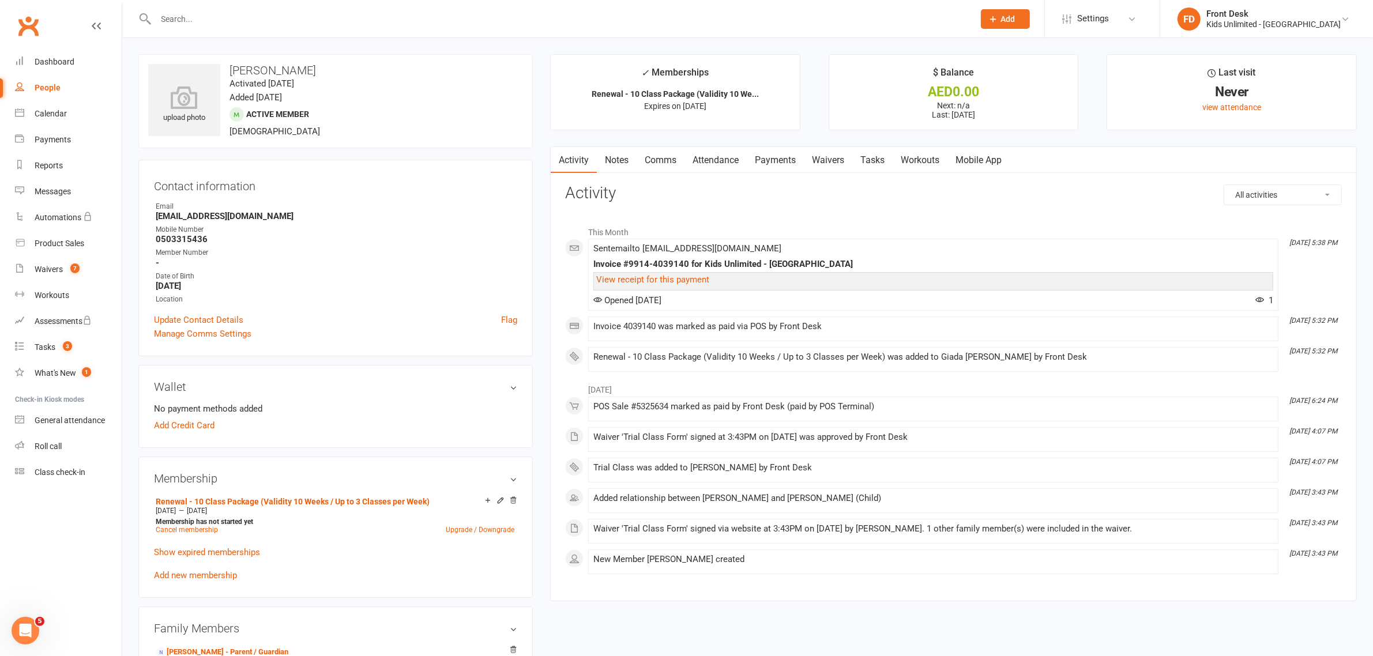
click at [733, 156] on link "Attendance" at bounding box center [715, 160] width 62 height 27
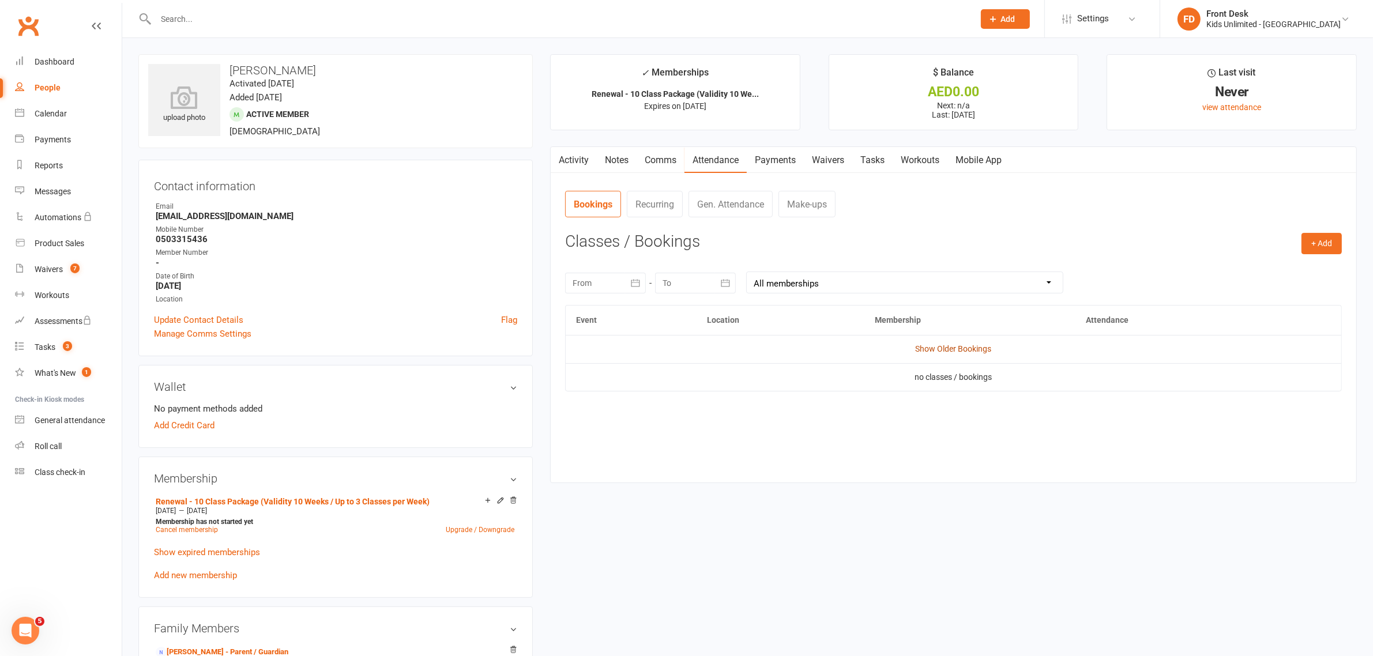
click at [951, 346] on link "Show Older Bookings" at bounding box center [953, 348] width 76 height 9
click at [952, 353] on link "Hide Older Bookings" at bounding box center [953, 348] width 72 height 9
click at [968, 349] on link "Show Older Bookings" at bounding box center [953, 348] width 76 height 9
click at [1323, 243] on button "+ Add" at bounding box center [1321, 243] width 40 height 21
click at [1253, 268] on link "Book Event" at bounding box center [1284, 269] width 114 height 23
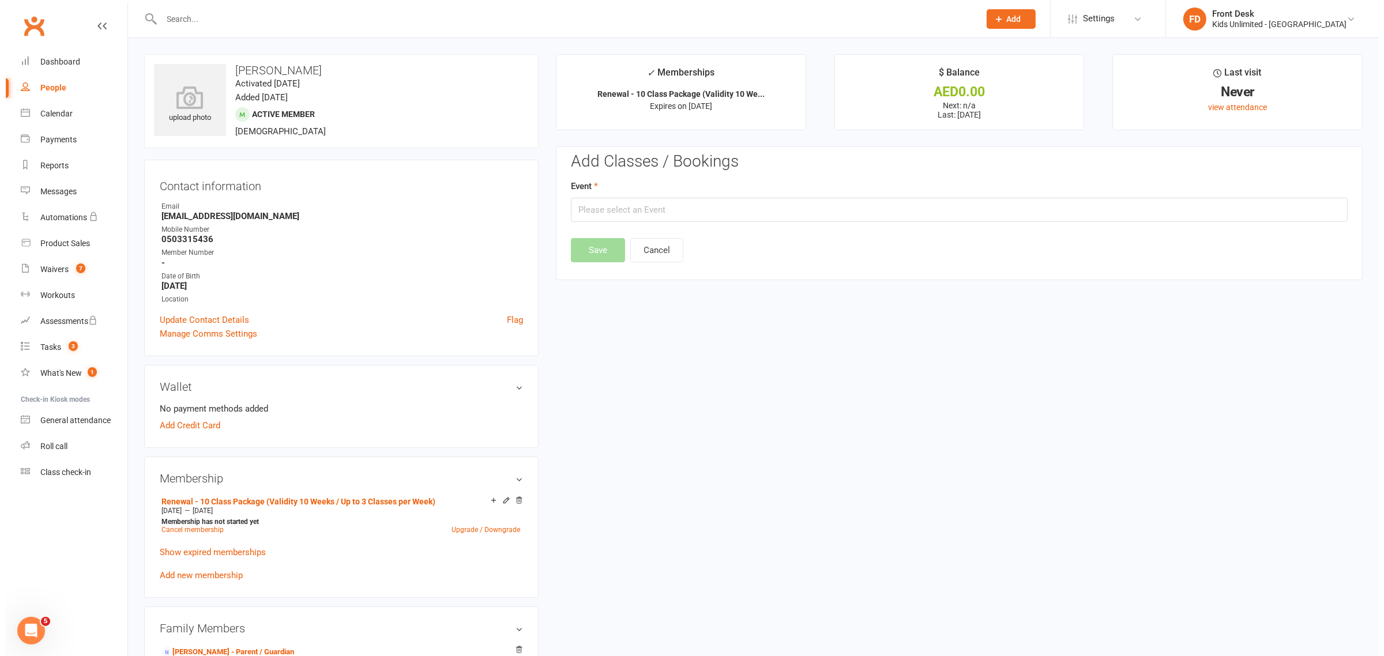
scroll to position [88, 0]
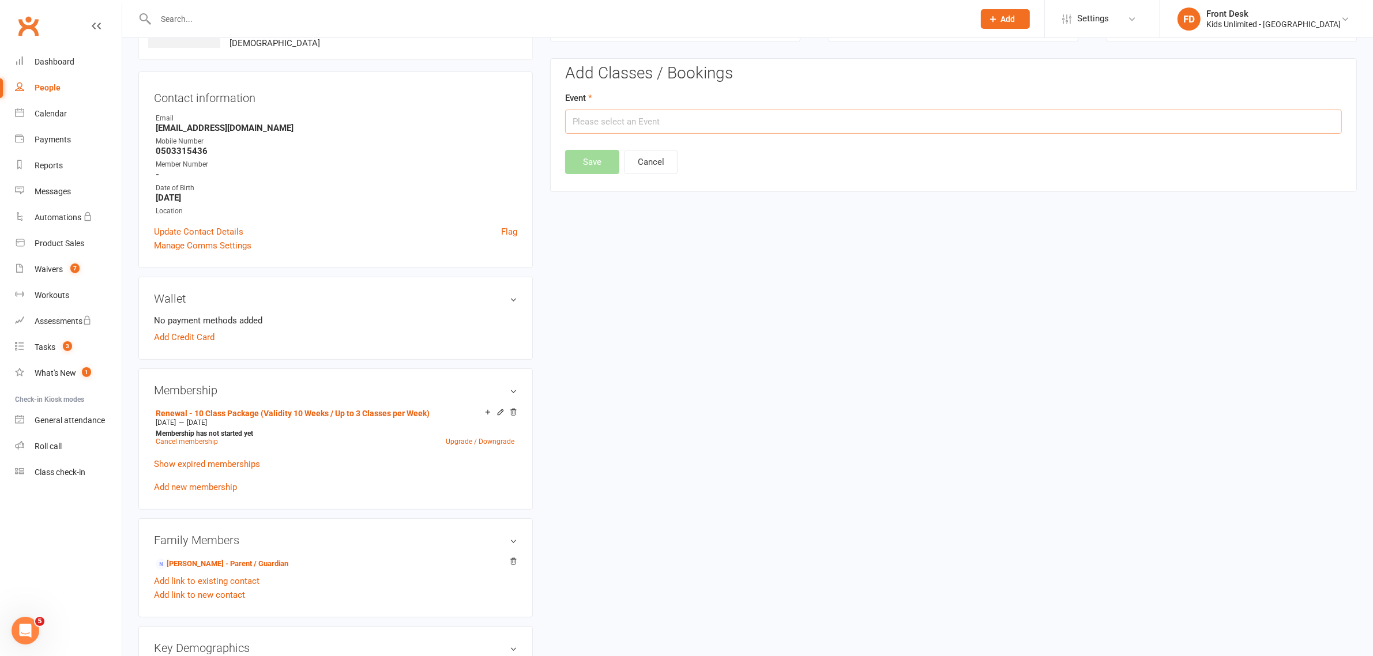
click at [623, 116] on input "text" at bounding box center [953, 122] width 776 height 24
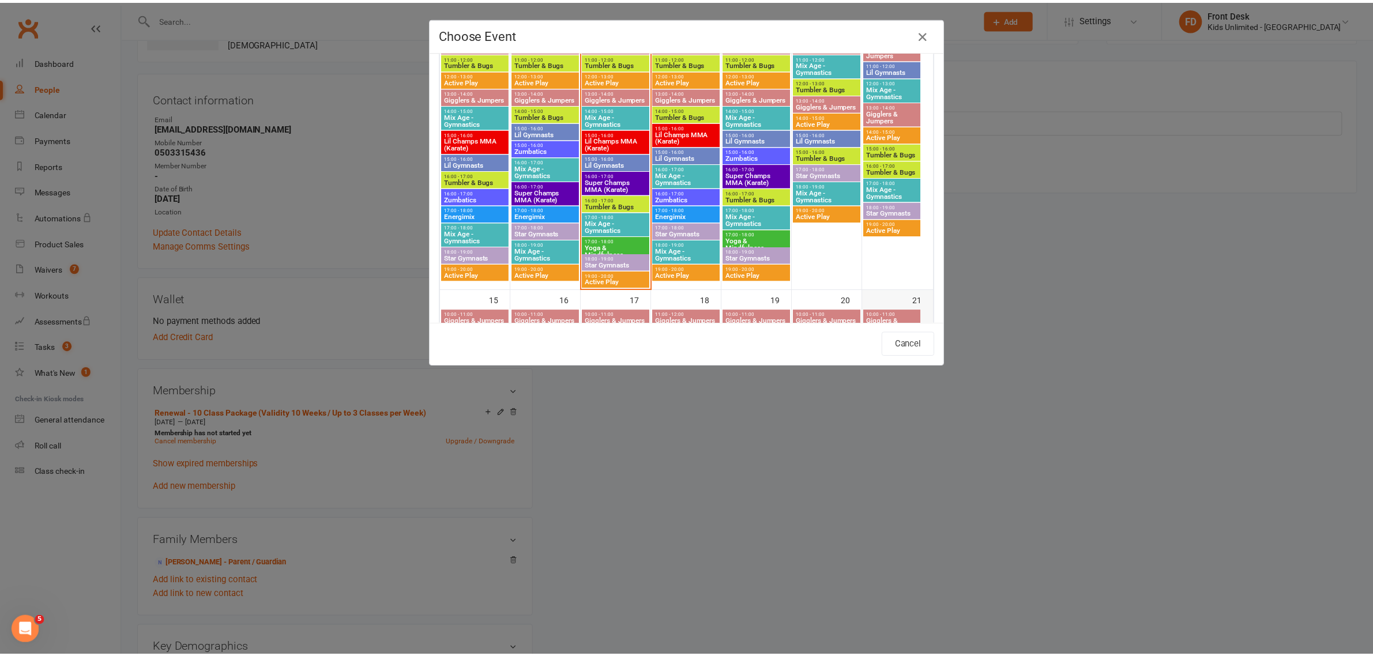
scroll to position [404, 0]
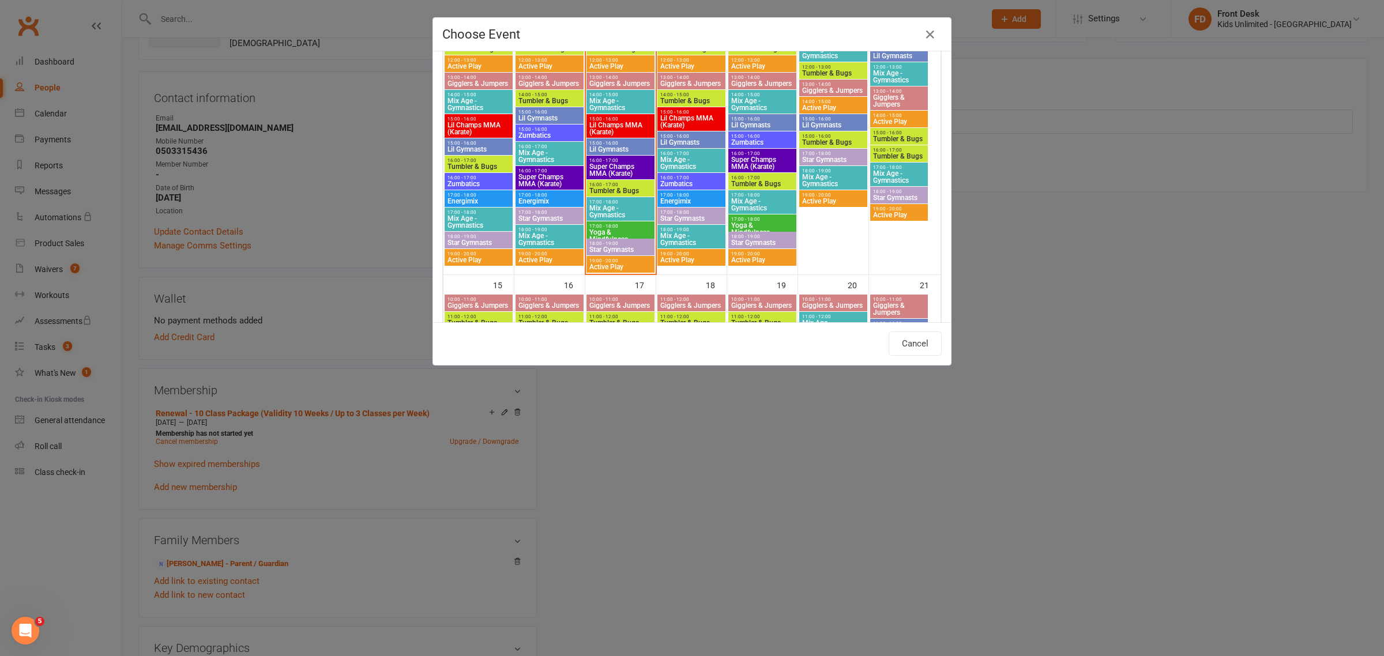
click at [600, 186] on span "16:00 - 17:00" at bounding box center [620, 184] width 63 height 5
type input "Tumbler & Bugs - Sep 10, 2025 4:00:00 PM"
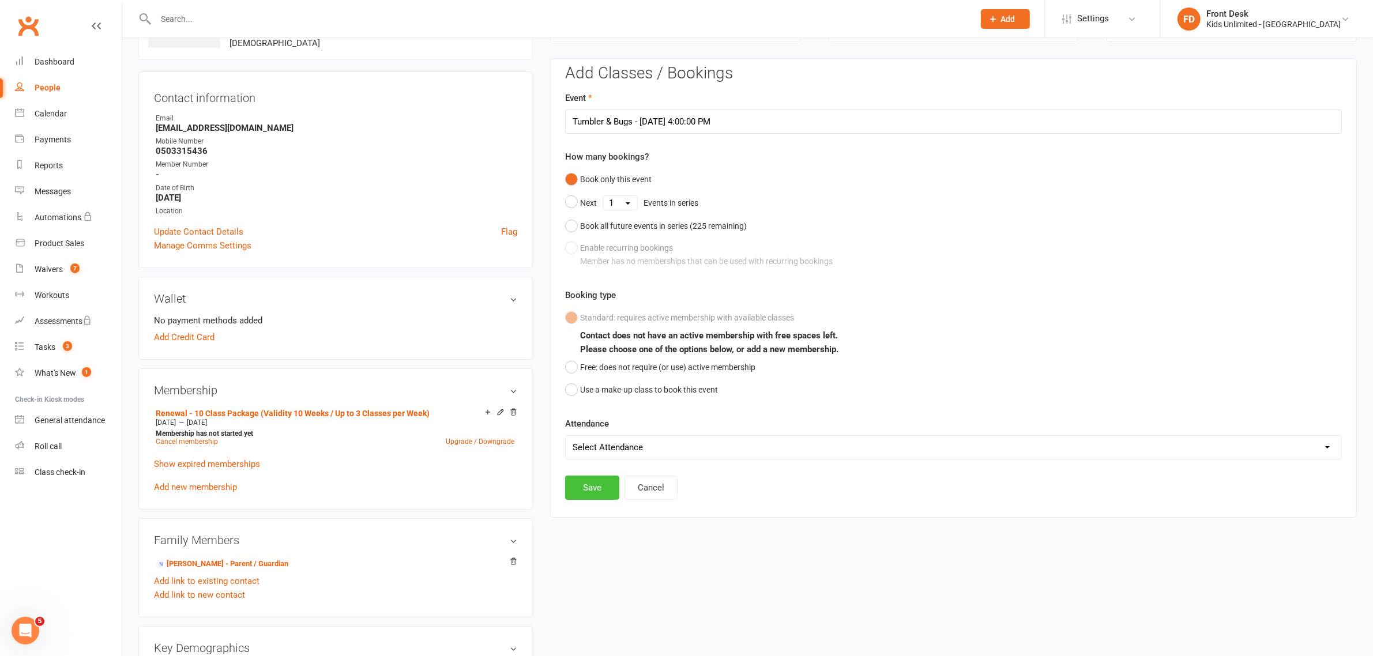
drag, startPoint x: 598, startPoint y: 486, endPoint x: 606, endPoint y: 484, distance: 7.7
click at [606, 484] on button "Save" at bounding box center [592, 488] width 54 height 24
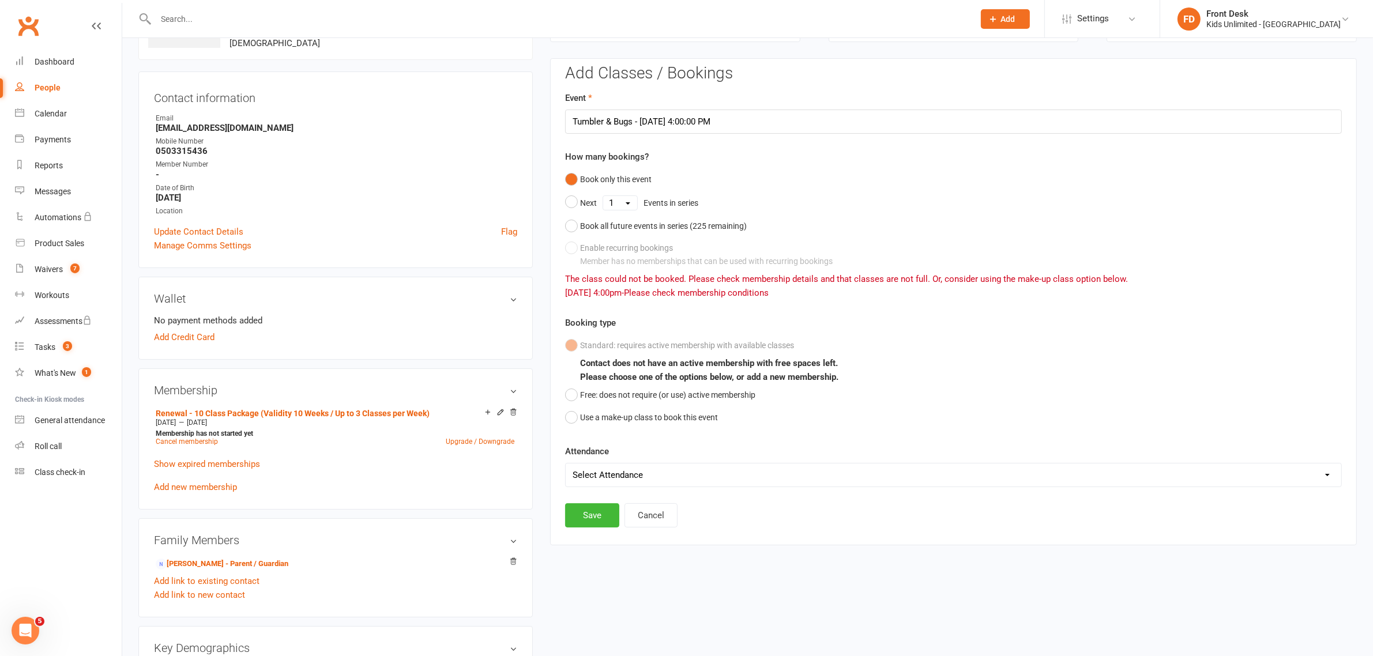
click at [638, 471] on select "Select Attendance Attended Absent" at bounding box center [953, 474] width 775 height 23
select select "0"
click at [566, 463] on select "Select Attendance Attended Absent" at bounding box center [953, 474] width 775 height 23
click at [597, 520] on button "Save" at bounding box center [592, 515] width 54 height 24
click at [217, 435] on strong "Membership has not started yet" at bounding box center [204, 433] width 97 height 8
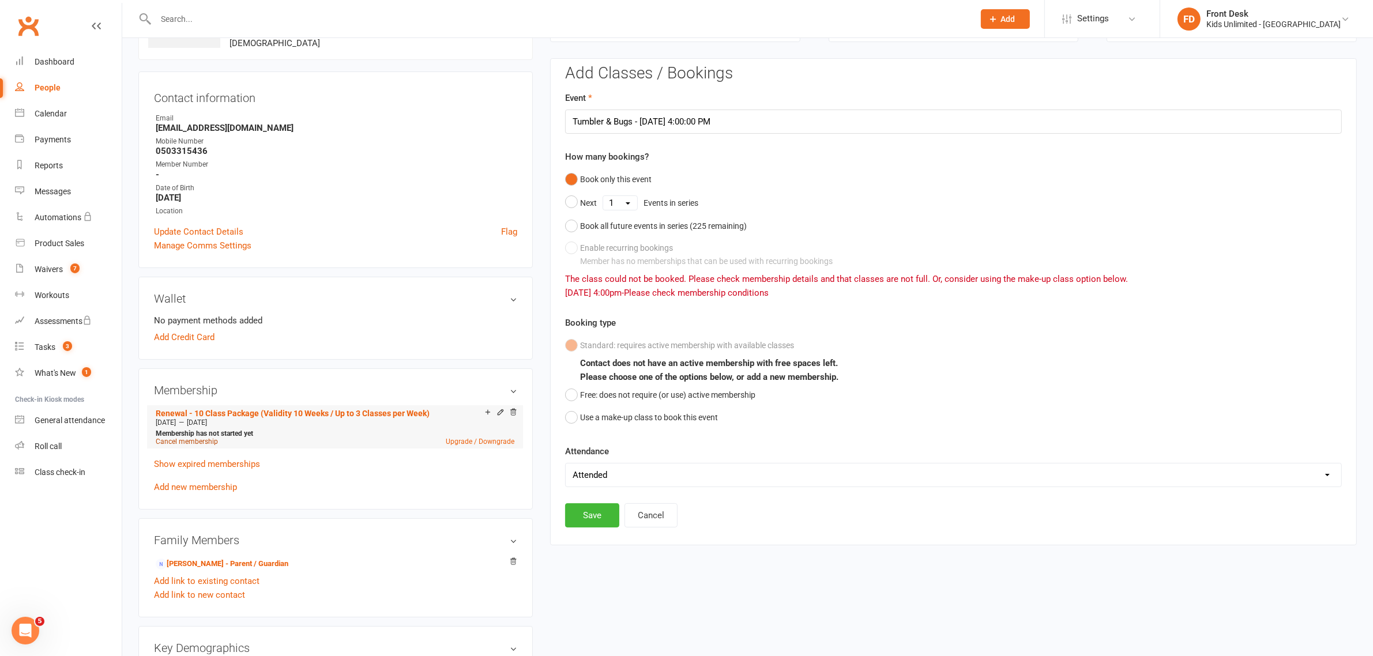
click at [188, 439] on link "Cancel membership" at bounding box center [187, 442] width 62 height 8
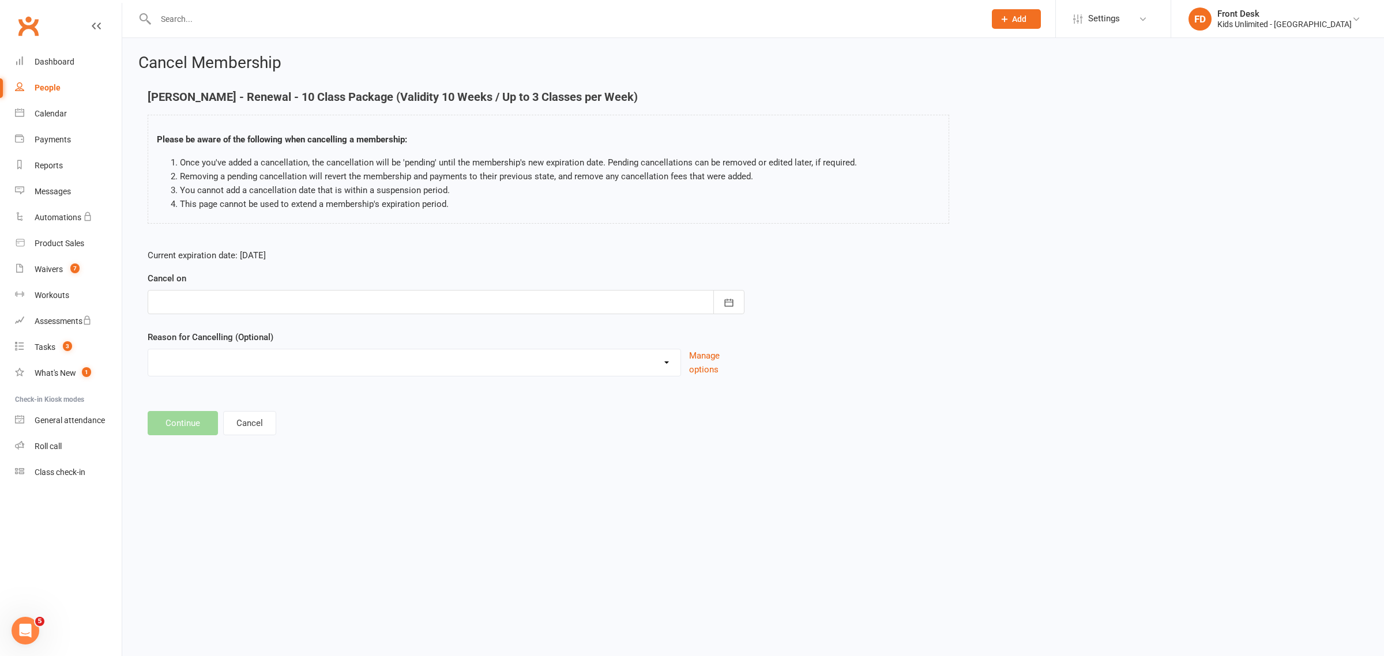
click at [657, 364] on select "Holiday Injury Upgrade Other reason" at bounding box center [414, 360] width 532 height 23
click at [359, 303] on div at bounding box center [446, 302] width 597 height 24
click at [96, 25] on icon at bounding box center [96, 25] width 9 height 9
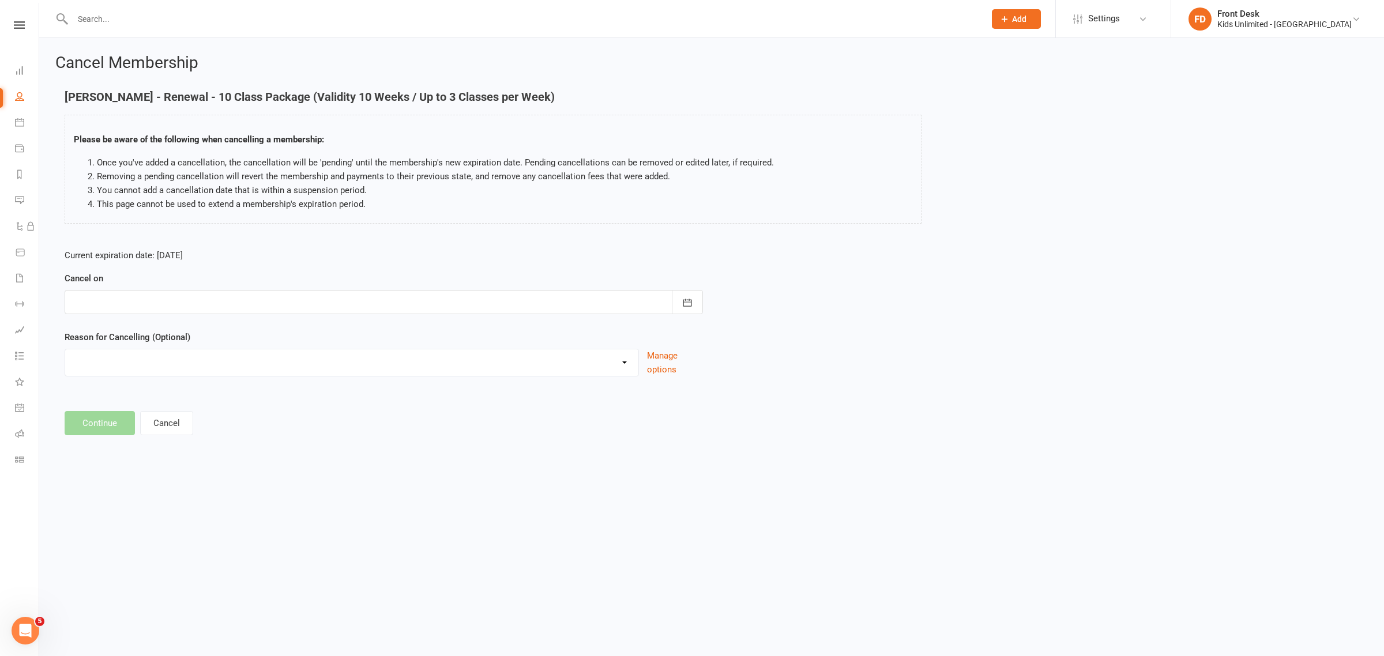
click at [336, 413] on footer "Continue Cancel" at bounding box center [712, 423] width 1294 height 24
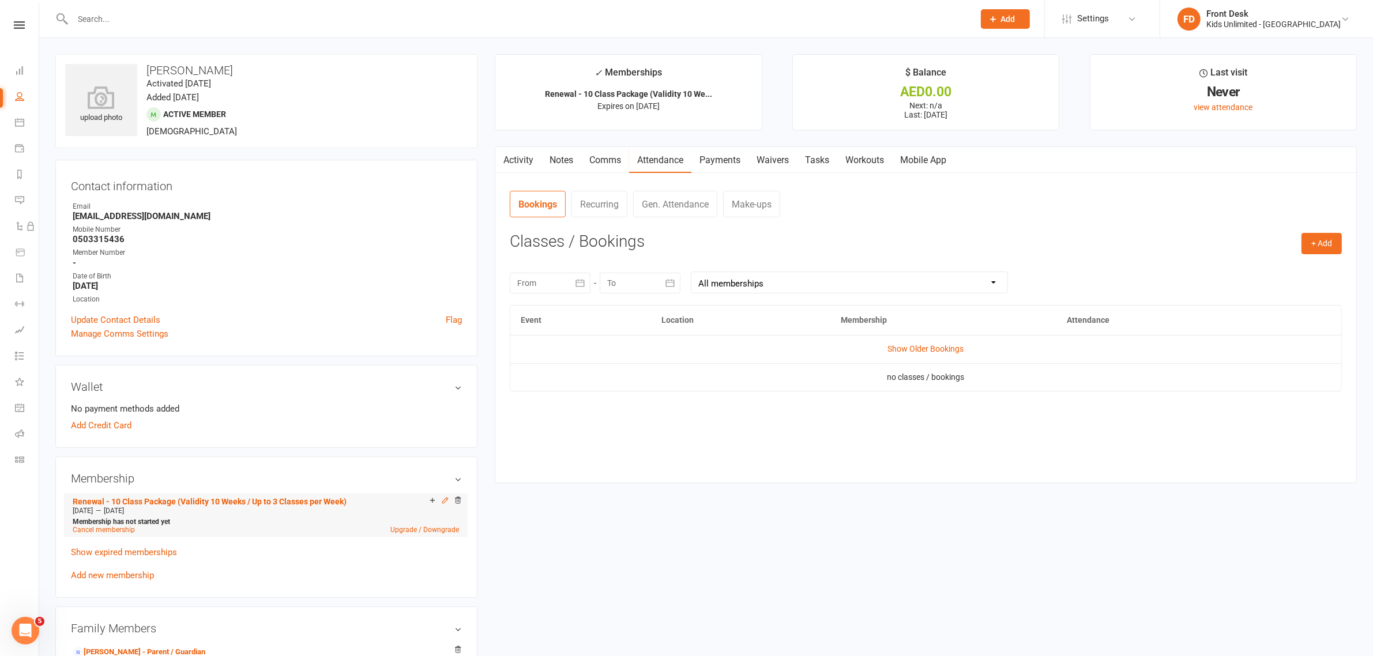
click at [441, 502] on icon at bounding box center [445, 500] width 8 height 8
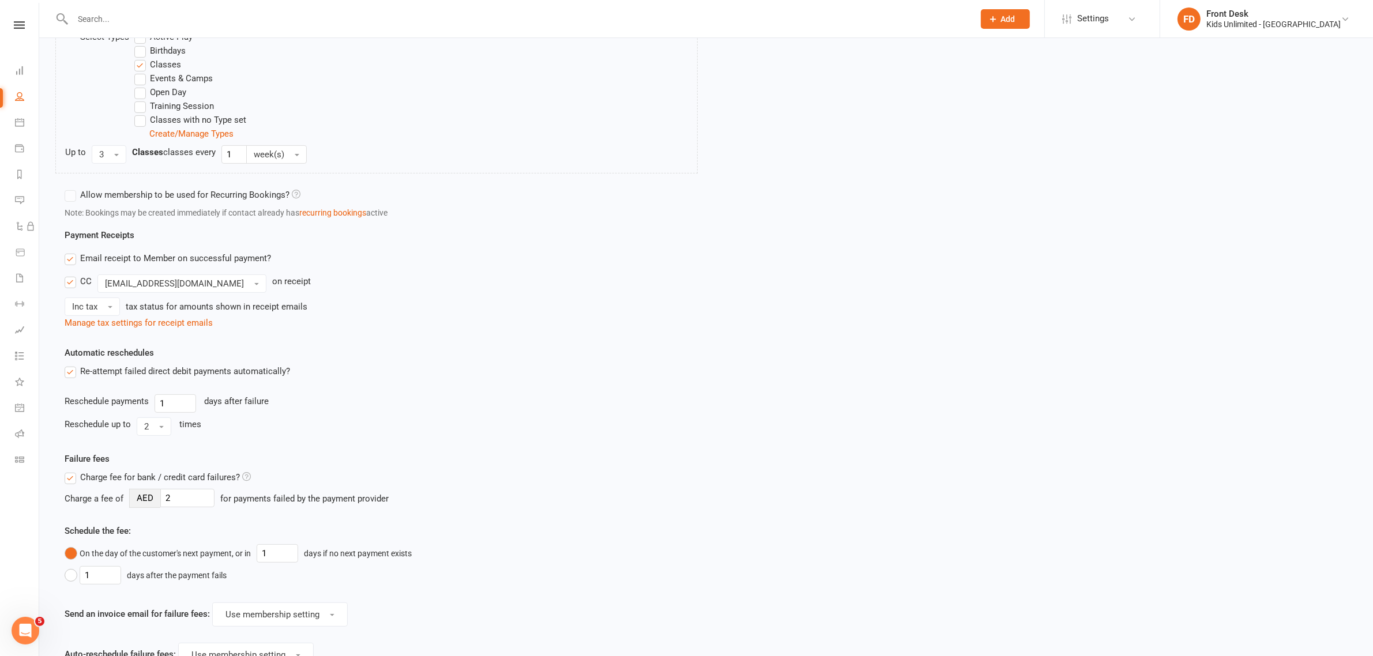
scroll to position [472, 0]
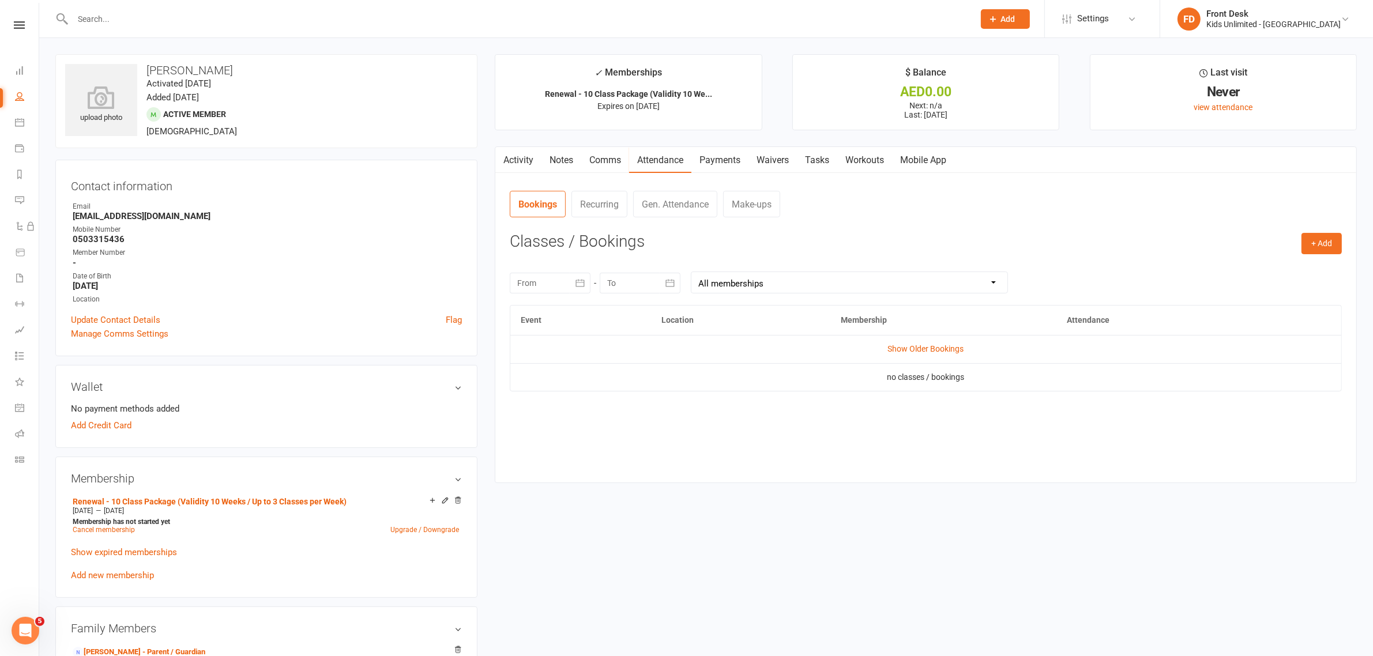
click at [224, 11] on input "text" at bounding box center [517, 19] width 896 height 16
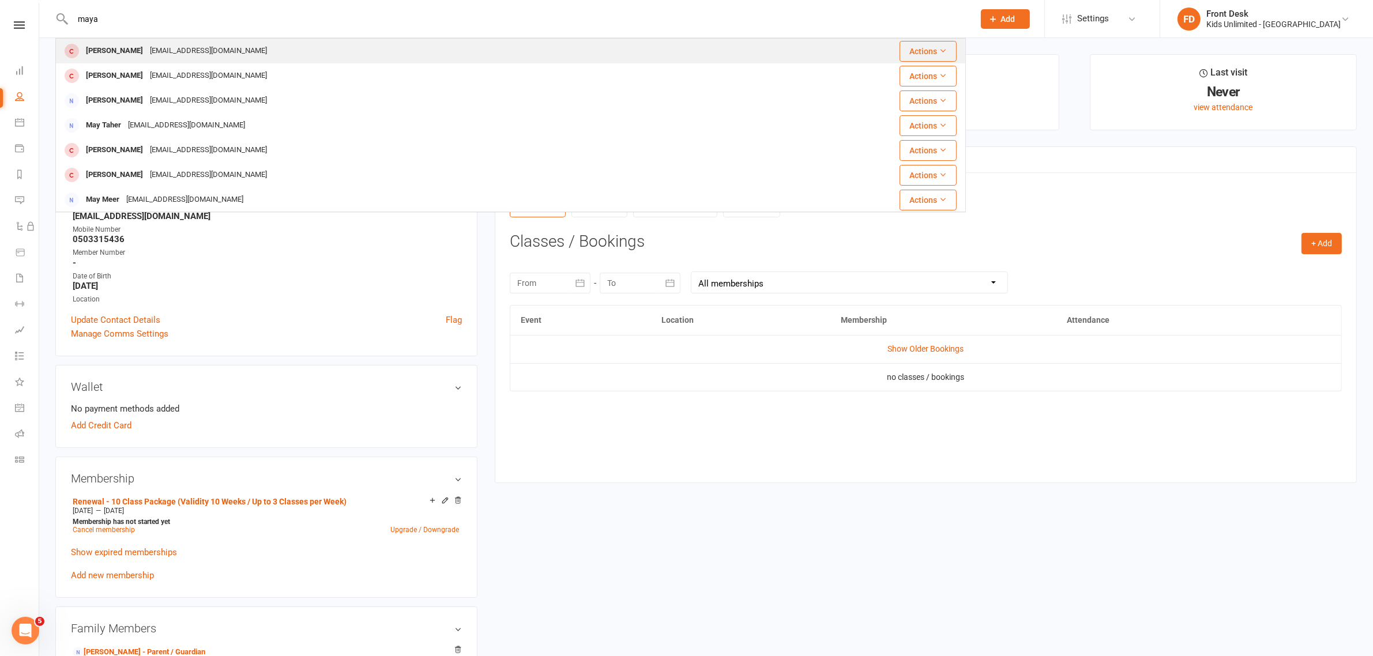
type input "maya"
click at [282, 47] on div "Maya Taher holder2@example.com" at bounding box center [422, 51] width 732 height 24
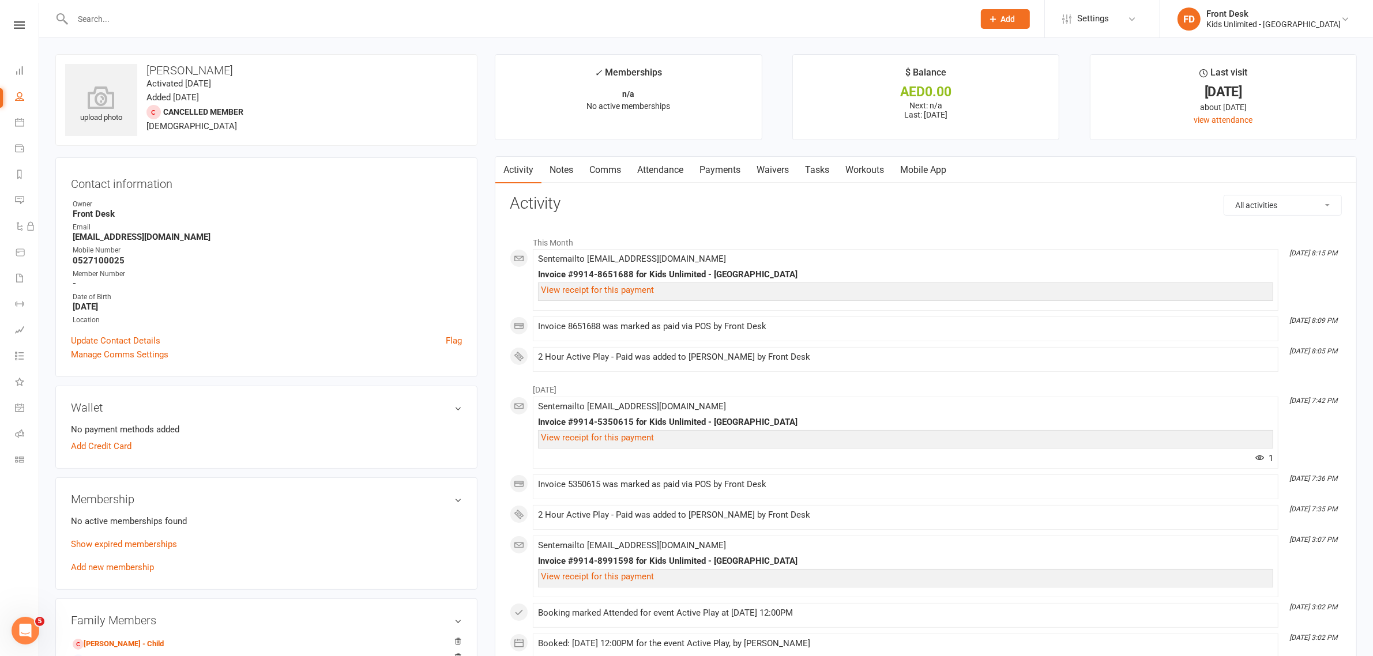
scroll to position [72, 0]
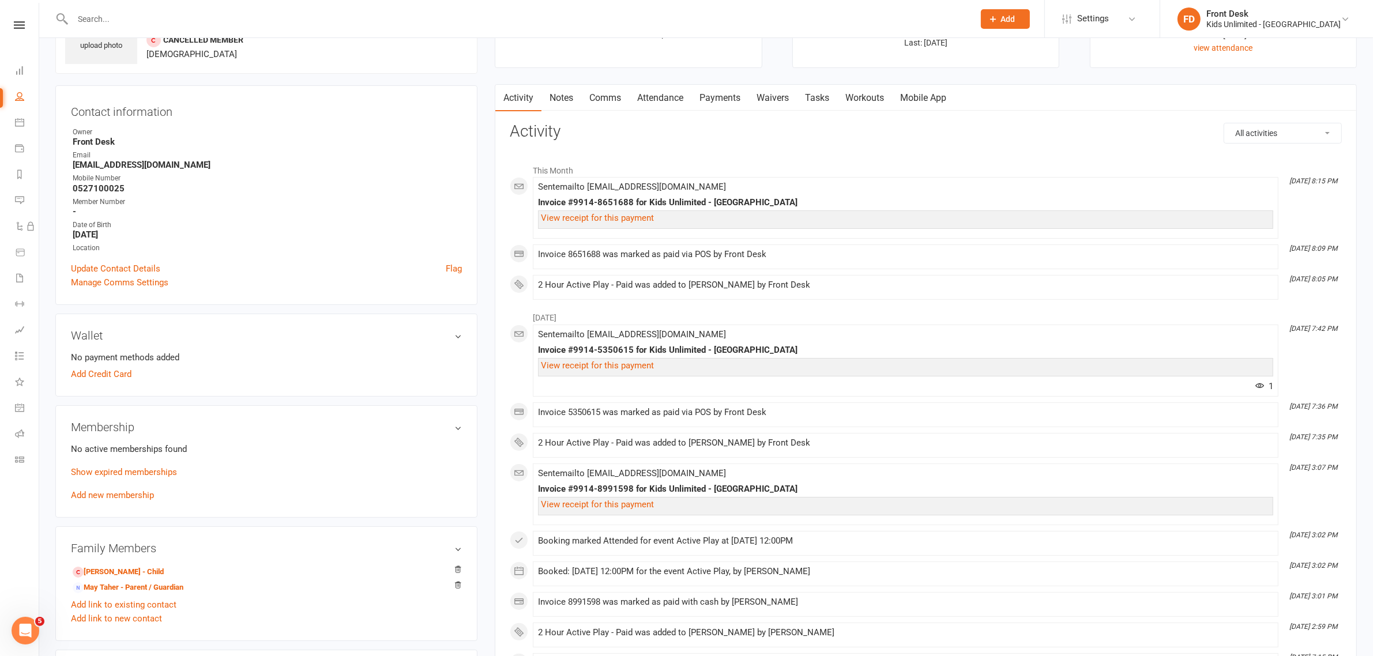
click at [272, 22] on input "text" at bounding box center [517, 19] width 896 height 16
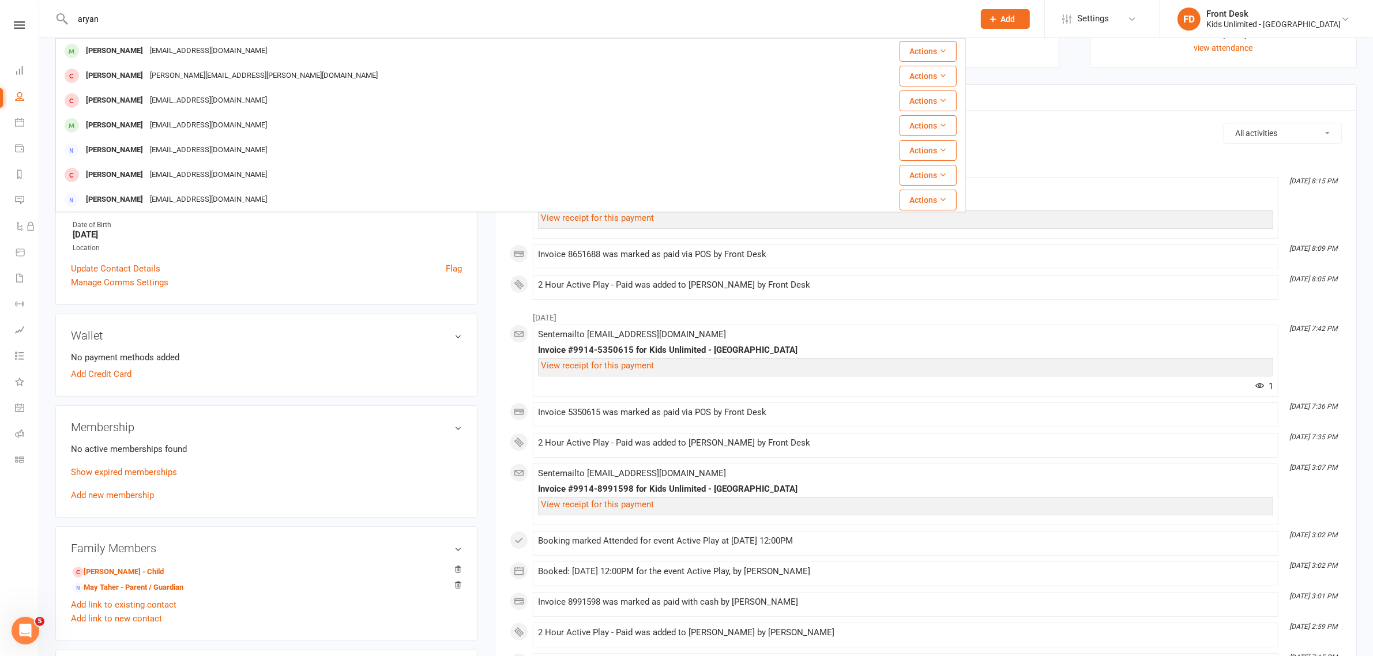
type input "aryan"
click at [16, 151] on icon at bounding box center [19, 148] width 9 height 9
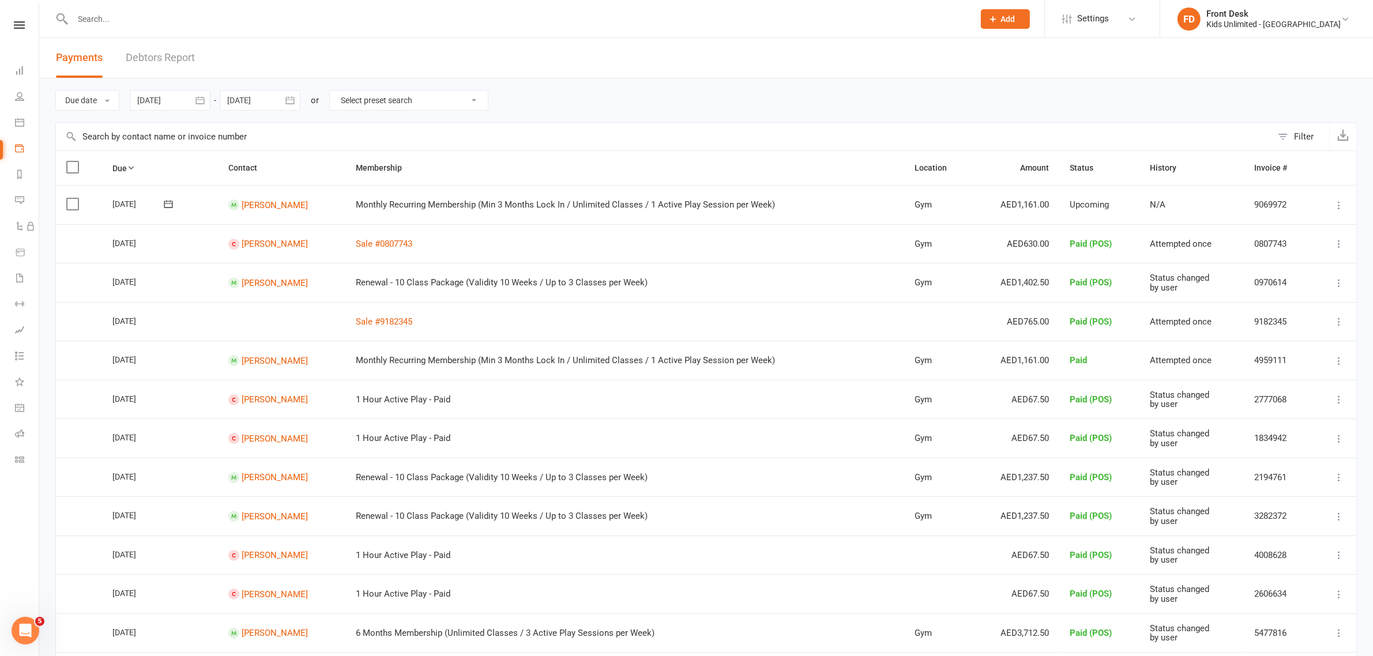
click at [12, 460] on li "Class check-in" at bounding box center [19, 461] width 39 height 26
click at [17, 459] on icon at bounding box center [19, 459] width 9 height 9
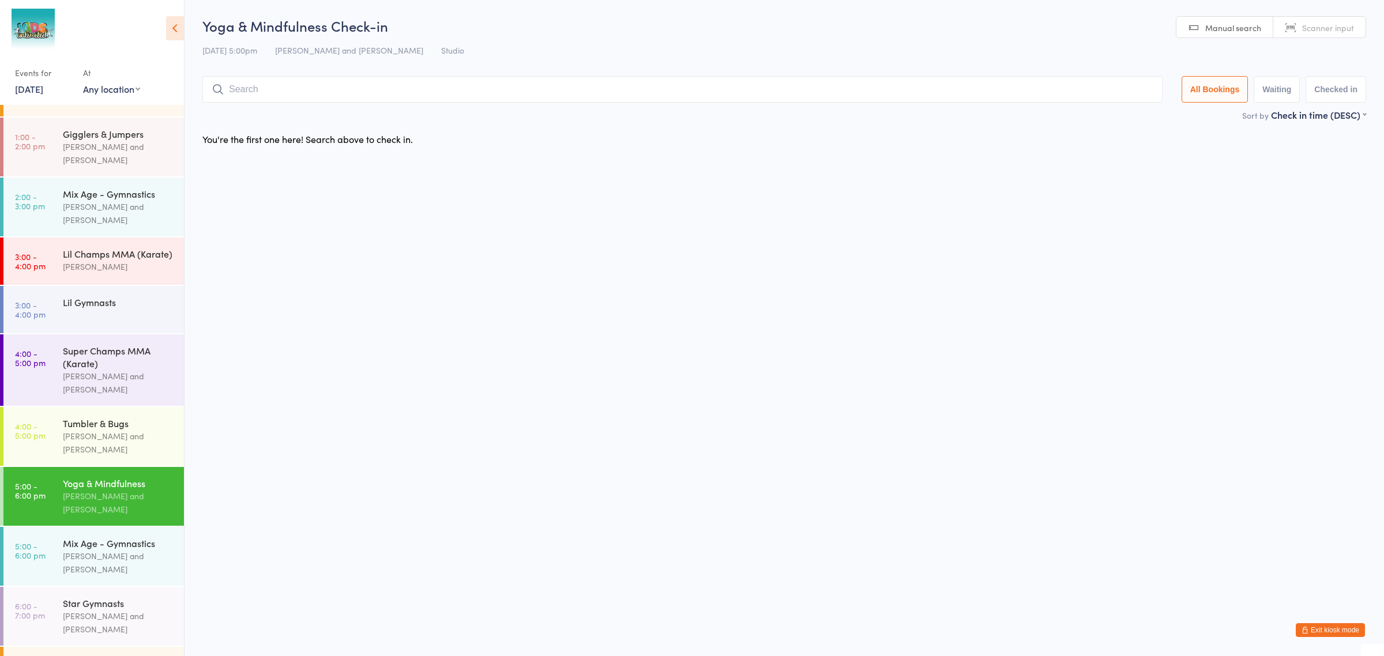
scroll to position [209, 0]
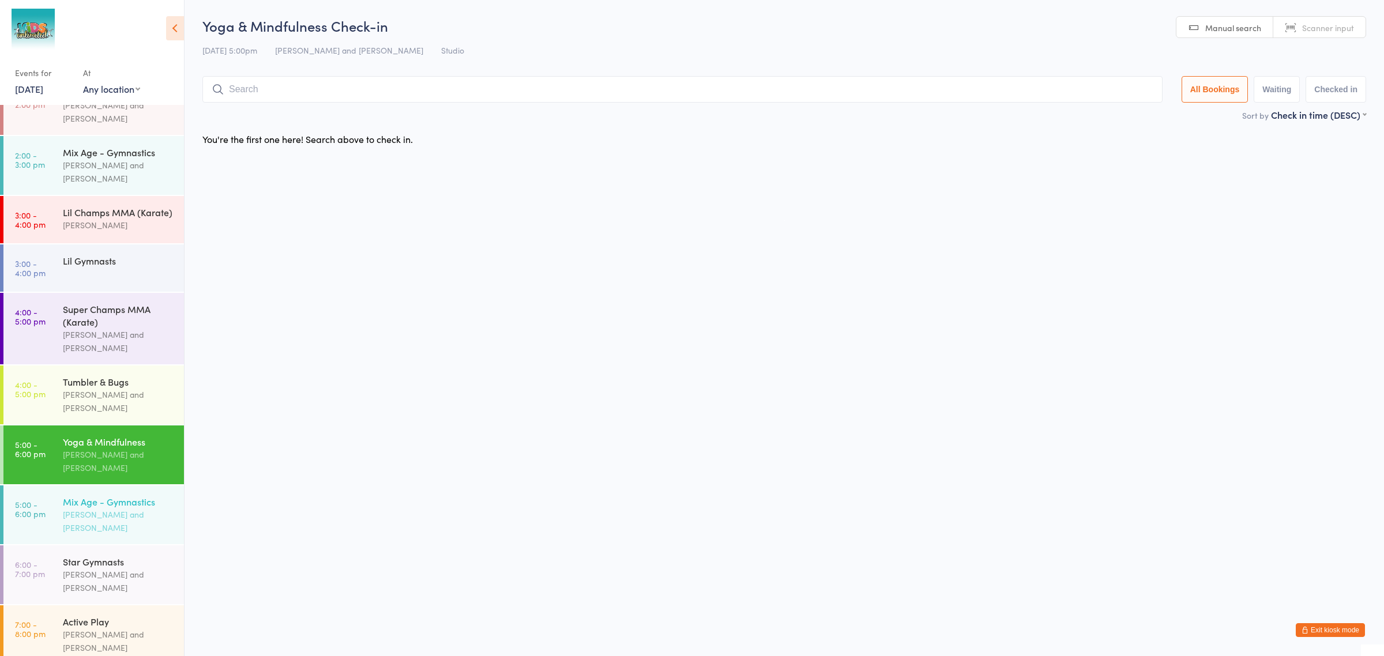
click at [110, 508] on div "Leo Daiz and Mohamed Elkady" at bounding box center [118, 521] width 111 height 27
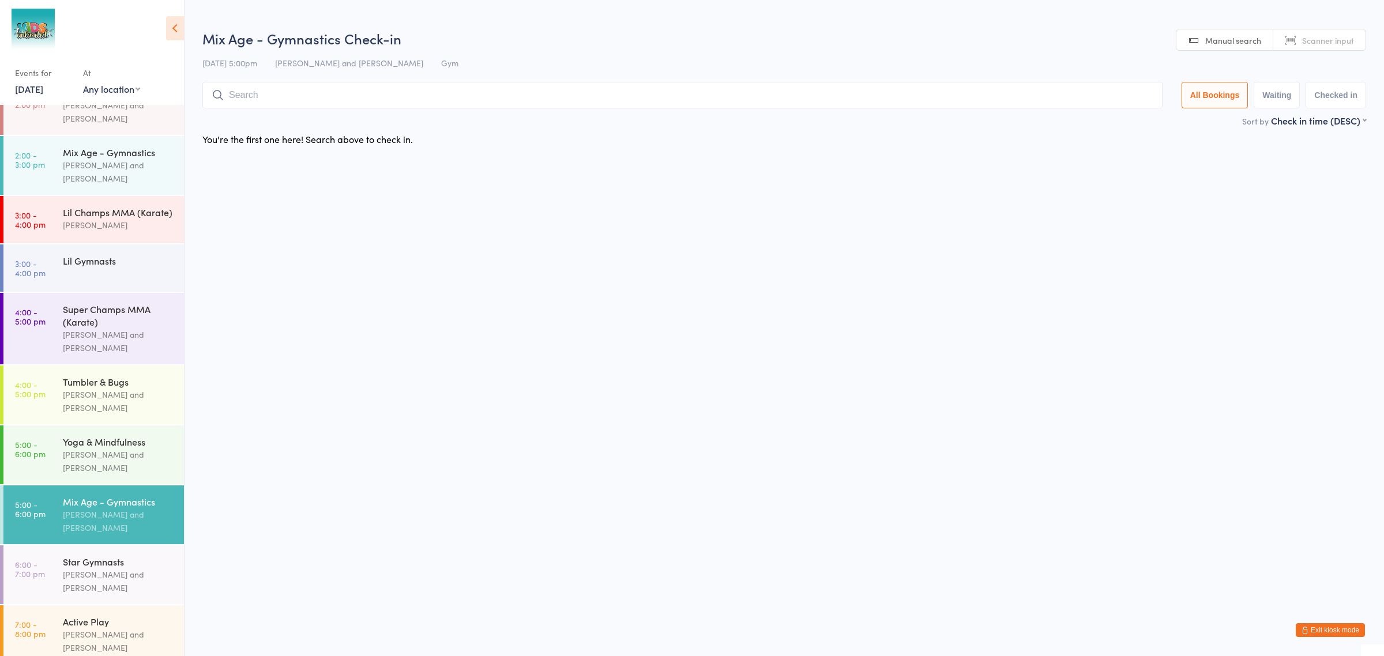
click at [277, 89] on input "search" at bounding box center [682, 95] width 960 height 27
type input "Bobby"
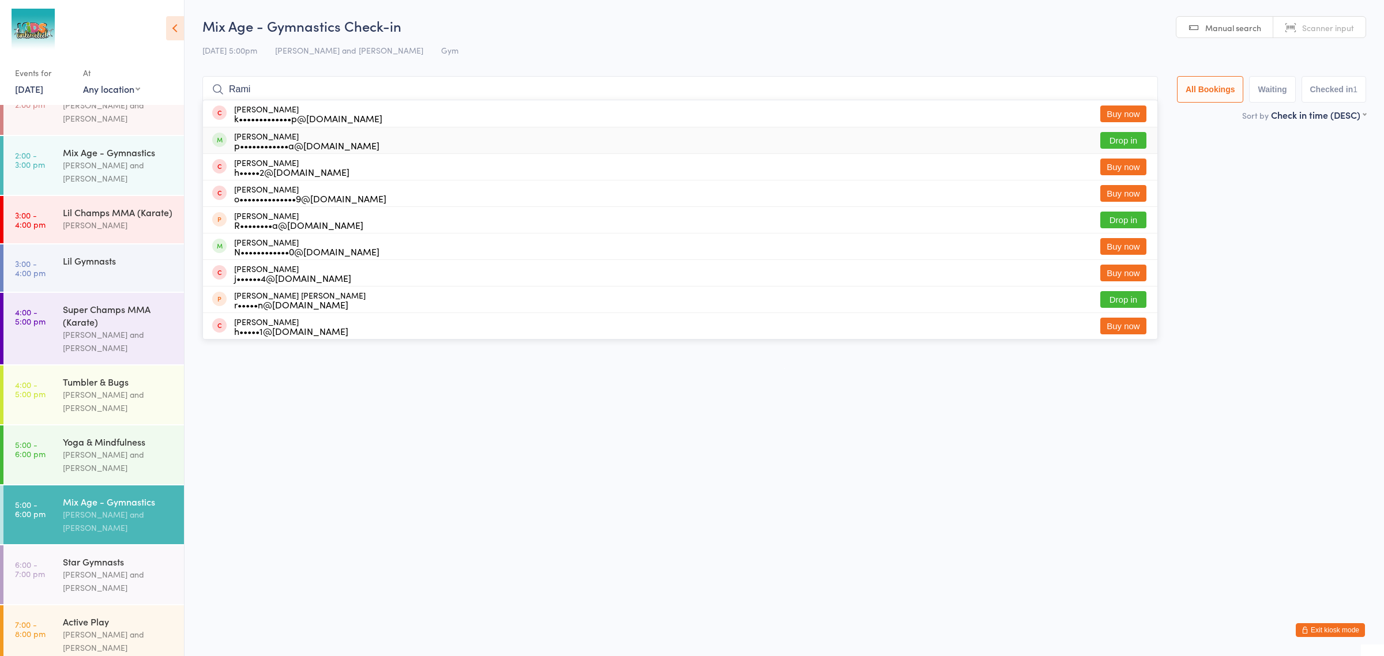
type input "Rami"
click at [292, 145] on div "p••••••••••••a@yahoo.com" at bounding box center [306, 145] width 145 height 9
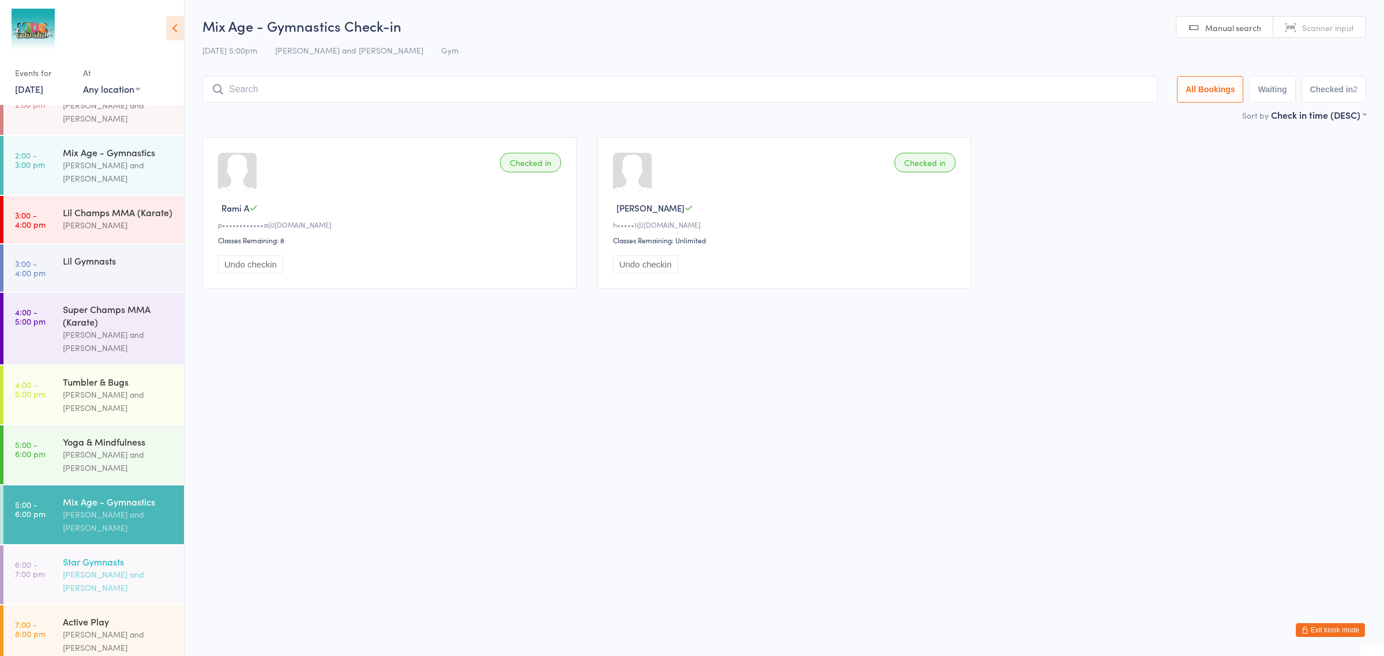
click at [87, 555] on div "Star Gymnasts" at bounding box center [118, 561] width 111 height 13
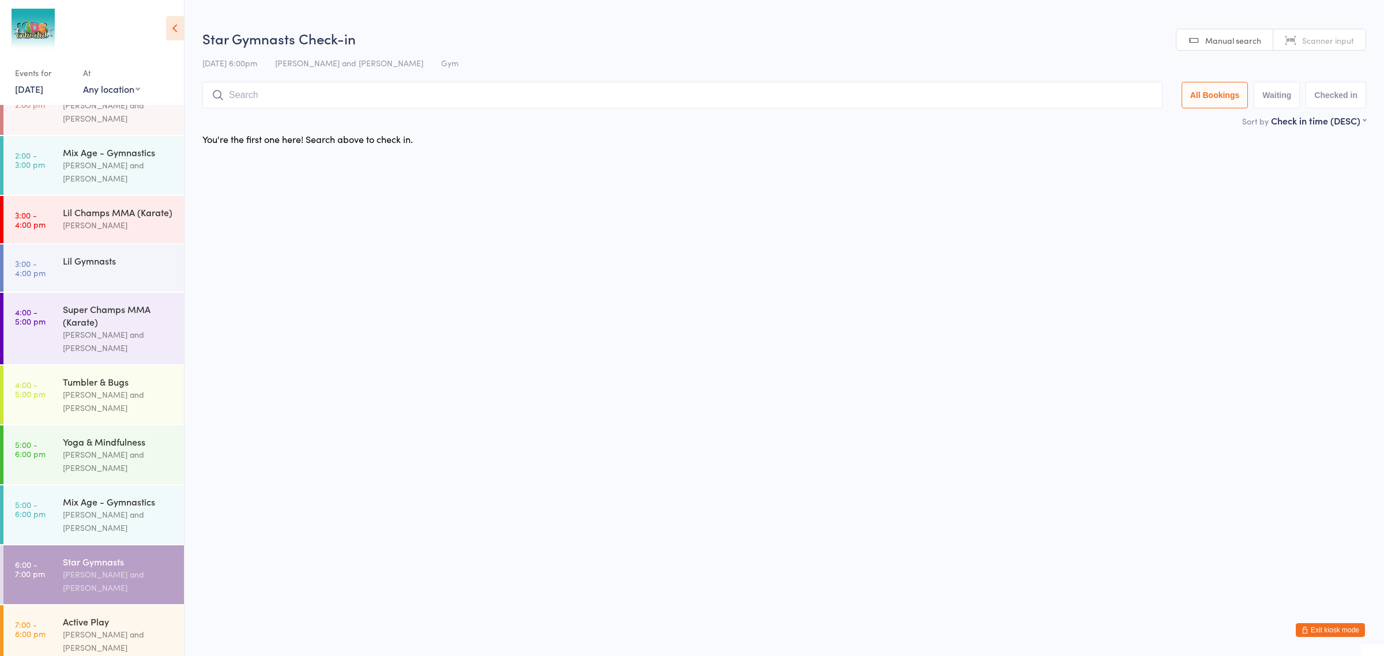
click at [1321, 627] on button "Exit kiosk mode" at bounding box center [1329, 630] width 69 height 14
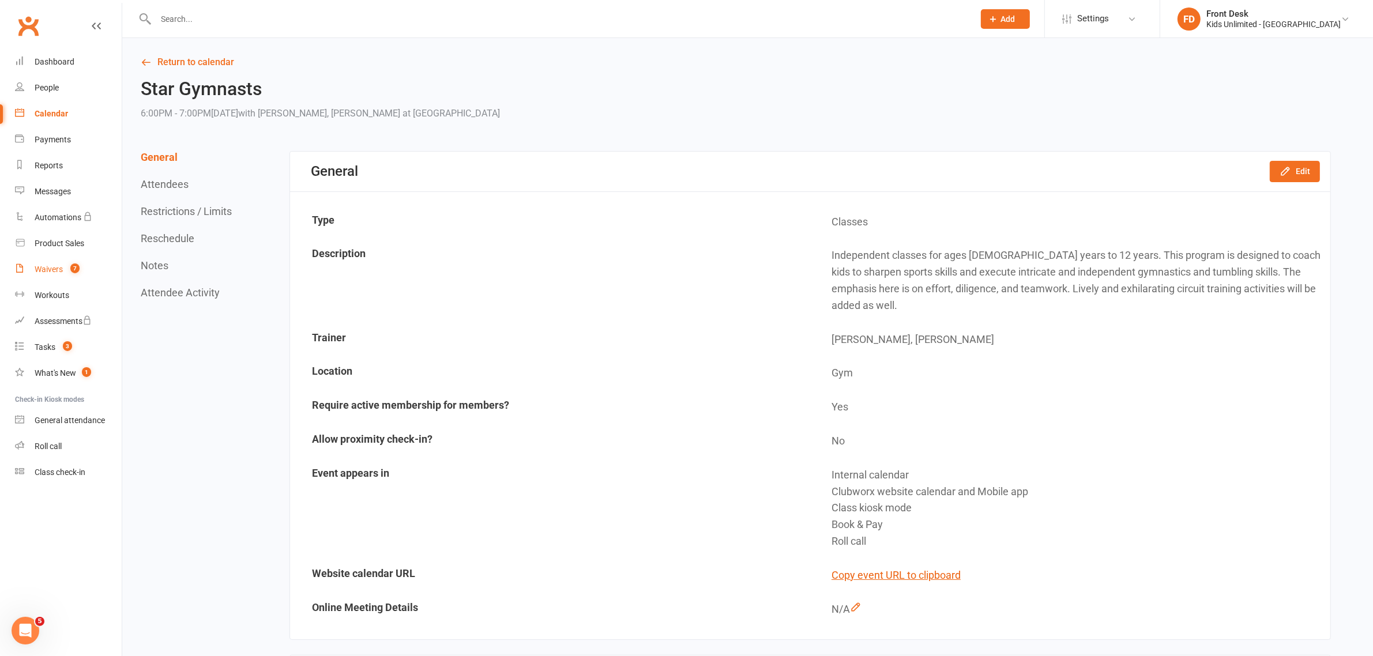
click at [69, 268] on count-badge "7" at bounding box center [72, 269] width 15 height 9
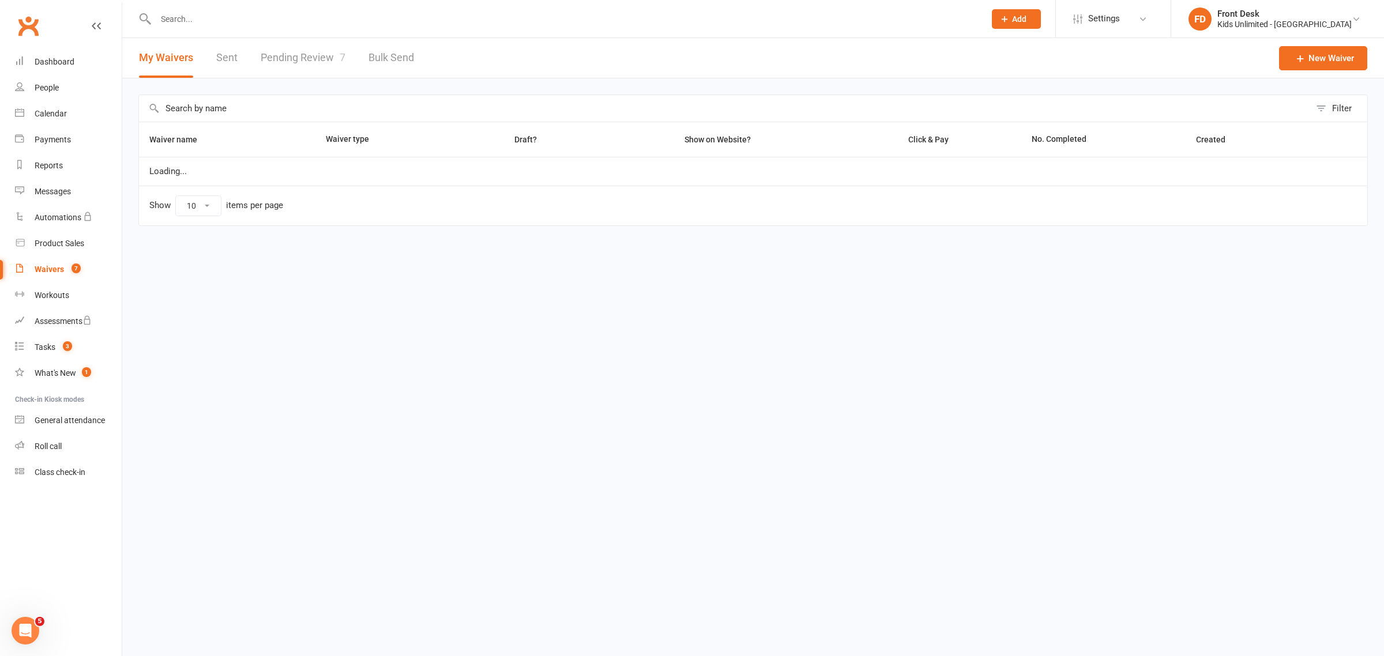
click at [294, 59] on link "Pending Review 7" at bounding box center [303, 58] width 85 height 40
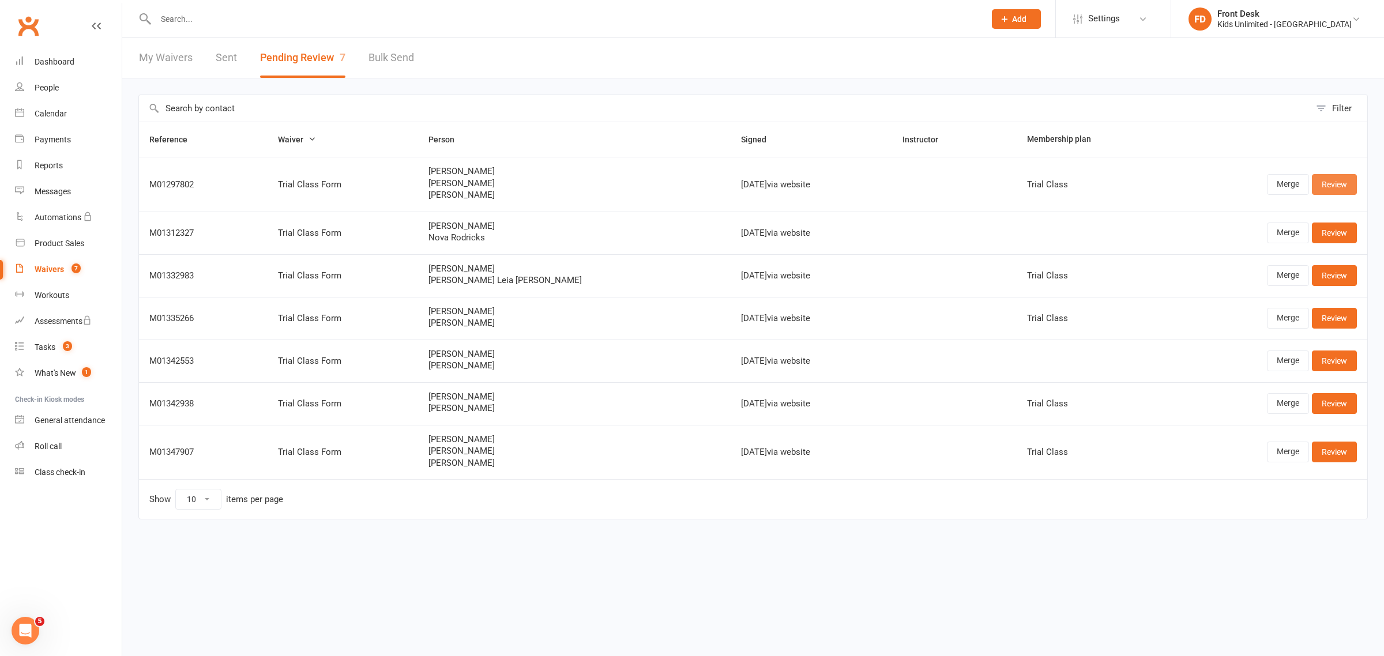
click at [1339, 184] on link "Review" at bounding box center [1333, 184] width 45 height 21
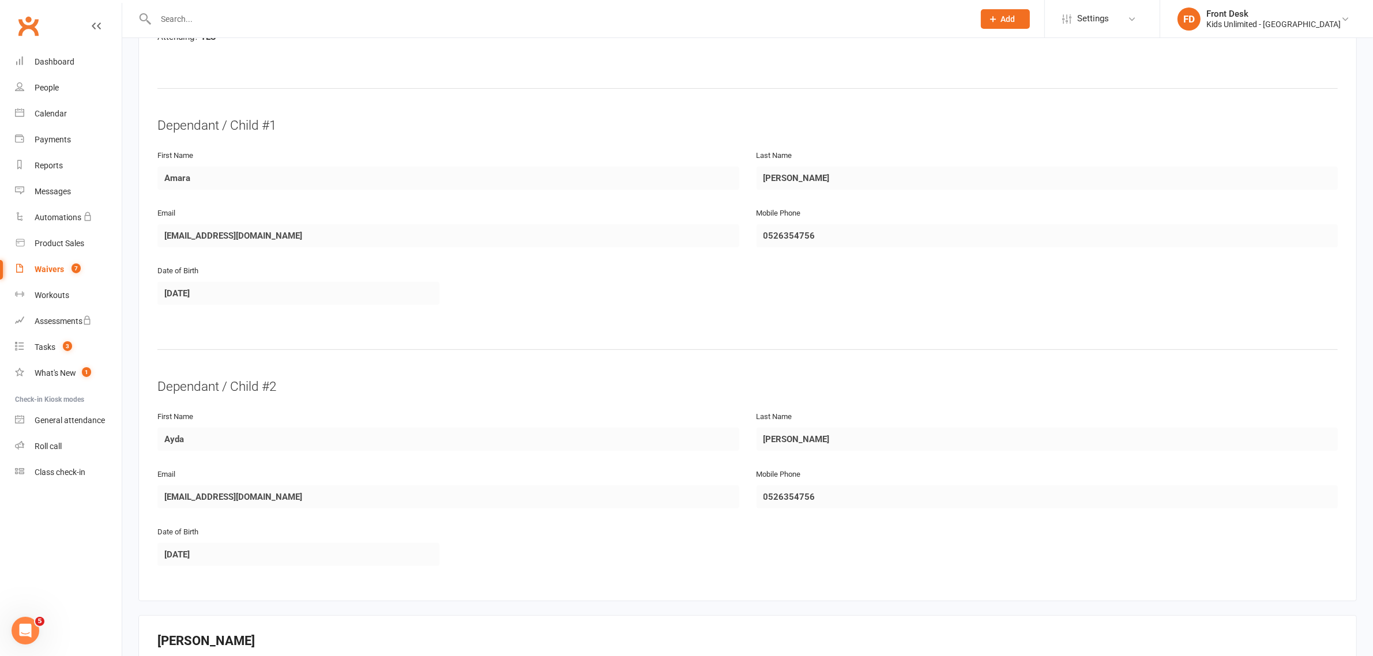
scroll to position [432, 0]
